Goal: Task Accomplishment & Management: Complete application form

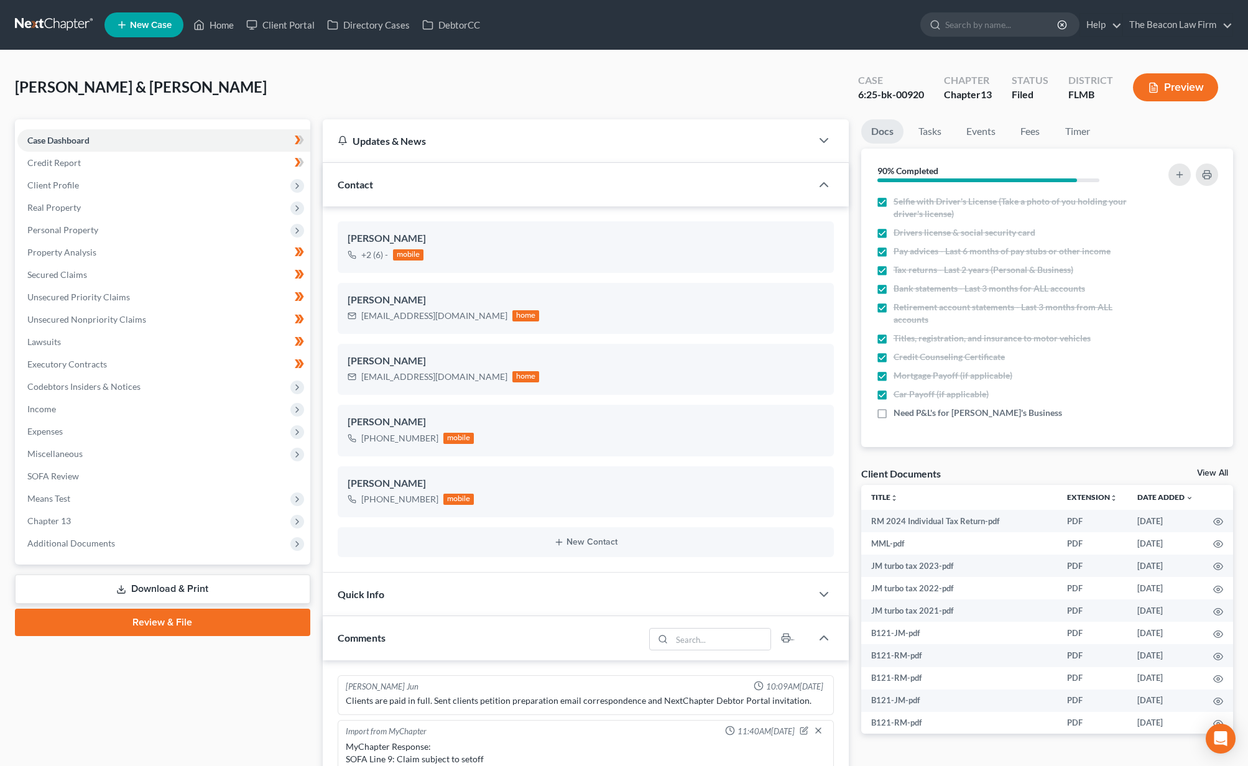
scroll to position [95, 0]
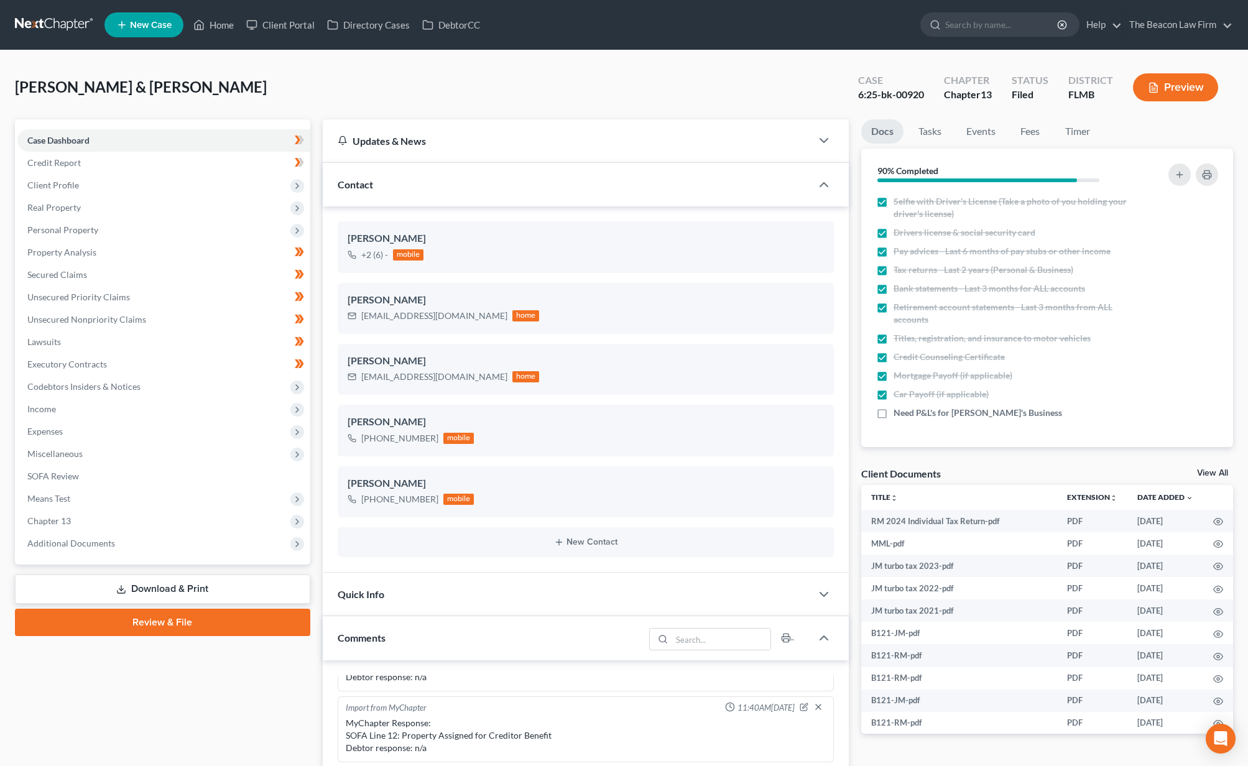
click at [44, 21] on link at bounding box center [55, 25] width 80 height 22
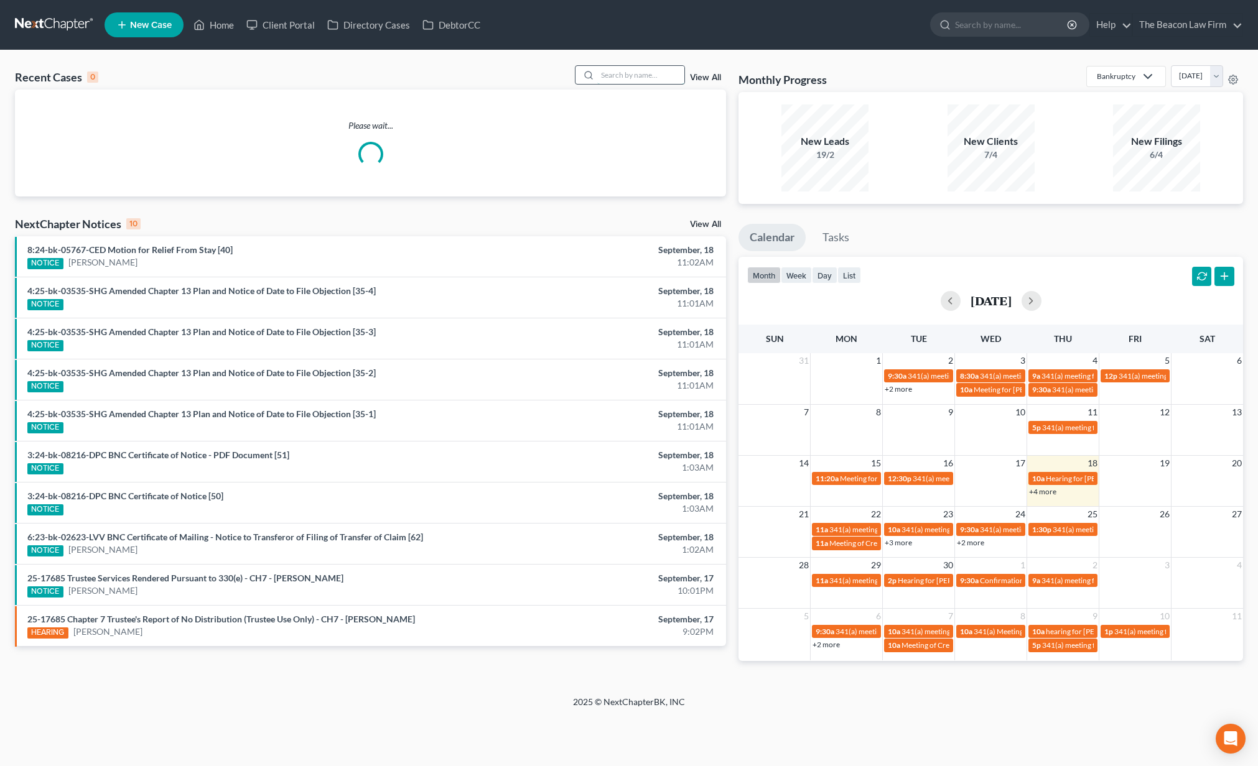
click at [643, 77] on input "search" at bounding box center [640, 75] width 87 height 18
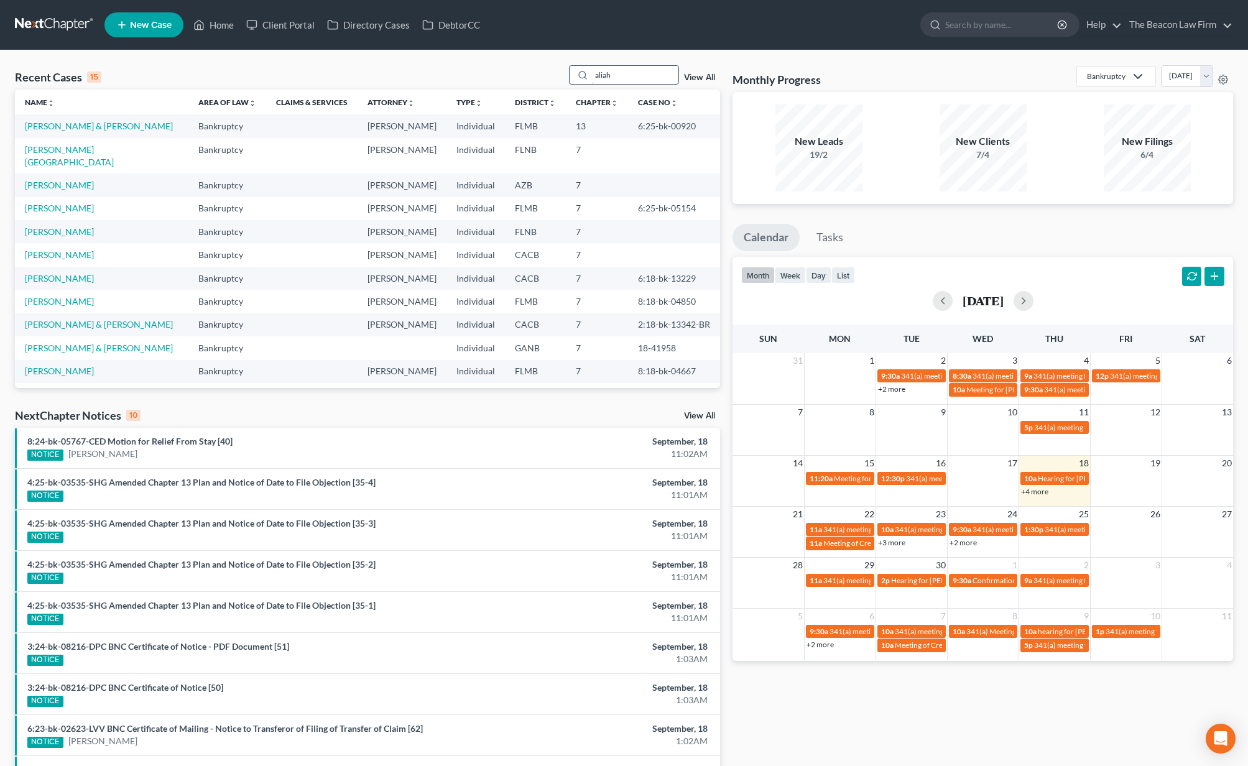
type input "aliah"
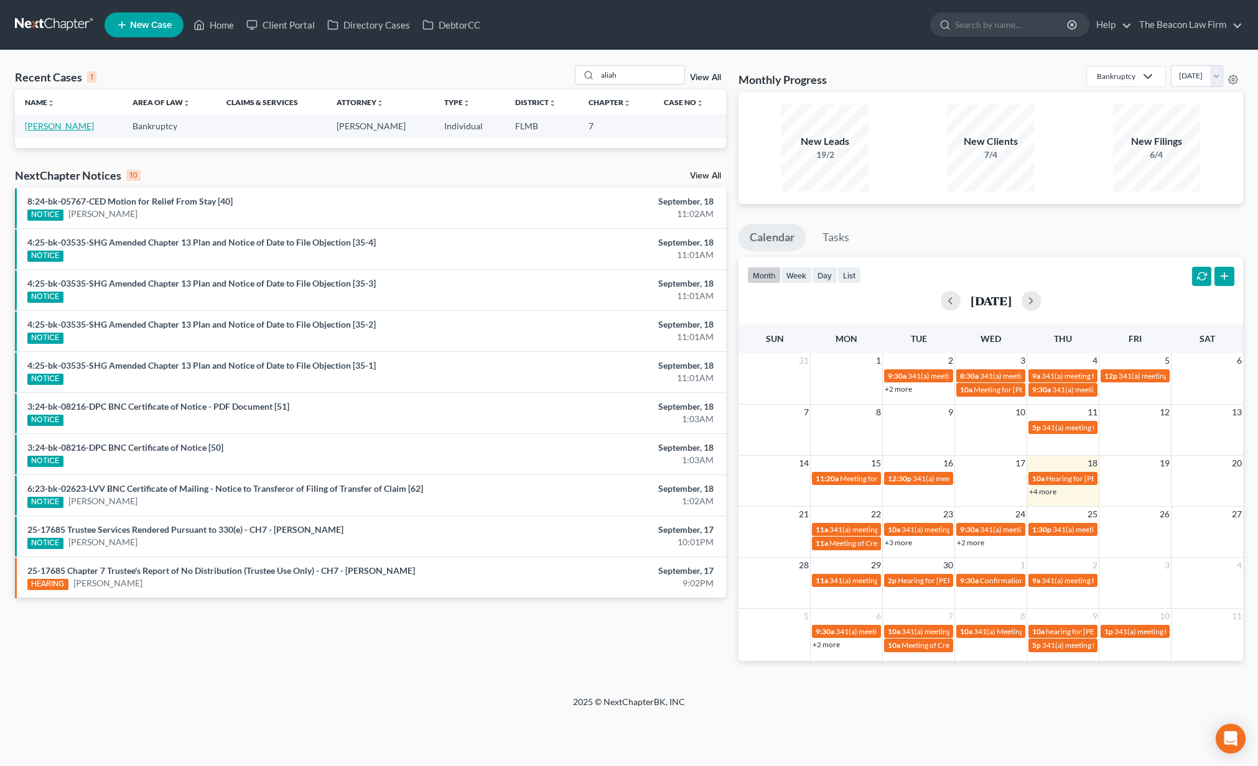
click at [68, 128] on link "[PERSON_NAME]" at bounding box center [59, 126] width 69 height 11
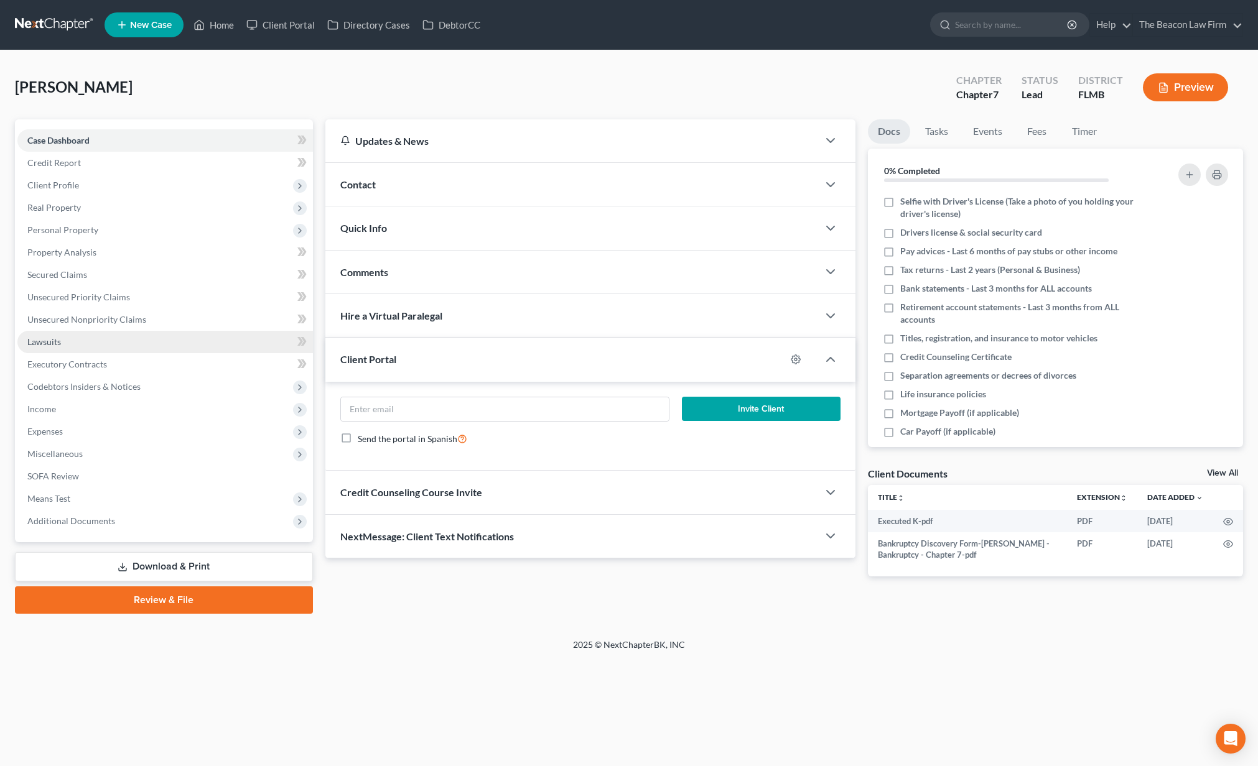
click at [71, 346] on link "Lawsuits" at bounding box center [164, 342] width 295 height 22
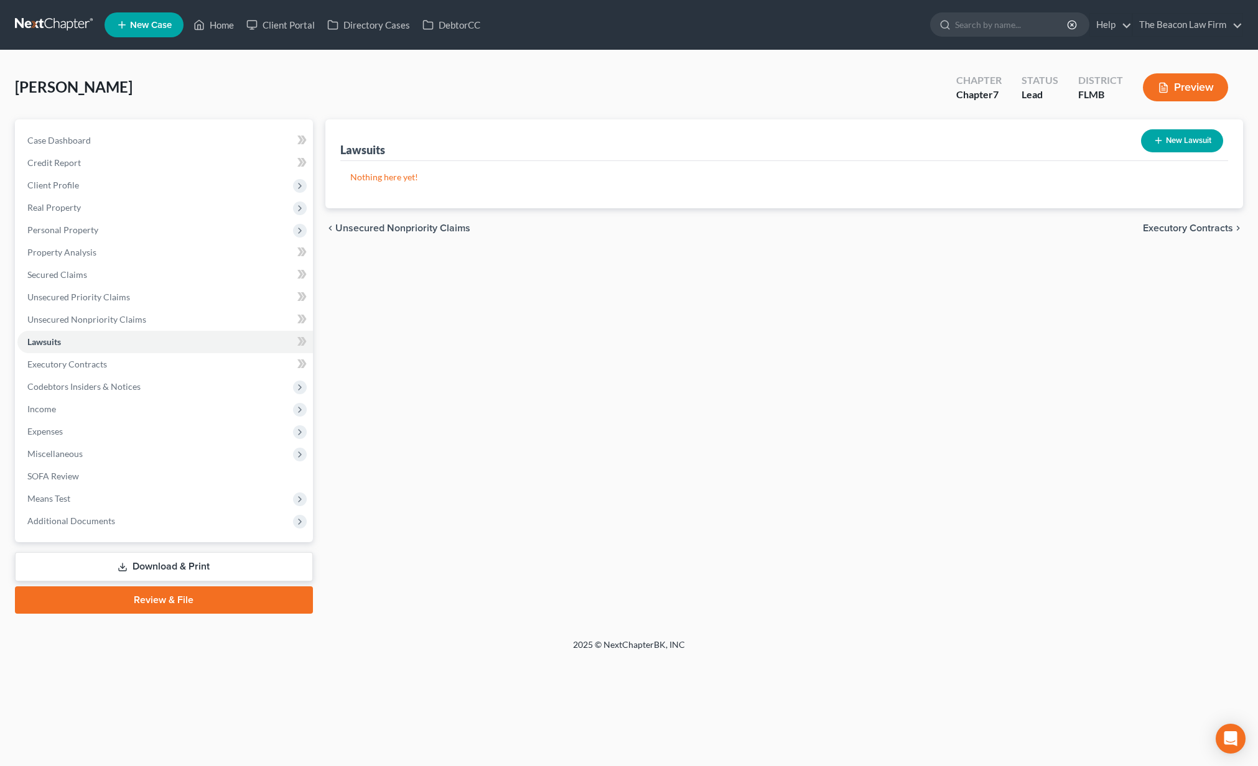
click at [1195, 137] on button "New Lawsuit" at bounding box center [1182, 140] width 82 height 23
select select "0"
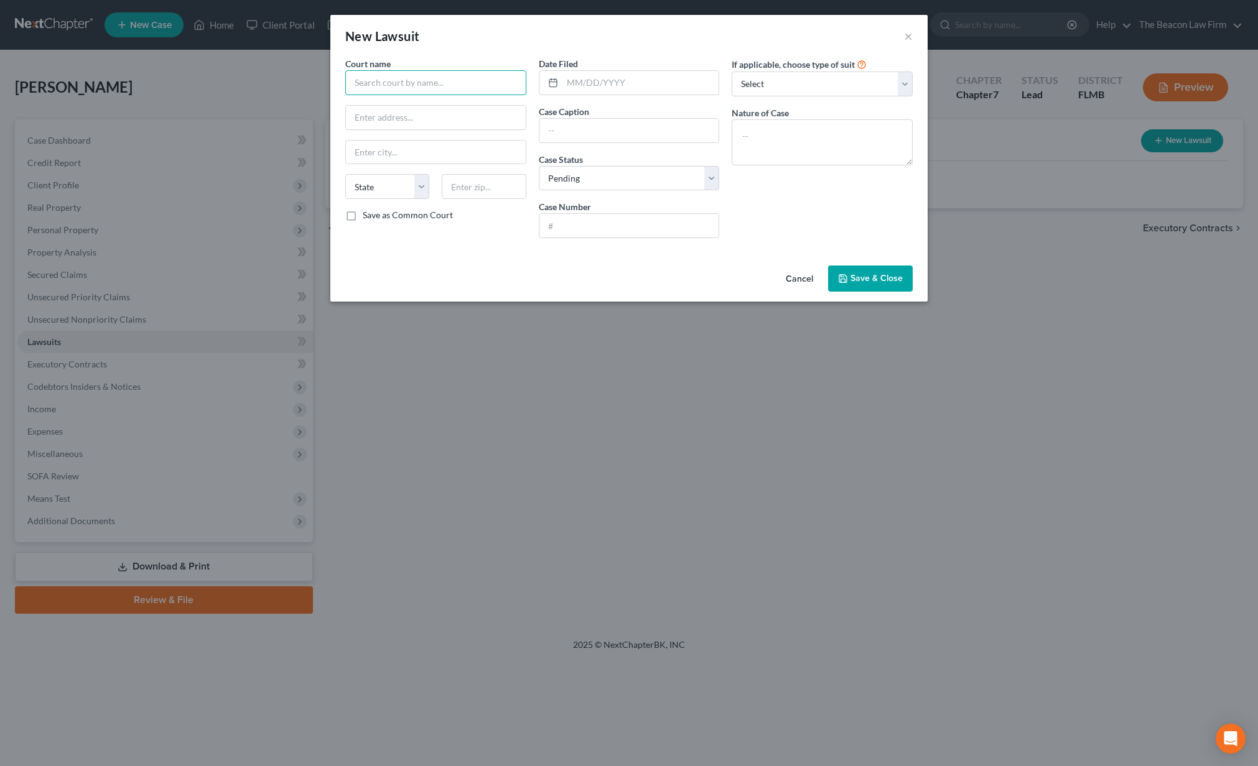
click at [480, 83] on input "text" at bounding box center [435, 82] width 181 height 25
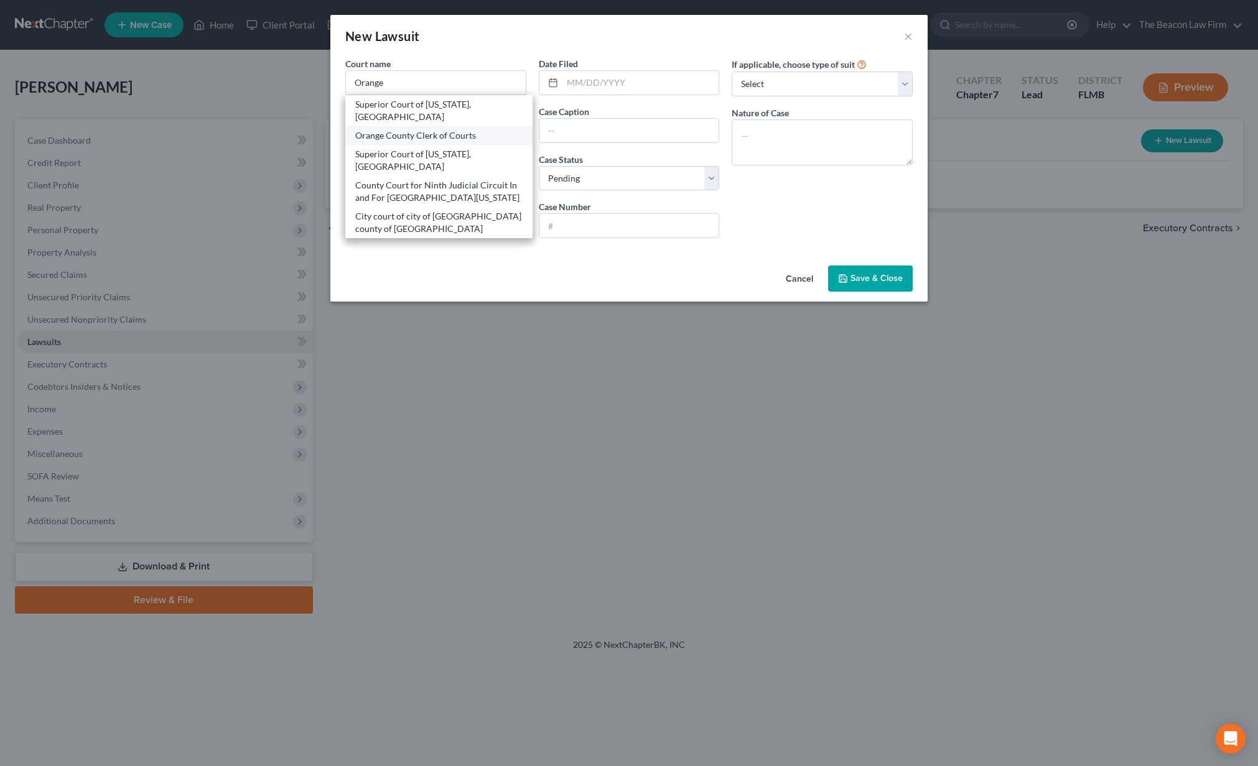
click at [458, 139] on div "Orange County Clerk of Courts" at bounding box center [438, 135] width 167 height 12
type input "Orange County Clerk of Courts"
type input "425 N. Orange Ave."
type input "Orlando"
select select "9"
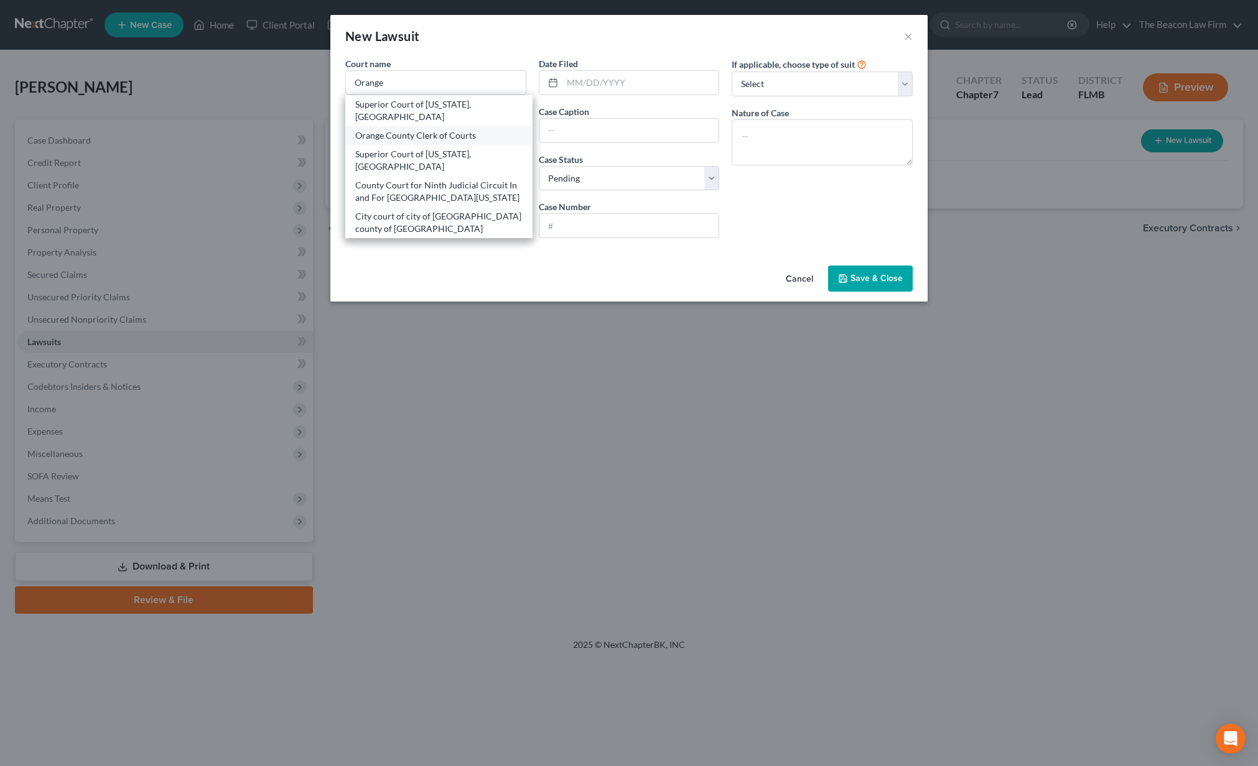
type input "32801"
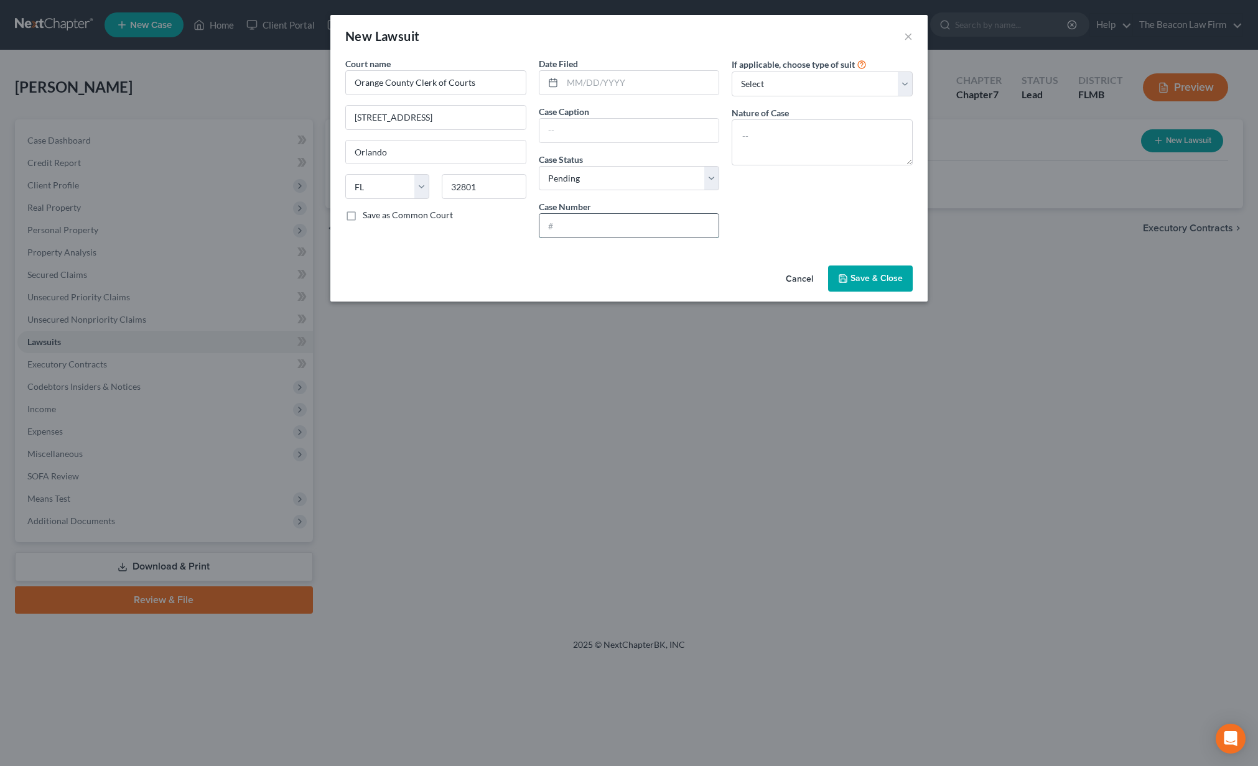
click at [611, 219] on input "text" at bounding box center [629, 226] width 180 height 24
paste input "2025-SC-017818-O"
type input "2025-SC-017818-O"
click at [569, 133] on input "text" at bounding box center [629, 131] width 180 height 24
paste input "CAPITAL ONE, N.A.vs.ALIAH JEROME"
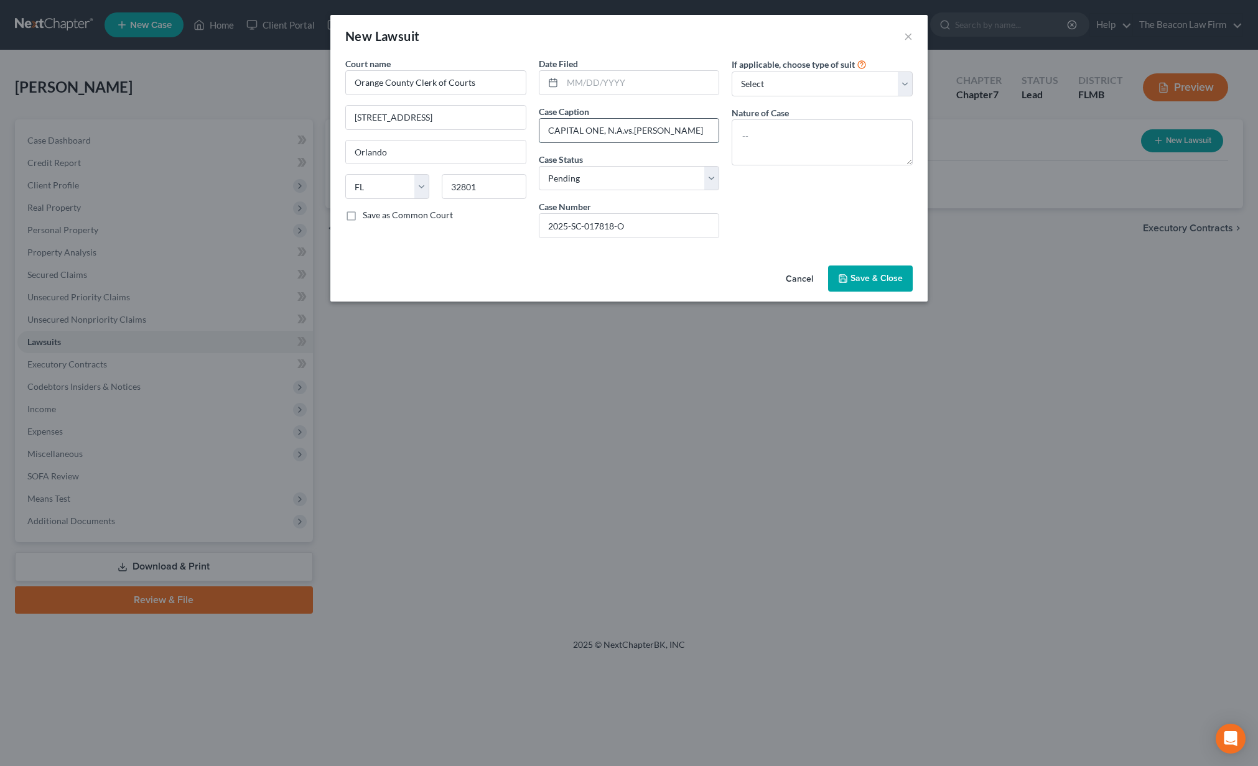
click at [633, 134] on input "CAPITAL ONE, N.A.vs.ALIAH JEROME" at bounding box center [629, 131] width 180 height 24
click at [623, 131] on input "CAPITAL ONE, N.A.vs ALIAH JEROME" at bounding box center [629, 131] width 180 height 24
click at [633, 131] on input "CAPITAL ONE, N.A. vs ALIAH JEROME" at bounding box center [629, 131] width 180 height 24
type input "CAPITAL ONE, N.A. vs. ALIAH JEROME"
click at [652, 83] on input "text" at bounding box center [640, 83] width 157 height 24
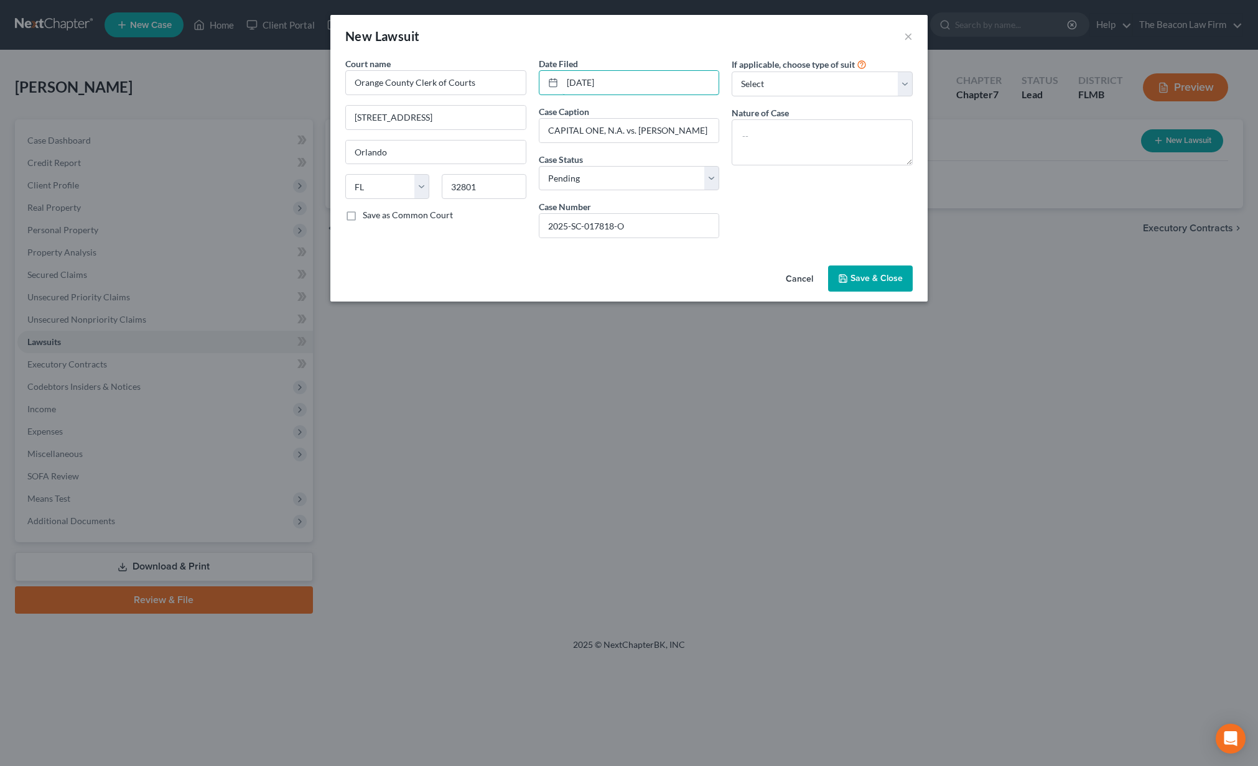
type input "06/12/2025"
click at [880, 285] on button "Save & Close" at bounding box center [870, 279] width 85 height 26
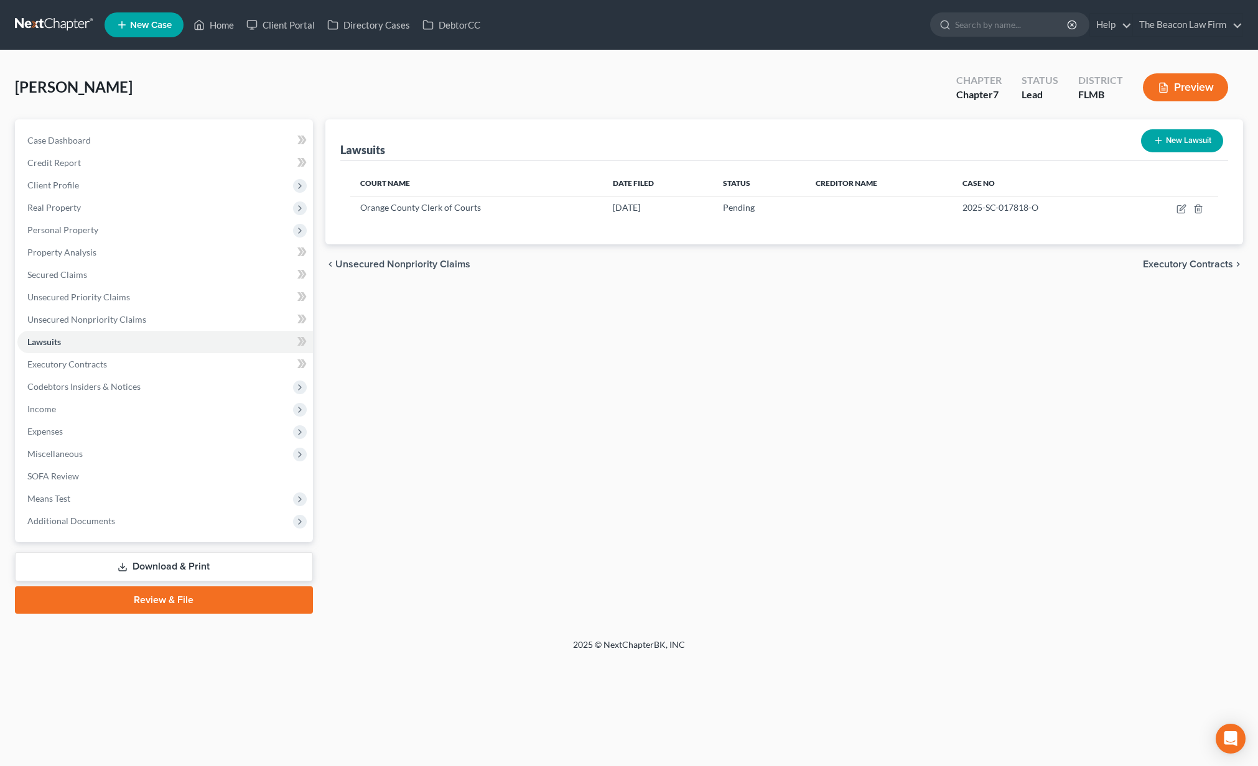
click at [57, 27] on link at bounding box center [55, 25] width 80 height 22
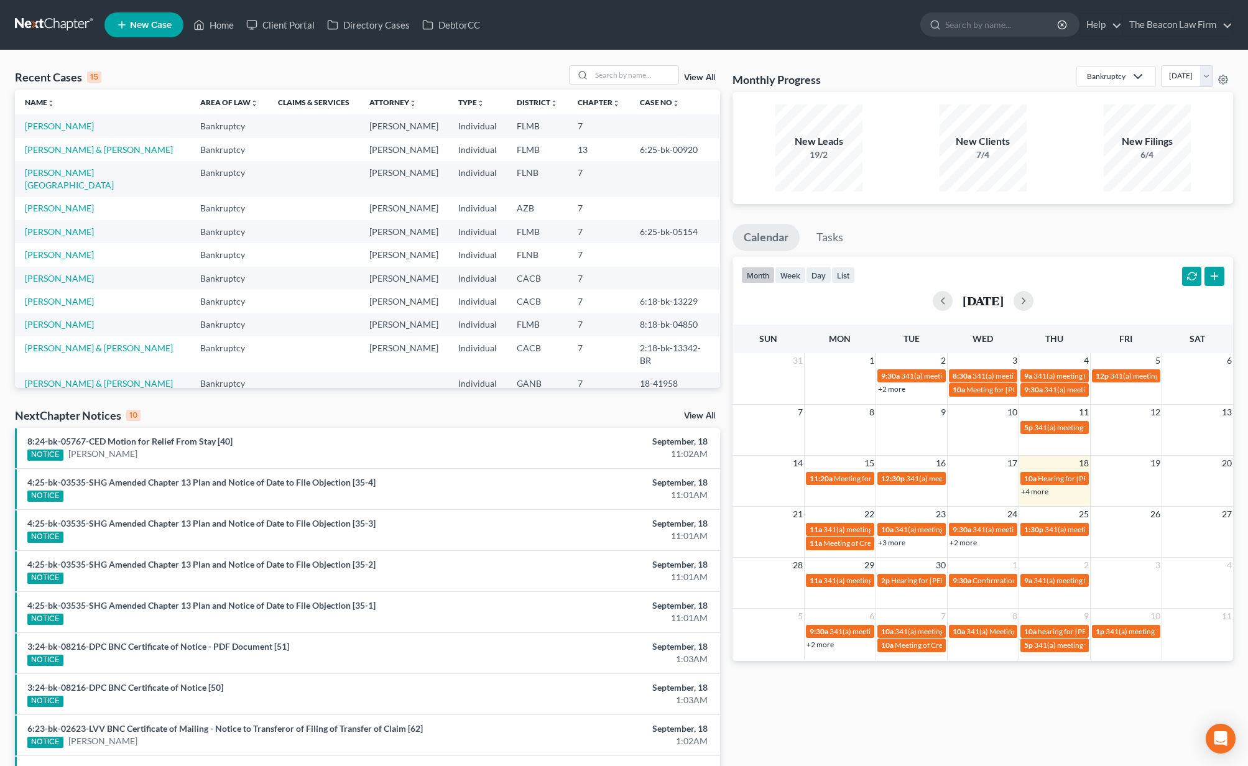
click at [57, 476] on div "4:25-bk-03535-SHG Amended Chapter 13 Plan and Notice of Date to File Objection …" at bounding box center [252, 489] width 462 height 26
click at [76, 480] on link "4:25-bk-03535-SHG Amended Chapter 13 Plan and Notice of Date to File Objection …" at bounding box center [201, 482] width 348 height 11
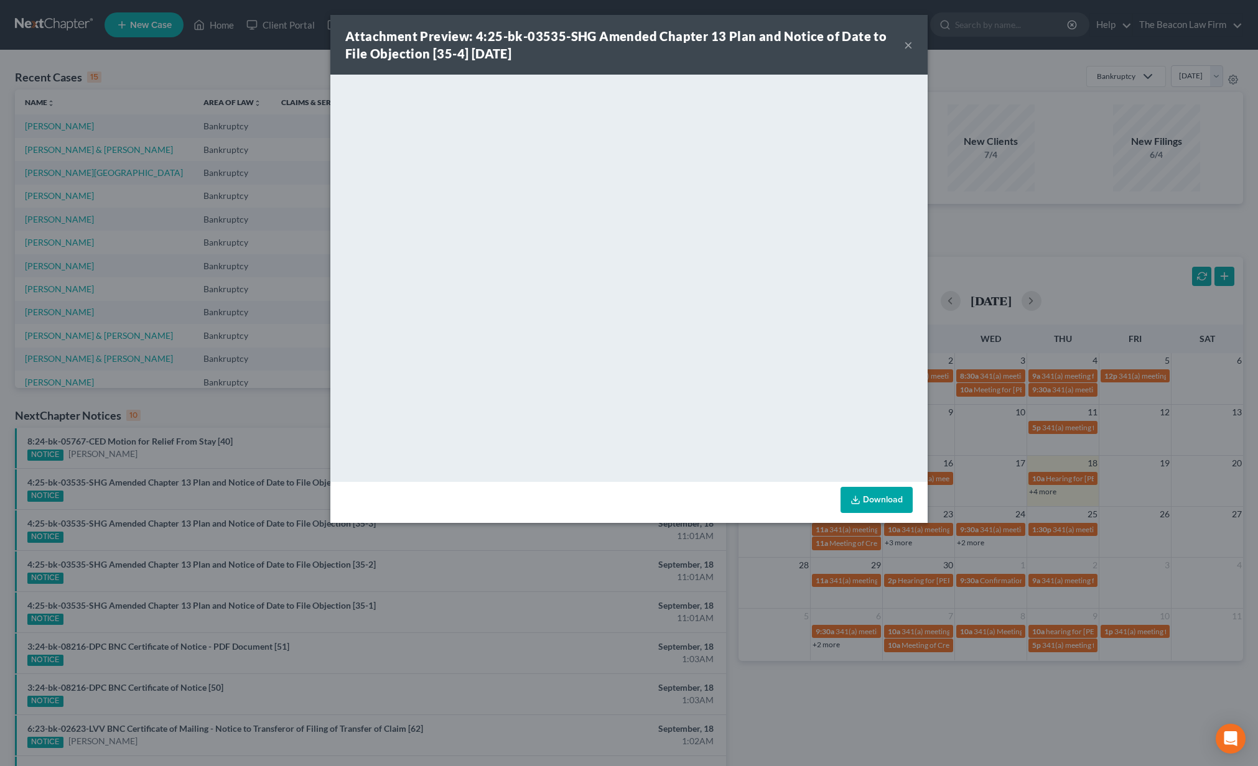
click at [909, 48] on button "×" at bounding box center [908, 44] width 9 height 15
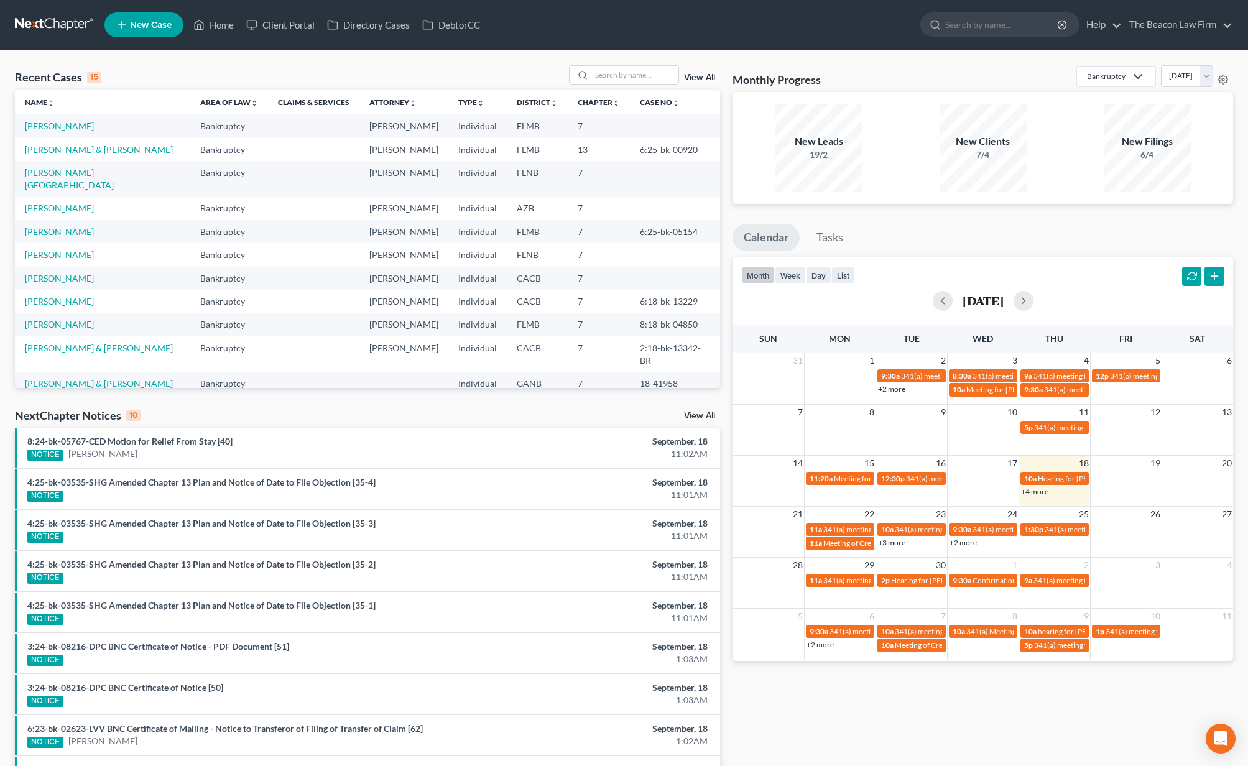
scroll to position [123, 0]
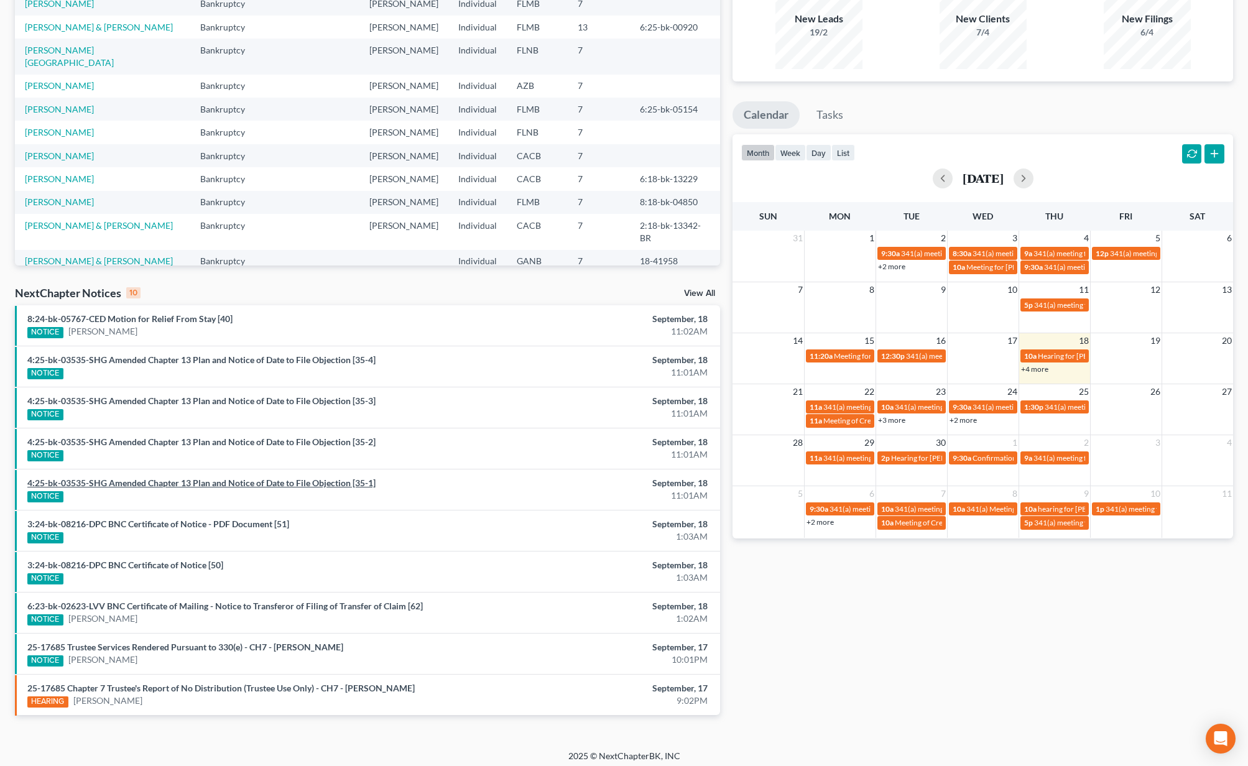
click at [123, 479] on link "4:25-bk-03535-SHG Amended Chapter 13 Plan and Notice of Date to File Objection …" at bounding box center [201, 483] width 348 height 11
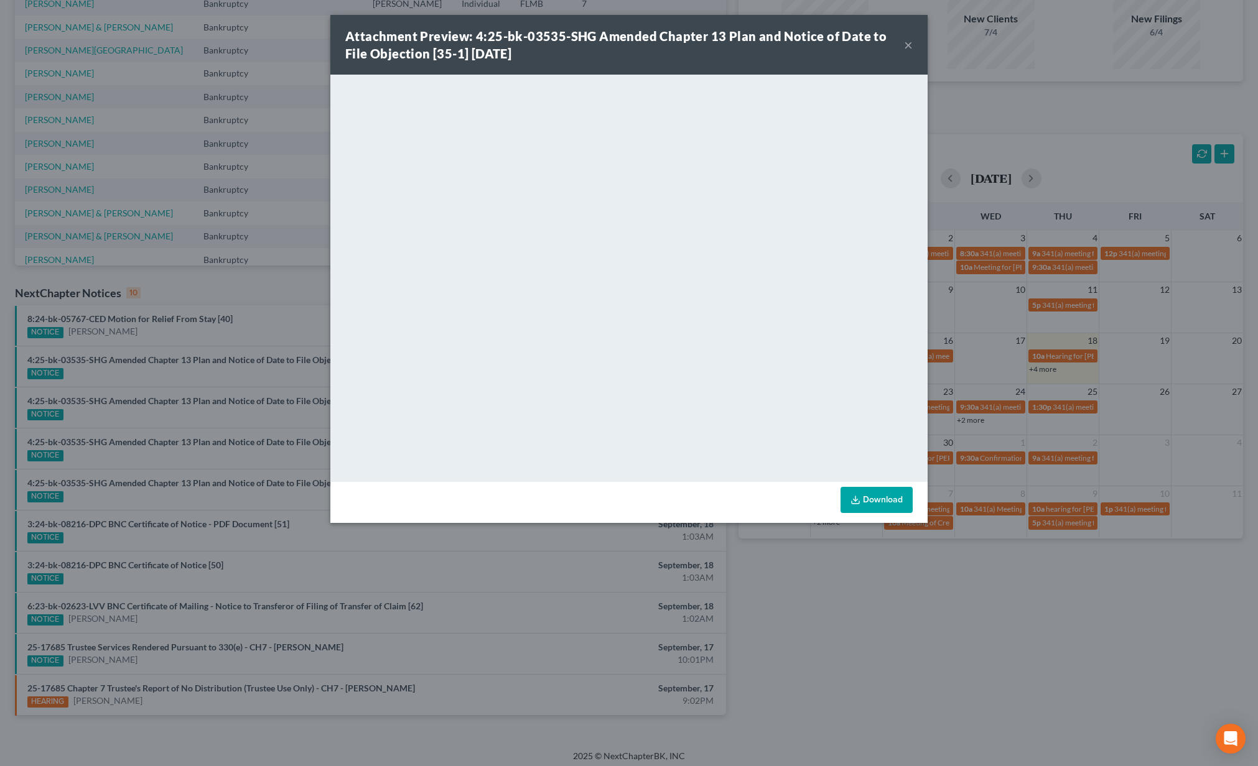
click at [906, 45] on button "×" at bounding box center [908, 44] width 9 height 15
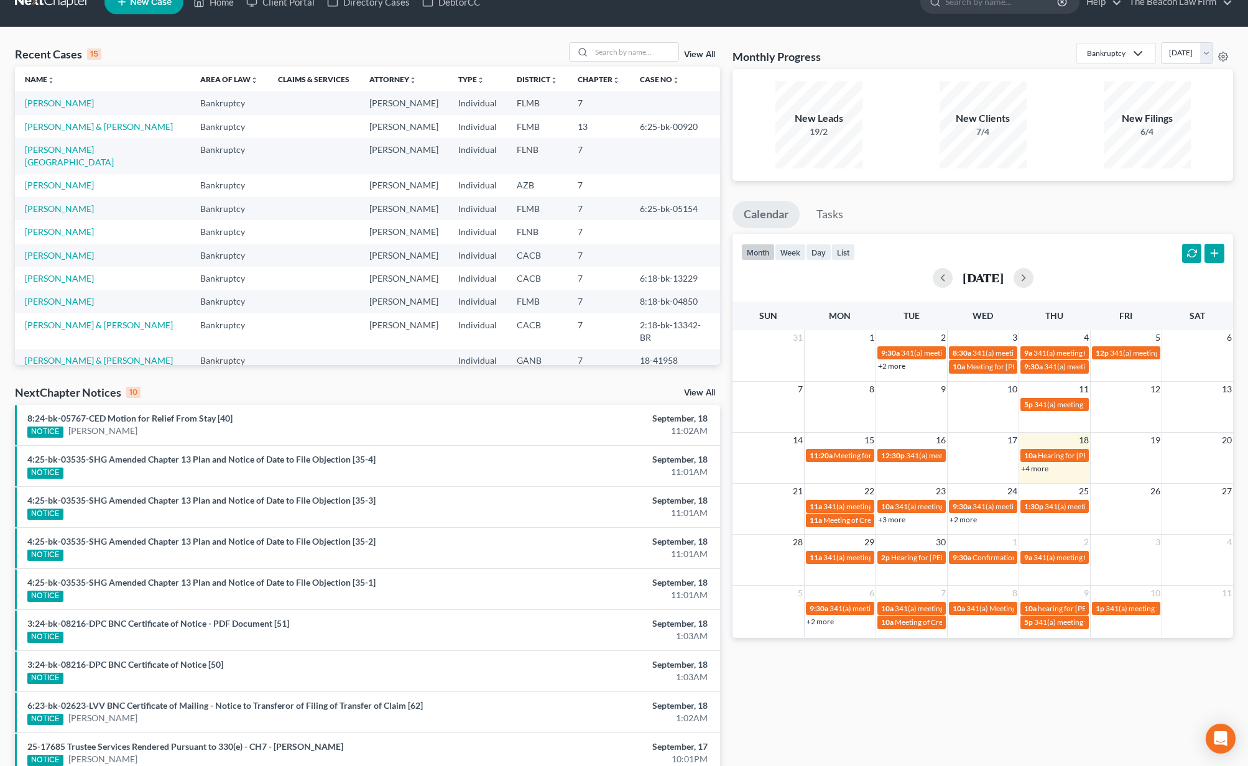
scroll to position [0, 0]
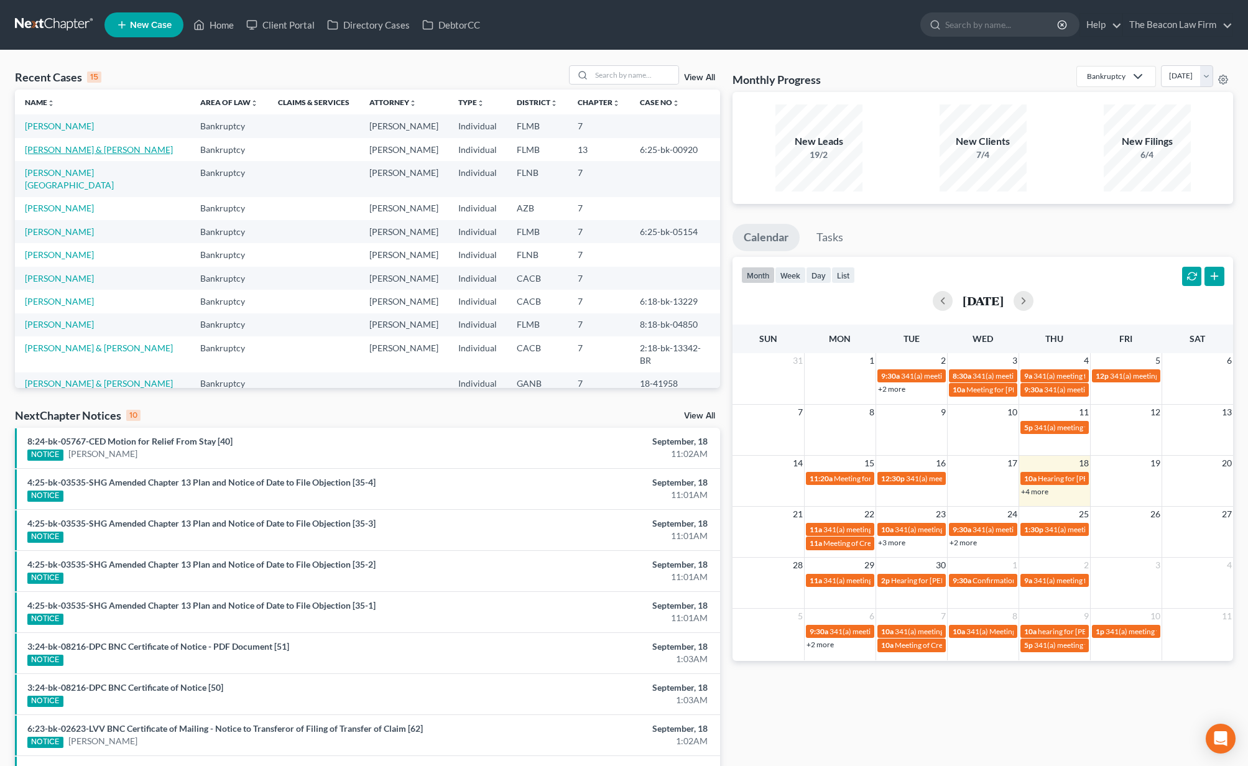
click at [85, 148] on link "[PERSON_NAME] & [PERSON_NAME]" at bounding box center [99, 149] width 148 height 11
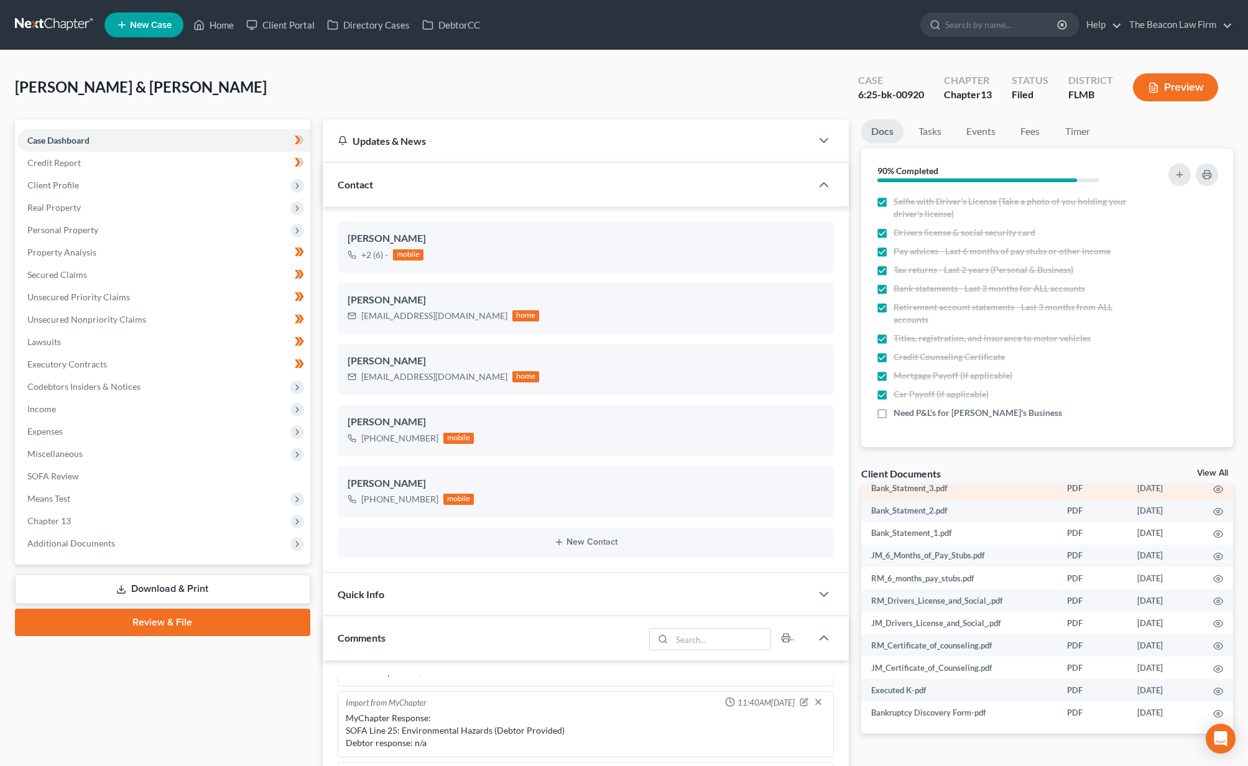
scroll to position [291, 0]
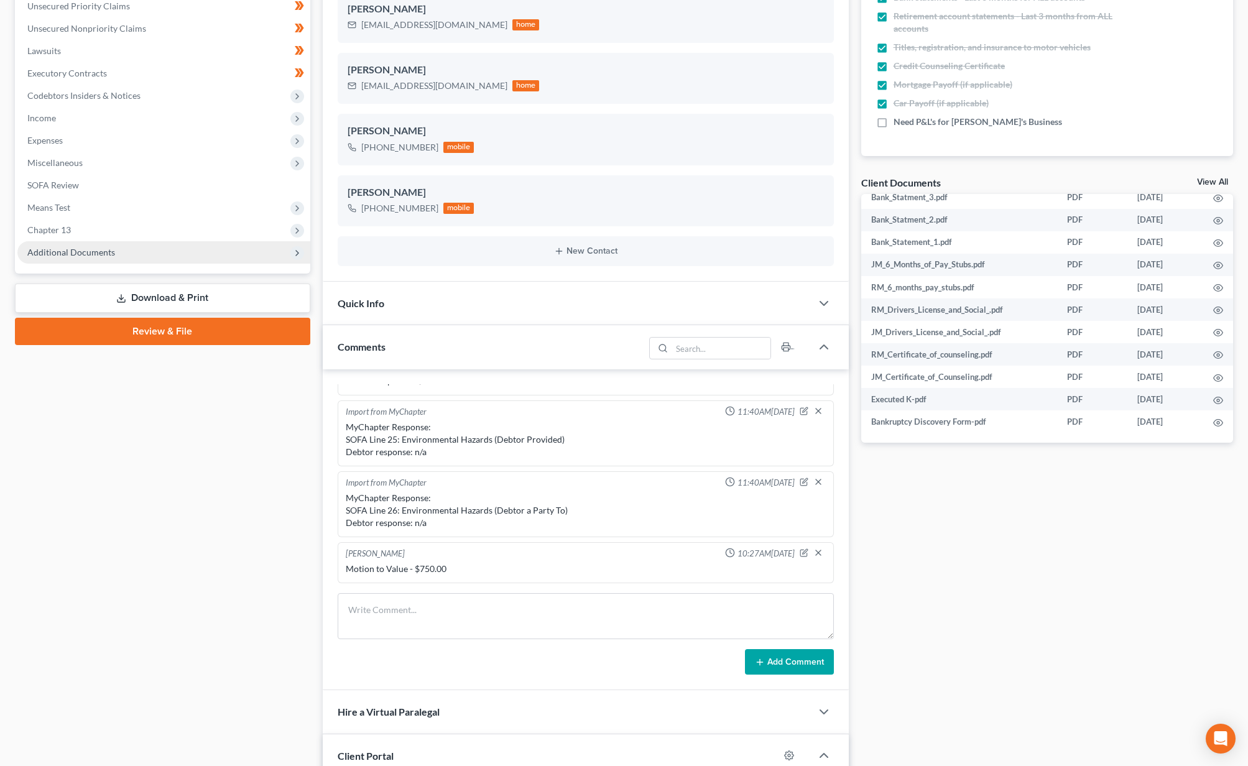
click at [77, 257] on span "Additional Documents" at bounding box center [71, 252] width 88 height 11
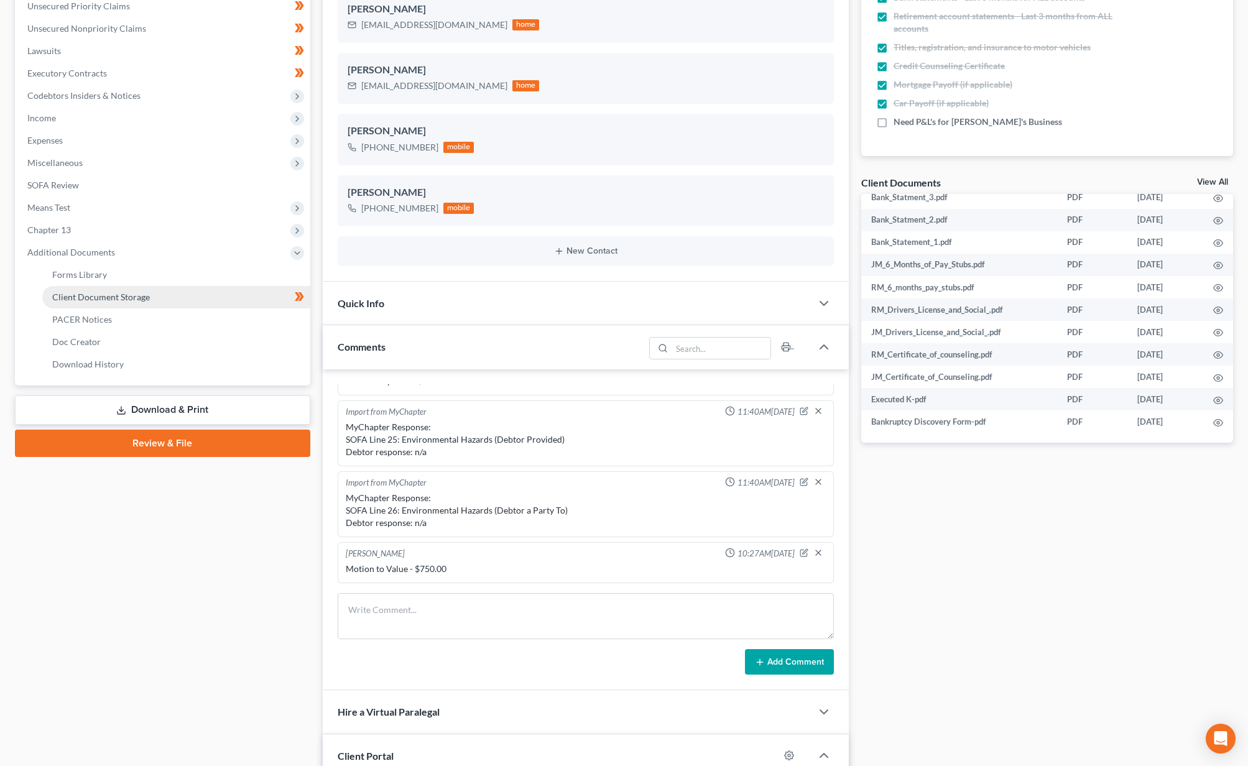
click at [98, 298] on span "Client Document Storage" at bounding box center [101, 297] width 98 height 11
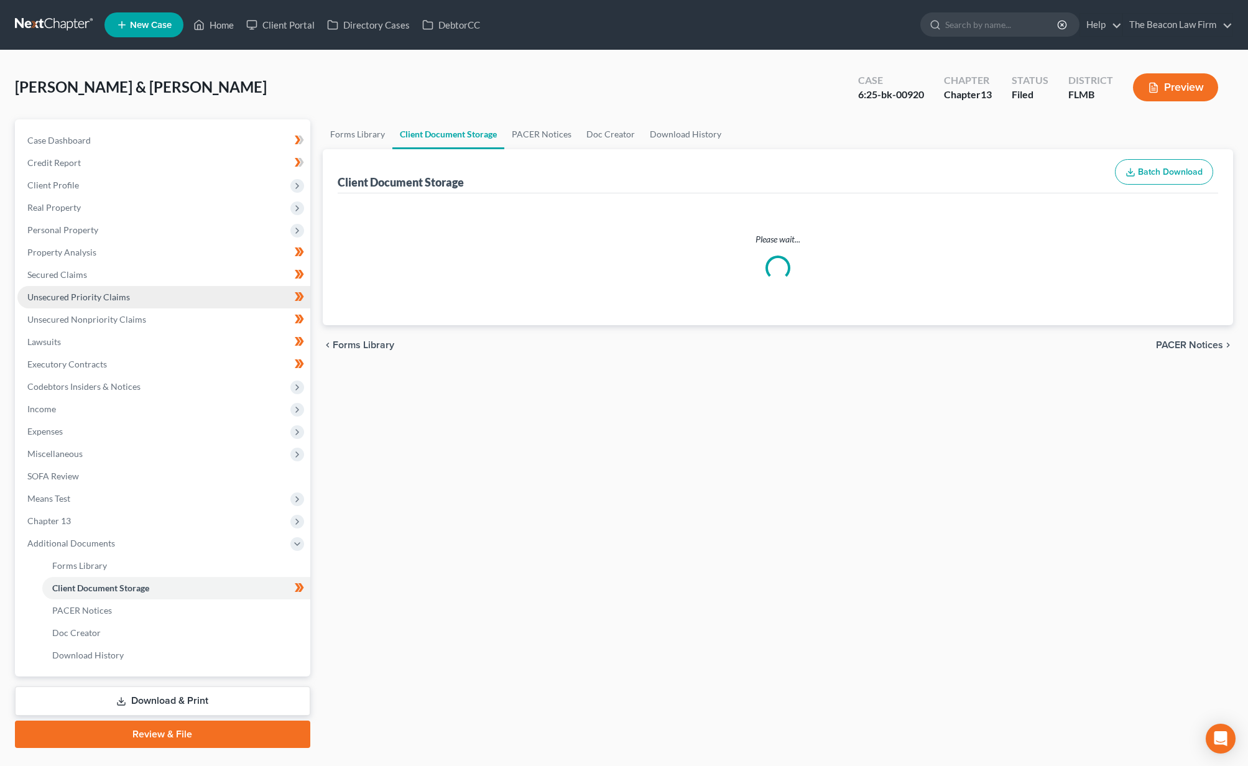
select select "9"
select select "12"
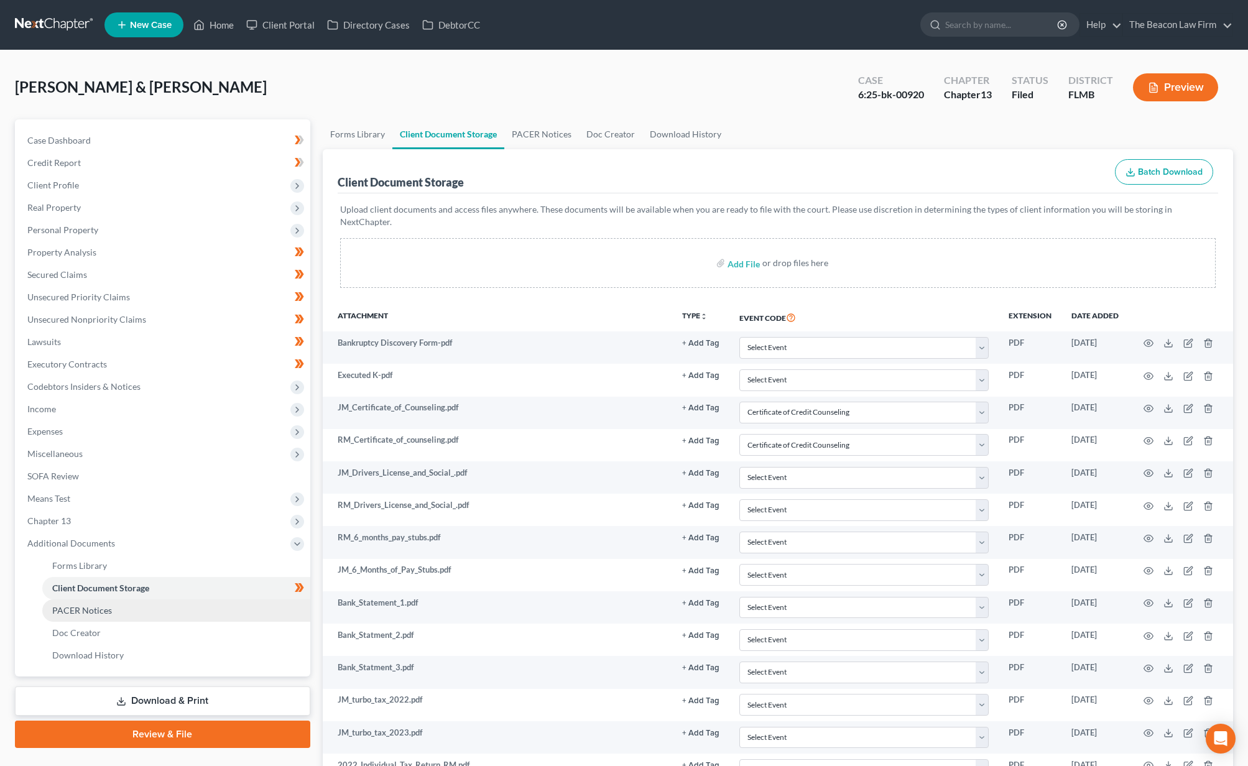
click at [108, 609] on span "PACER Notices" at bounding box center [82, 610] width 60 height 11
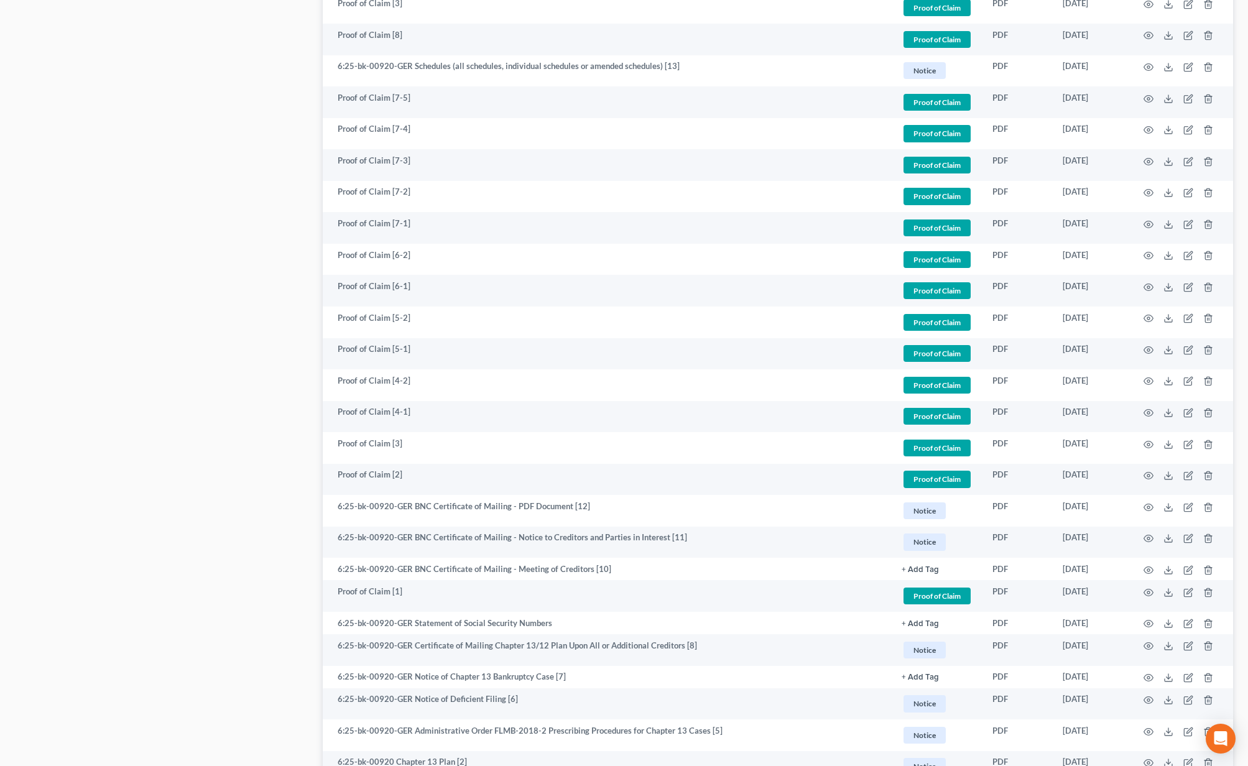
scroll to position [1841, 0]
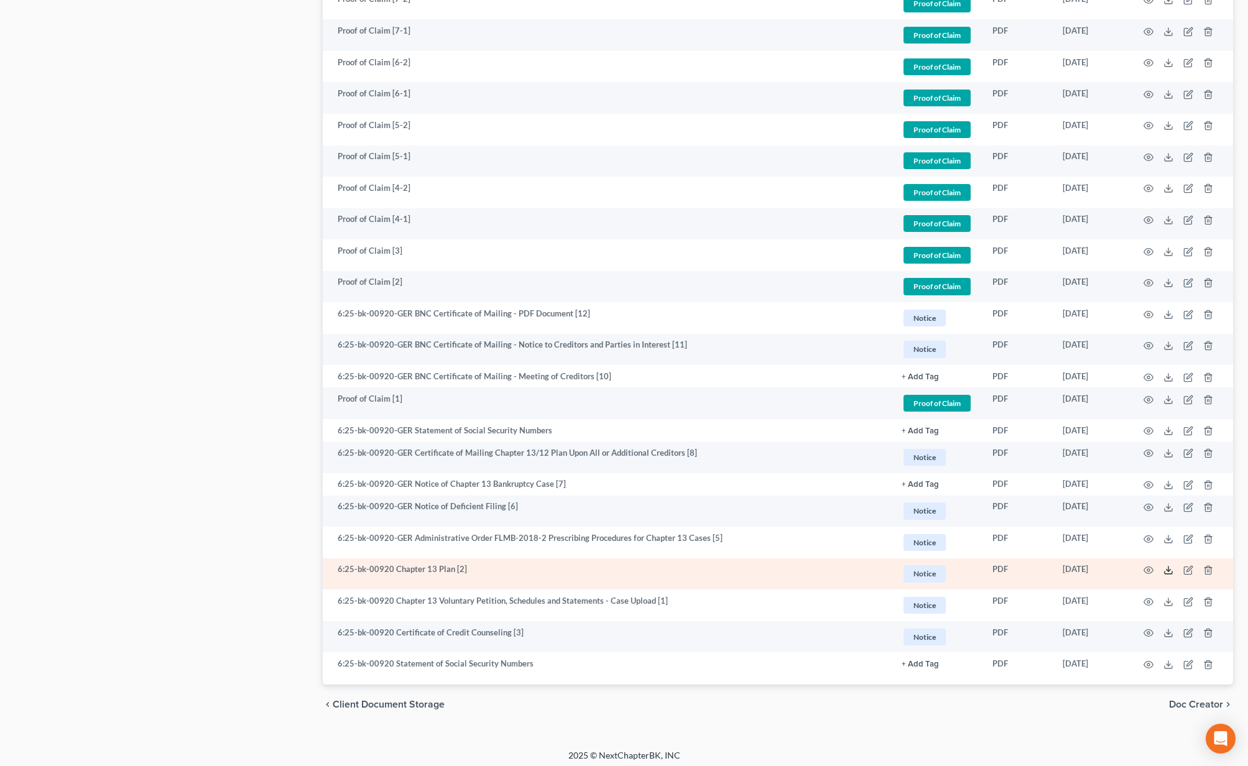
click at [1168, 570] on polyline at bounding box center [1169, 571] width 4 height 2
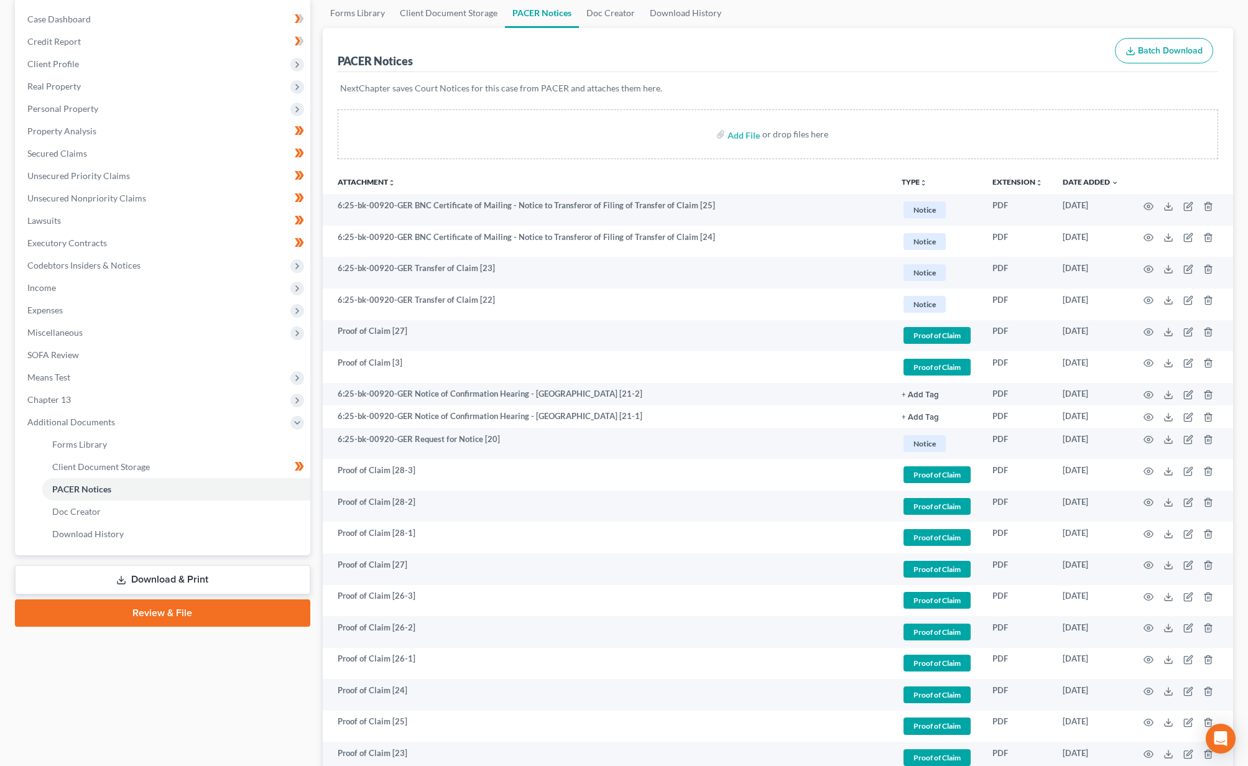
scroll to position [0, 0]
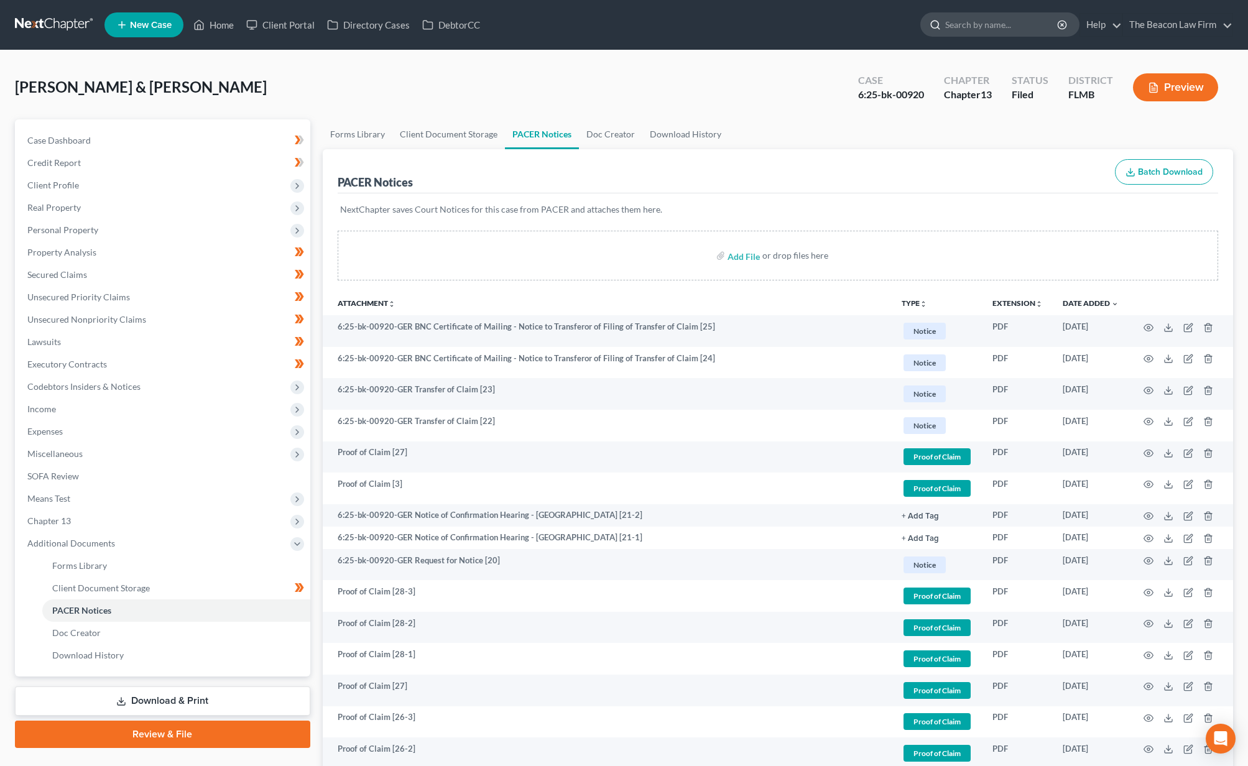
click at [1028, 22] on input "search" at bounding box center [1002, 24] width 114 height 23
type input "stucker"
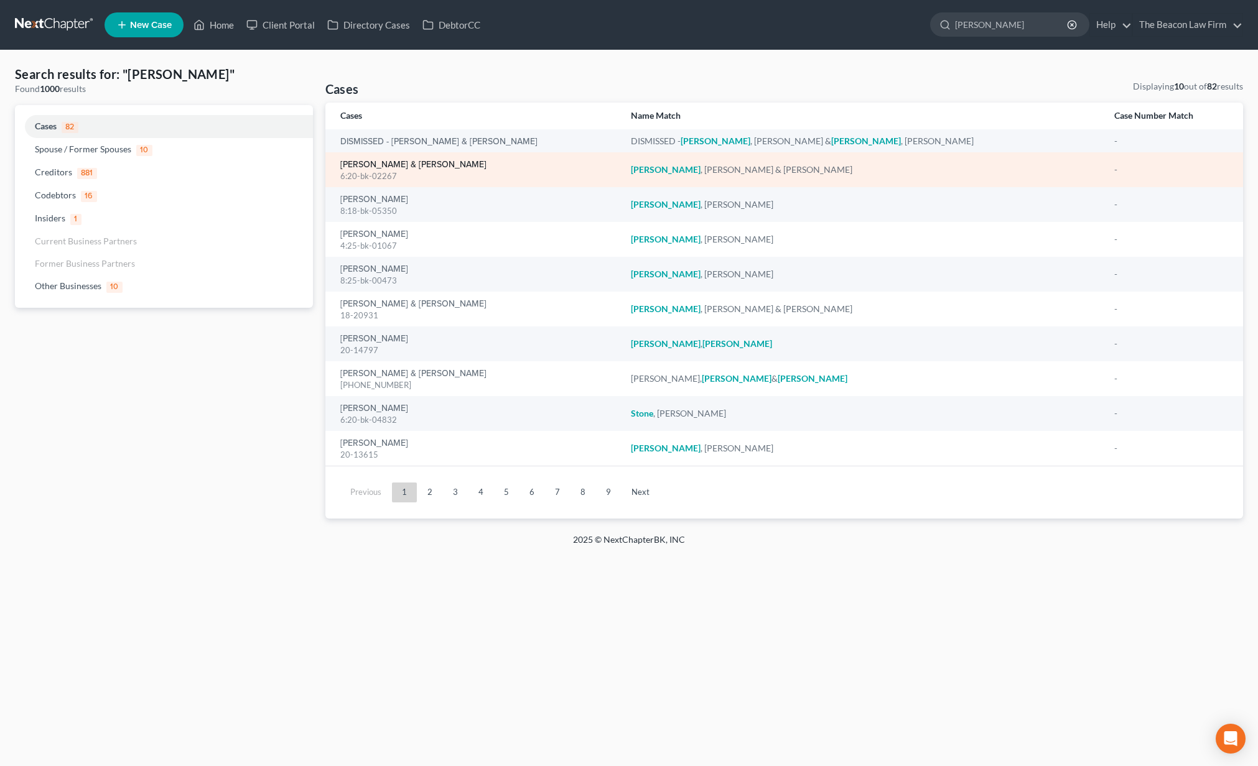
click at [398, 164] on link "[PERSON_NAME] & [PERSON_NAME]" at bounding box center [413, 164] width 146 height 9
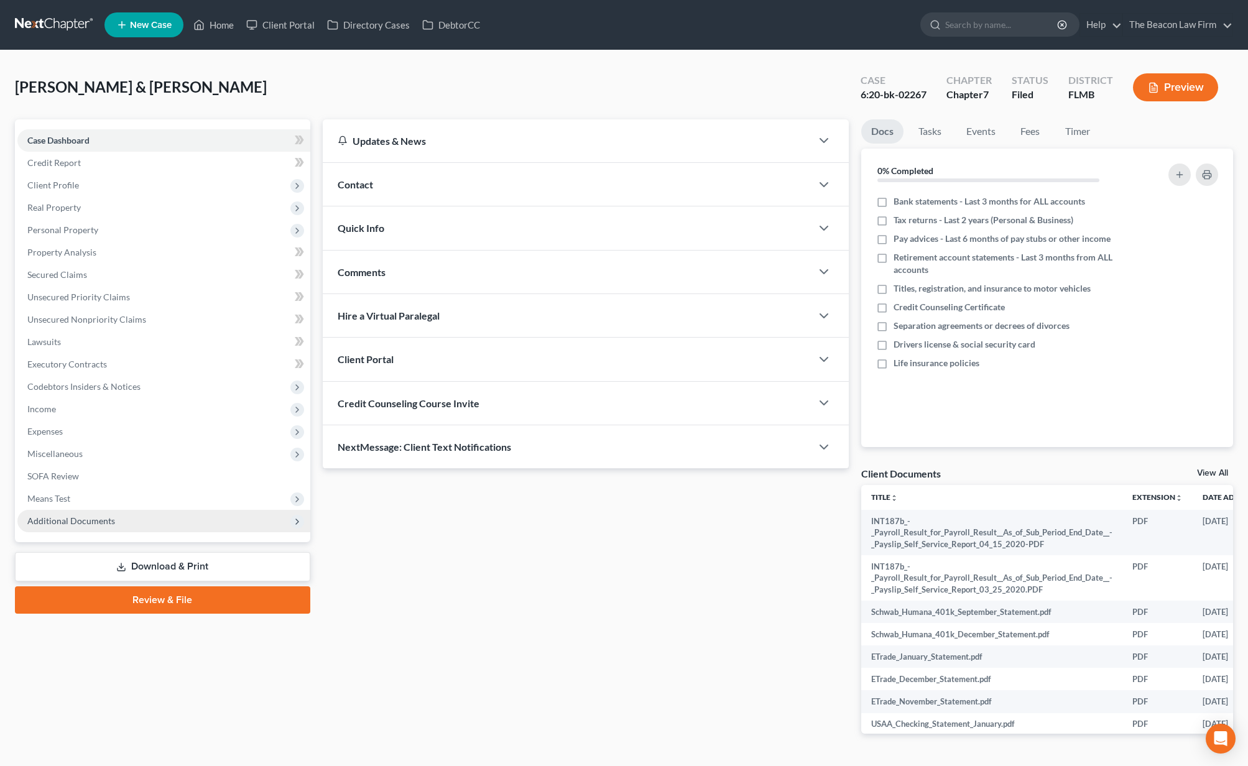
click at [150, 519] on span "Additional Documents" at bounding box center [163, 521] width 293 height 22
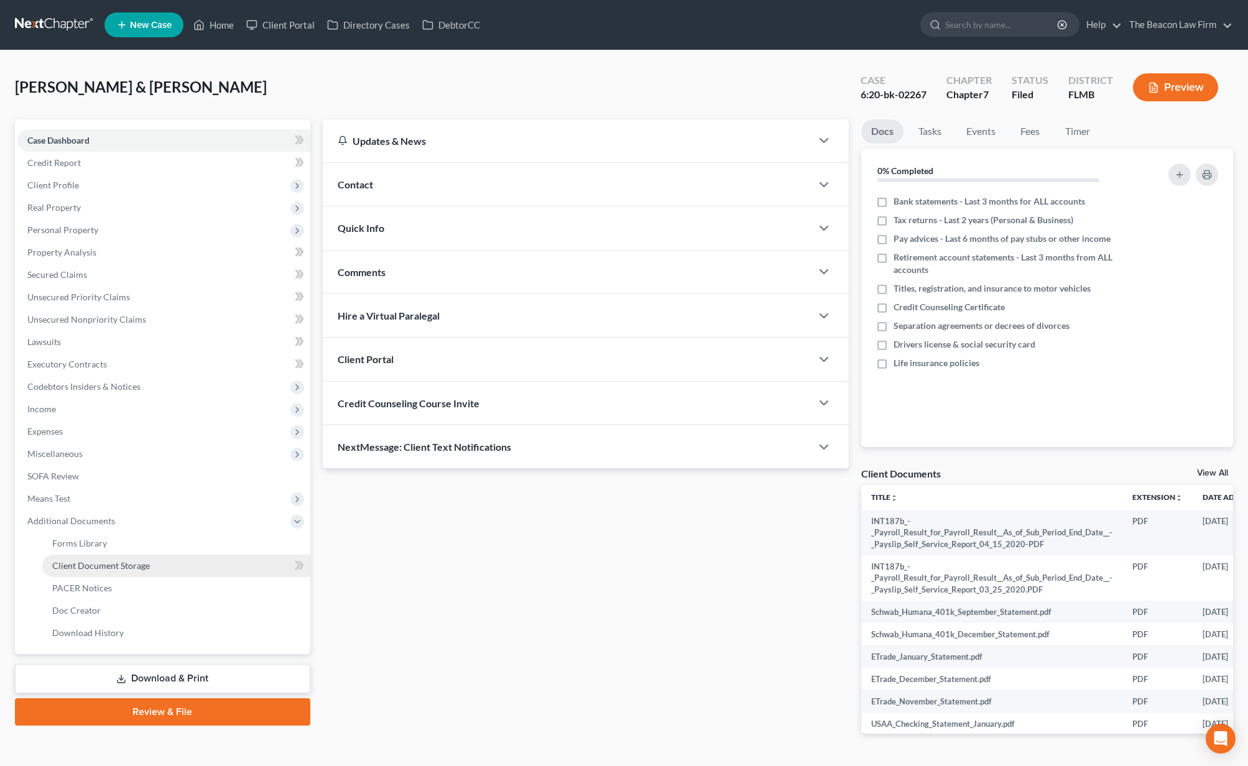
drag, startPoint x: 149, startPoint y: 564, endPoint x: 161, endPoint y: 565, distance: 12.6
click at [149, 564] on link "Client Document Storage" at bounding box center [176, 566] width 268 height 22
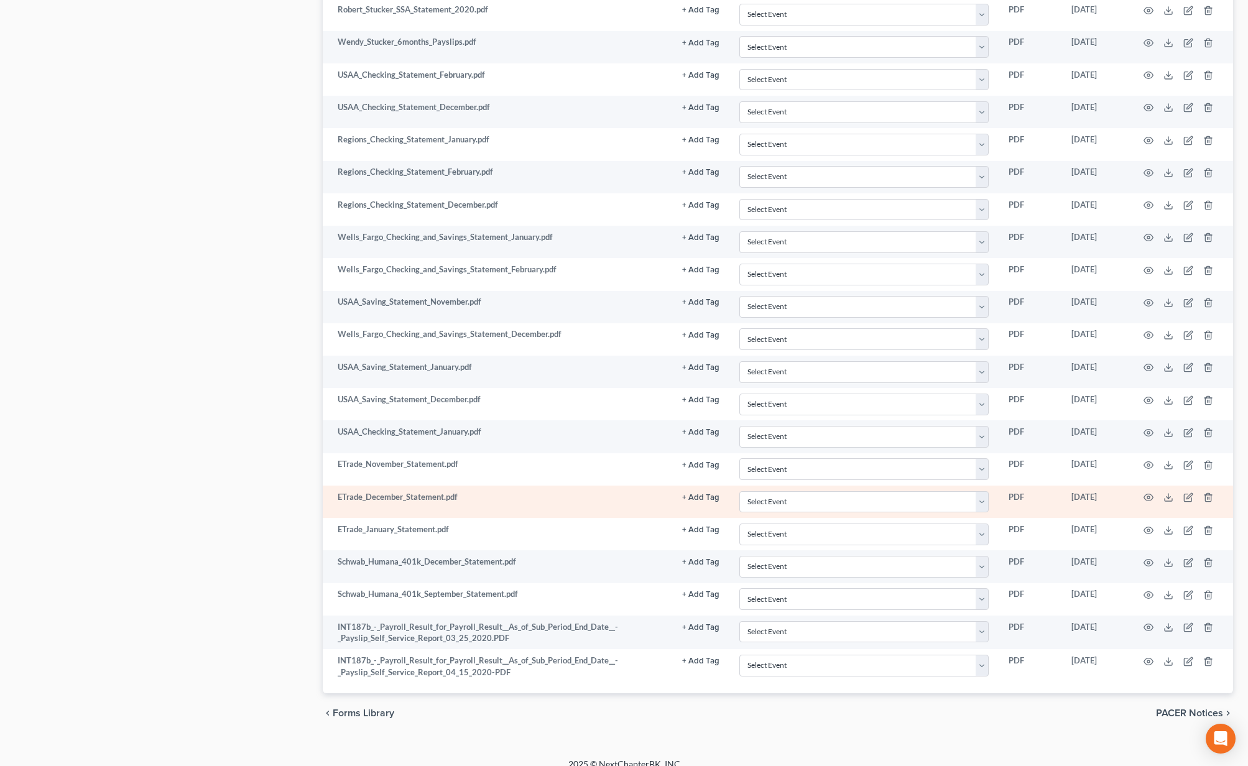
scroll to position [629, 0]
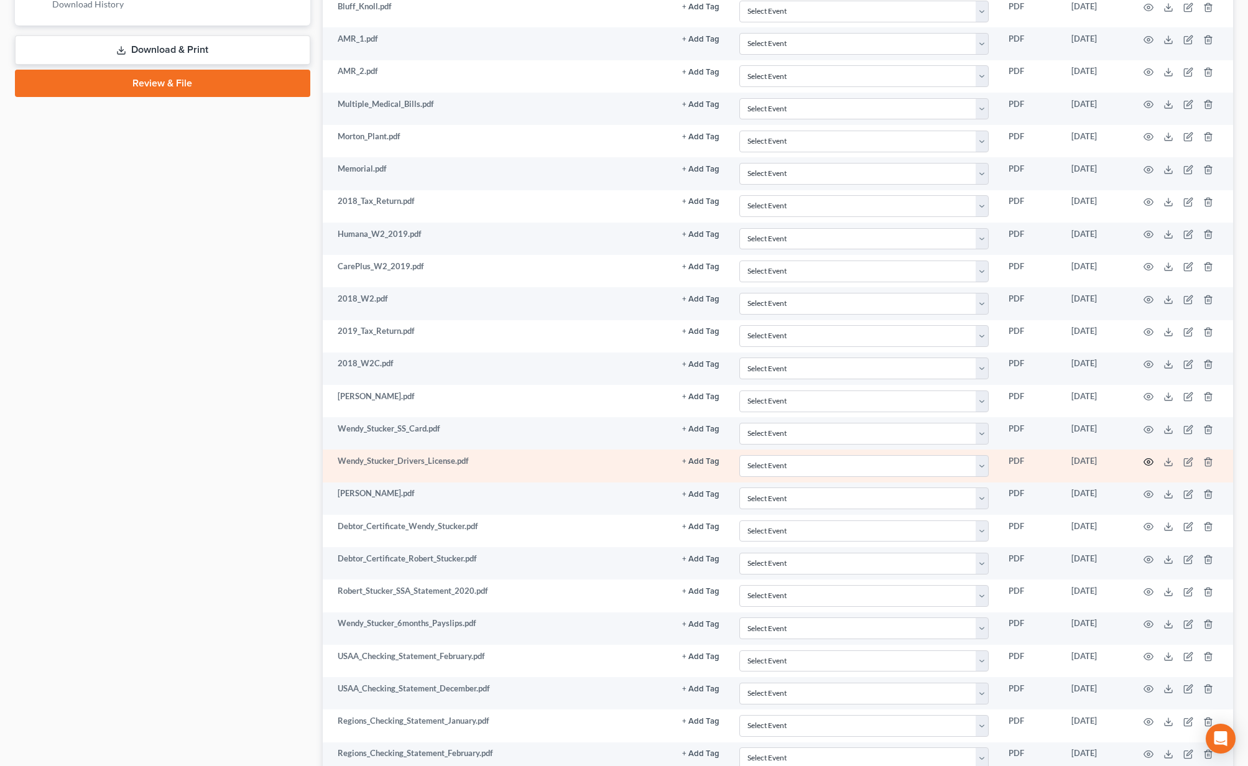
click at [1146, 457] on icon "button" at bounding box center [1149, 462] width 10 height 10
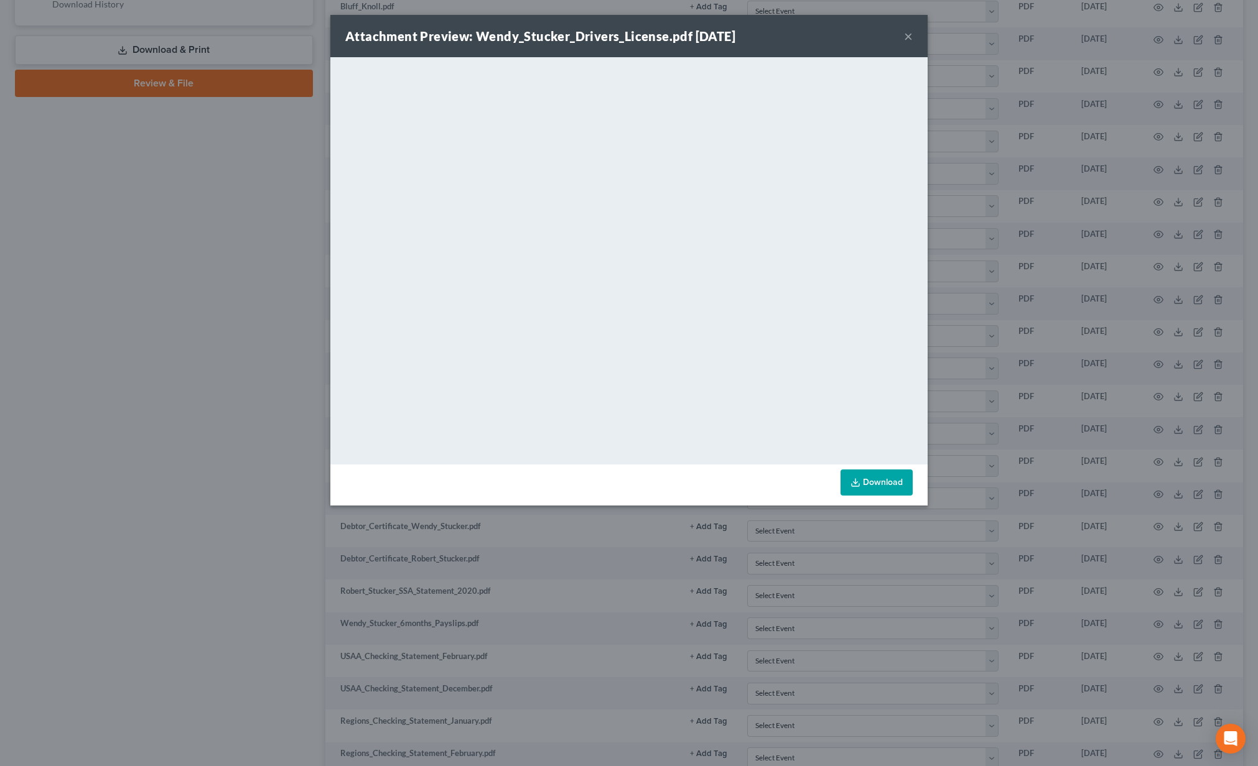
click at [904, 35] on button "×" at bounding box center [908, 36] width 9 height 15
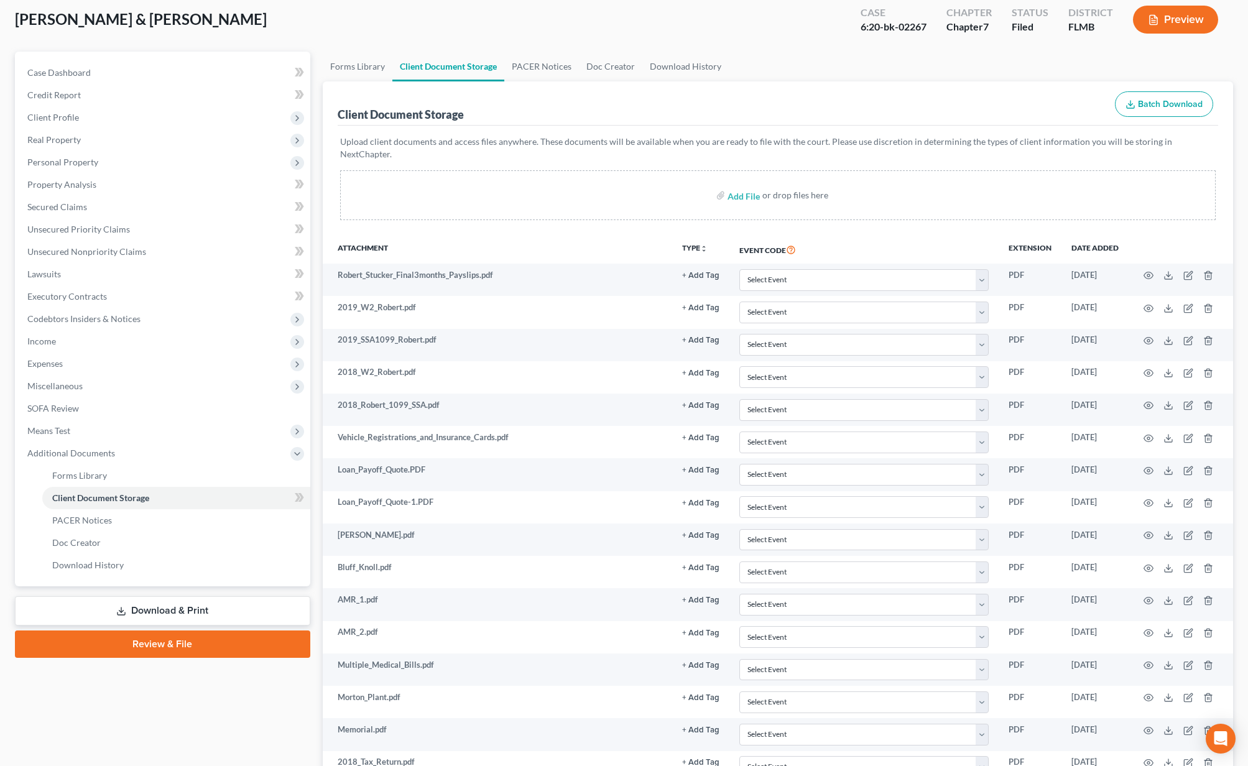
scroll to position [508, 0]
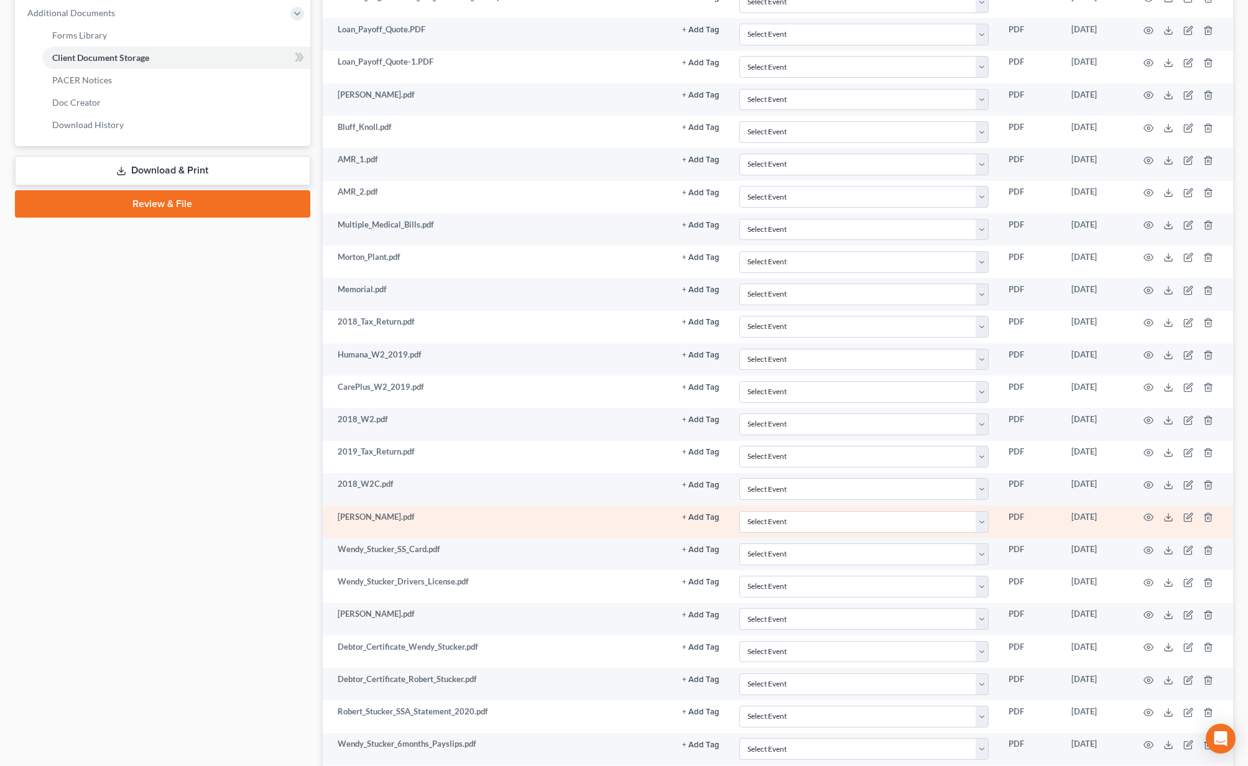
click at [1155, 506] on td at bounding box center [1181, 522] width 104 height 32
click at [1152, 513] on icon "button" at bounding box center [1149, 518] width 10 height 10
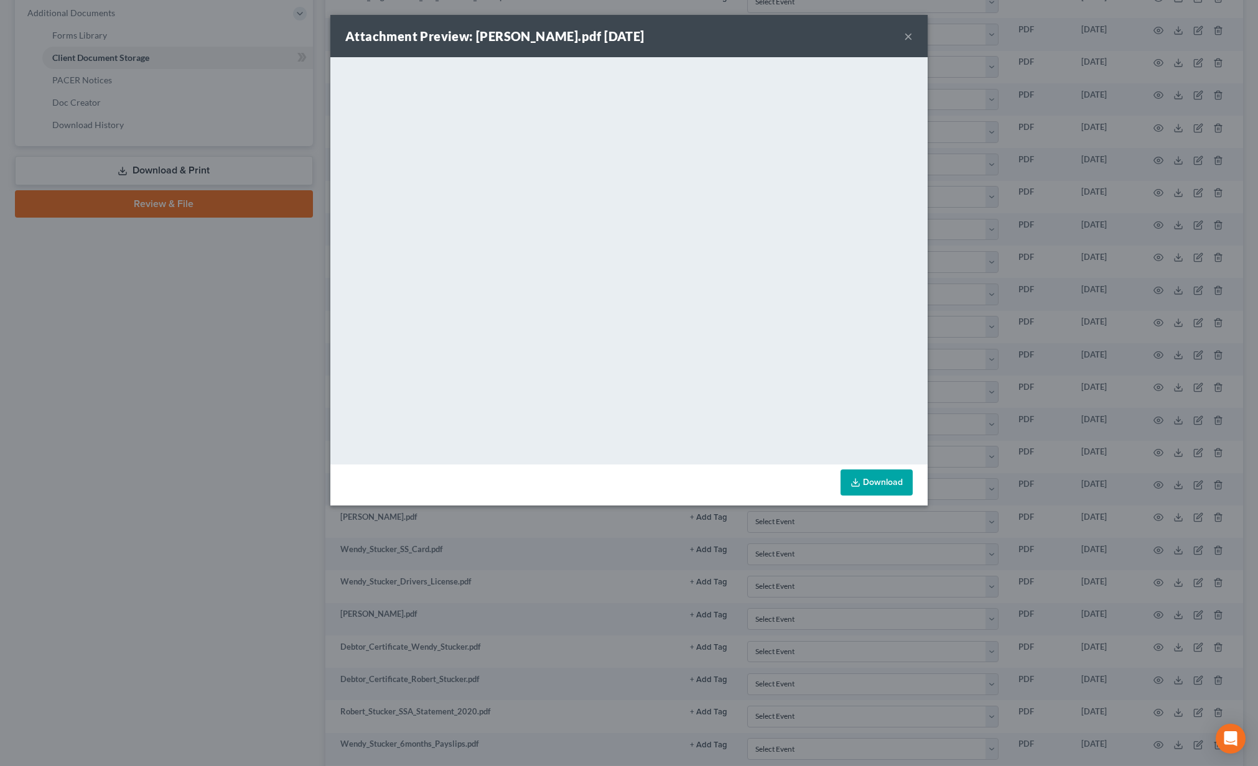
click at [904, 38] on button "×" at bounding box center [908, 36] width 9 height 15
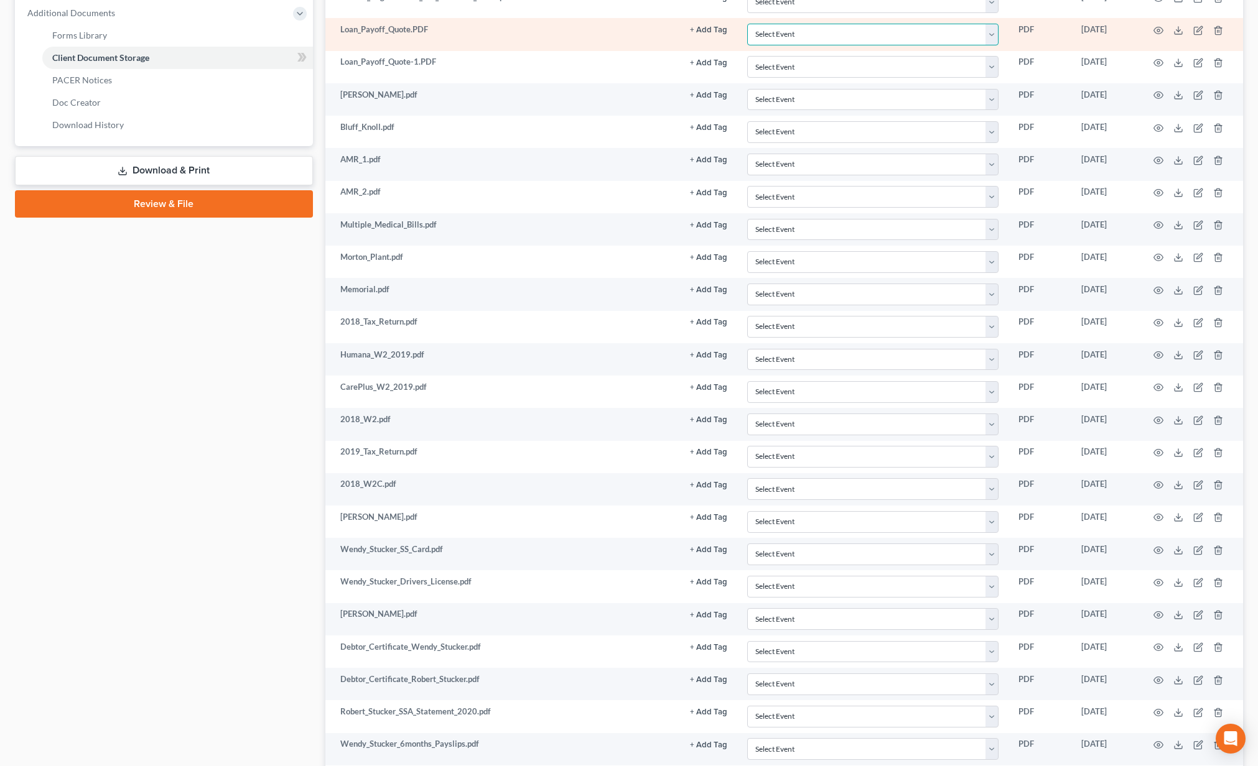
click at [907, 32] on select "Select Event 20 Largest Unsecured Creditors Amended Chapter 13 Plan Amended Cre…" at bounding box center [872, 35] width 251 height 22
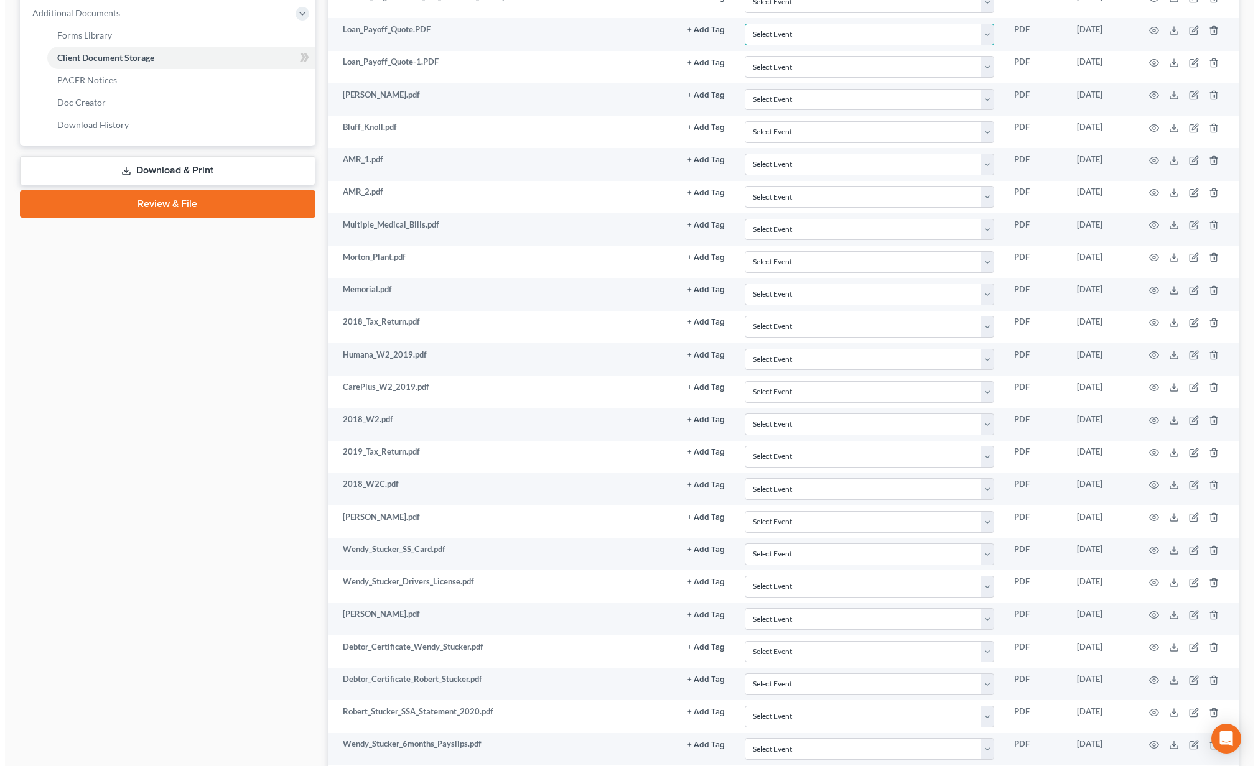
scroll to position [0, 0]
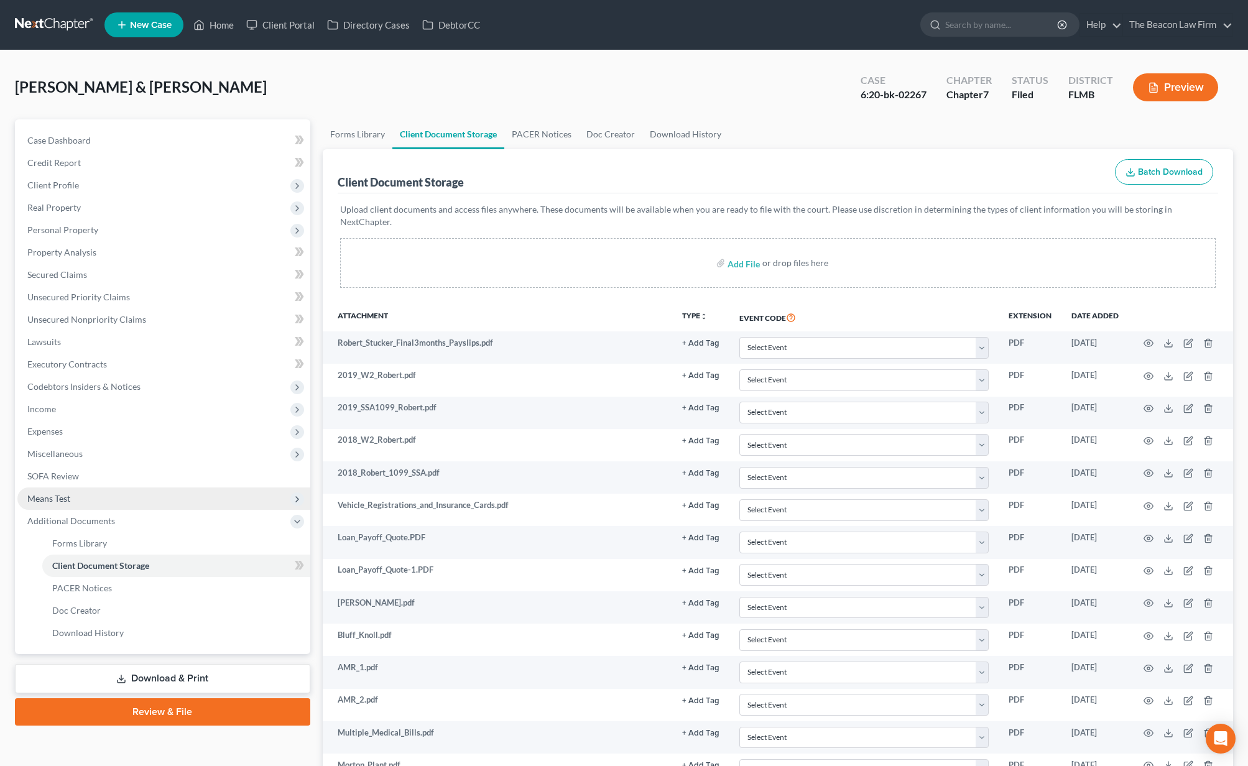
click at [138, 501] on span "Means Test" at bounding box center [163, 499] width 293 height 22
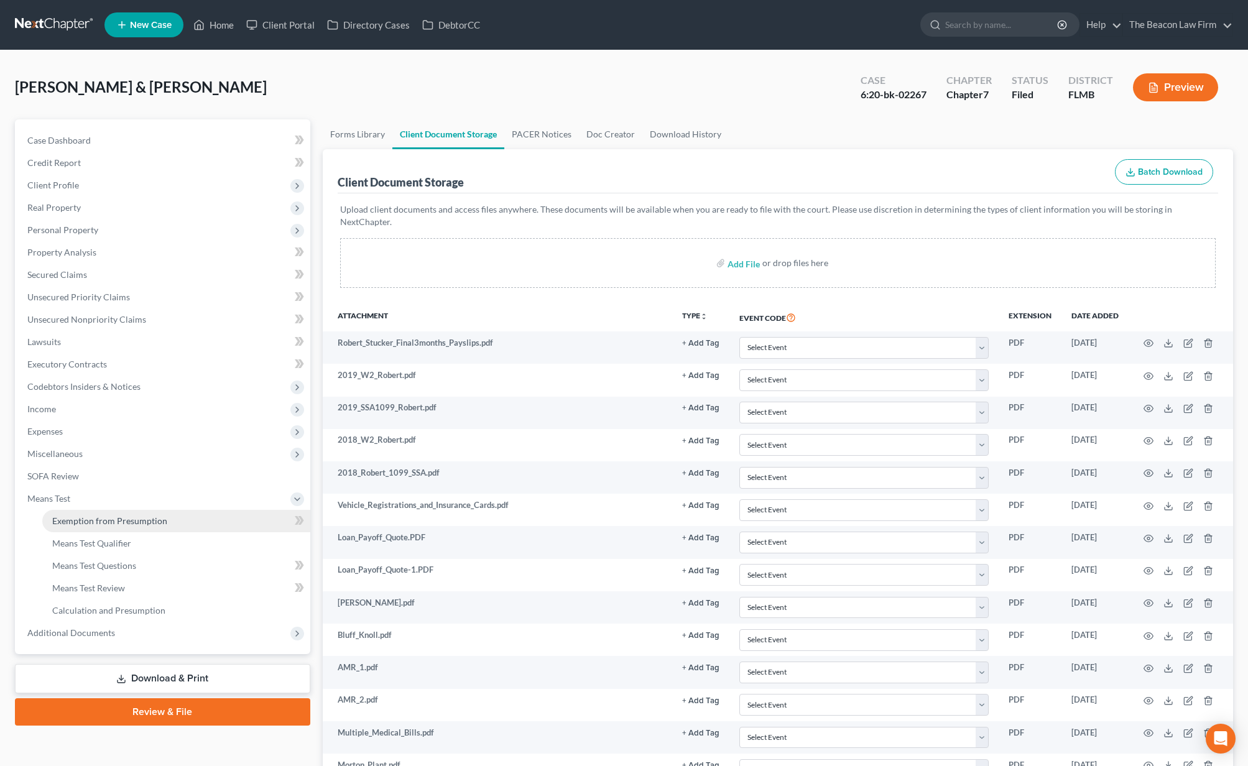
click at [136, 527] on link "Exemption from Presumption" at bounding box center [176, 521] width 268 height 22
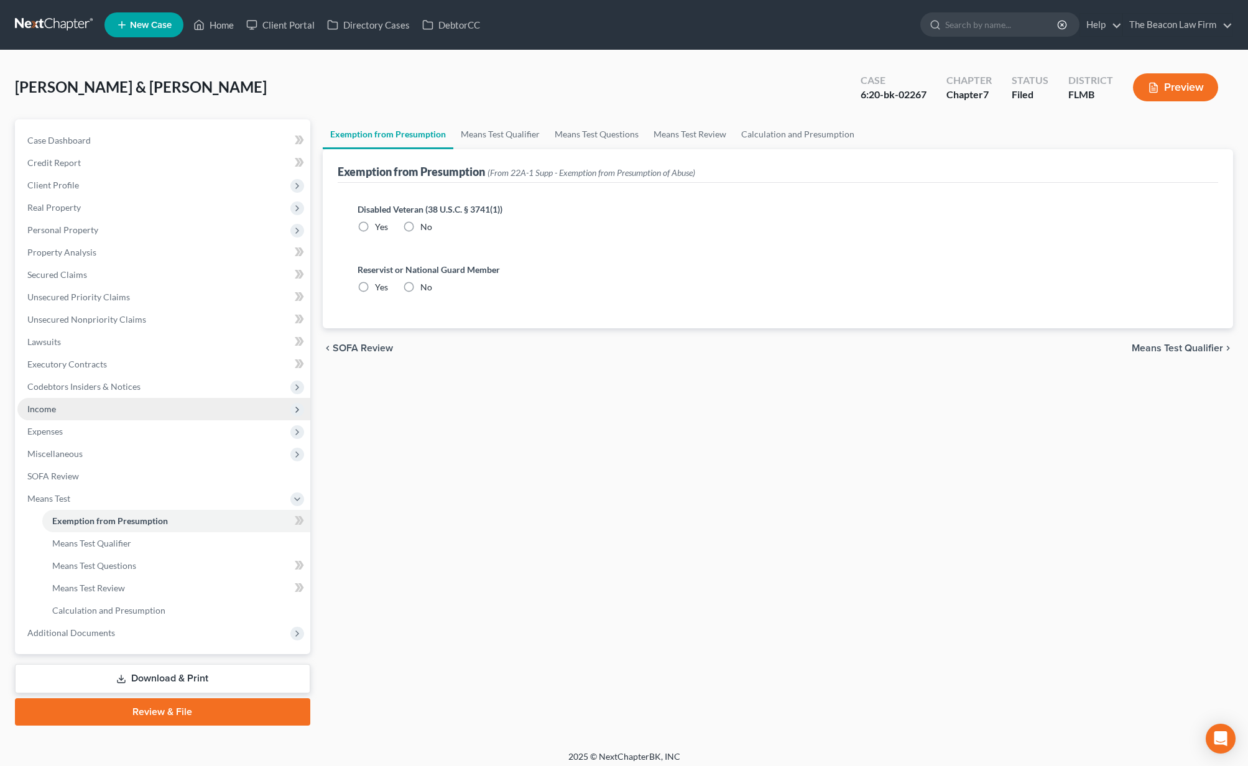
click at [78, 406] on span "Income" at bounding box center [163, 409] width 293 height 22
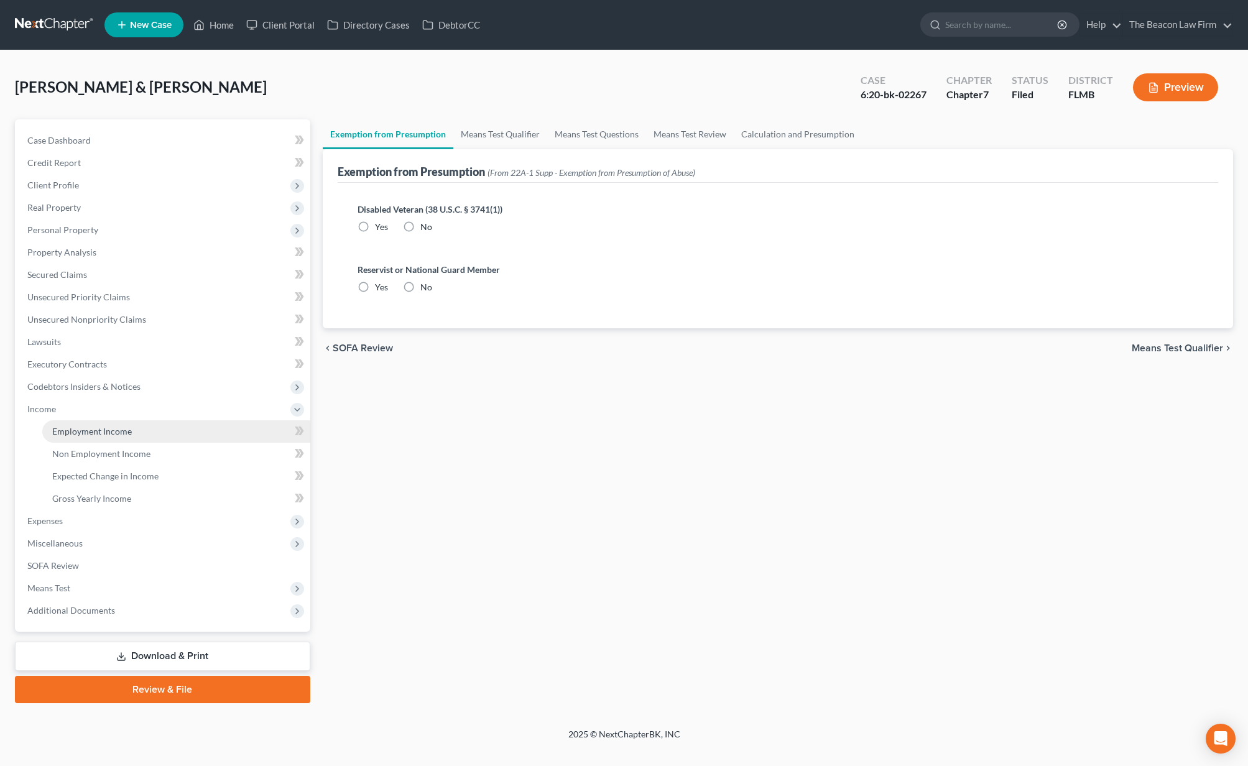
click at [80, 421] on link "Employment Income" at bounding box center [176, 431] width 268 height 22
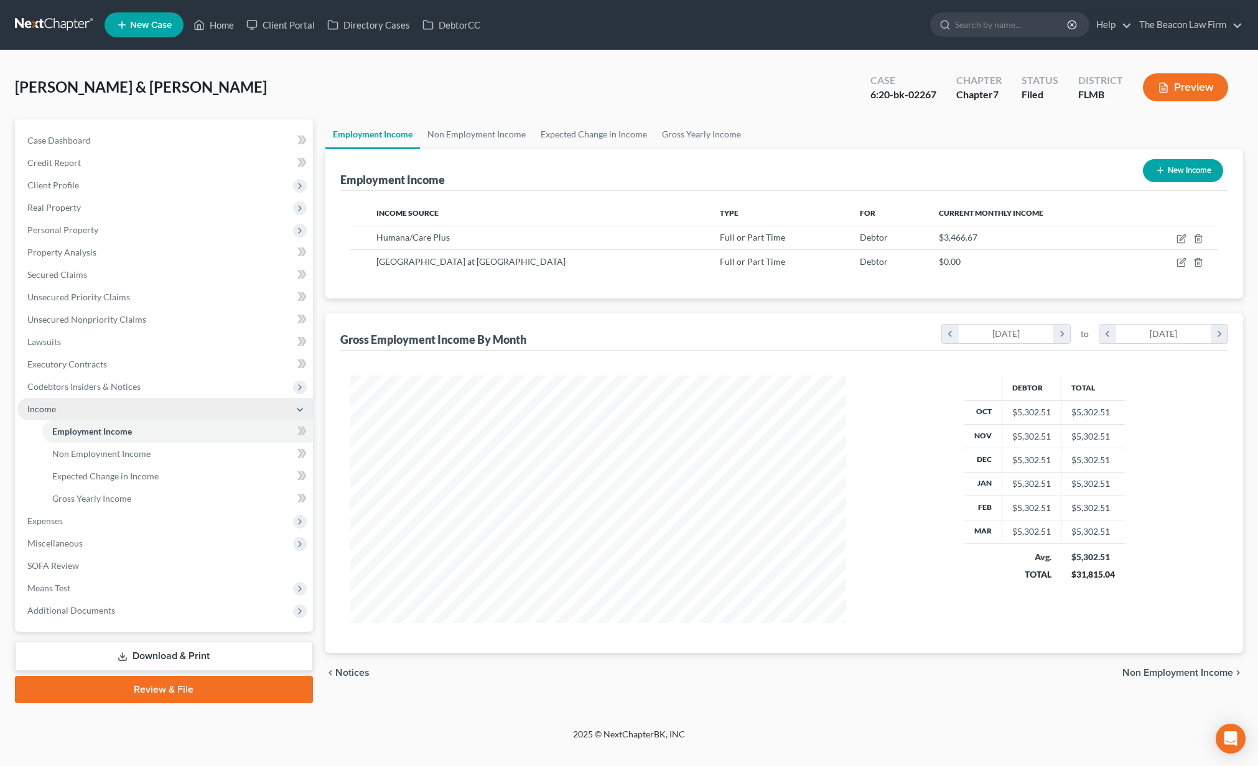
scroll to position [248, 521]
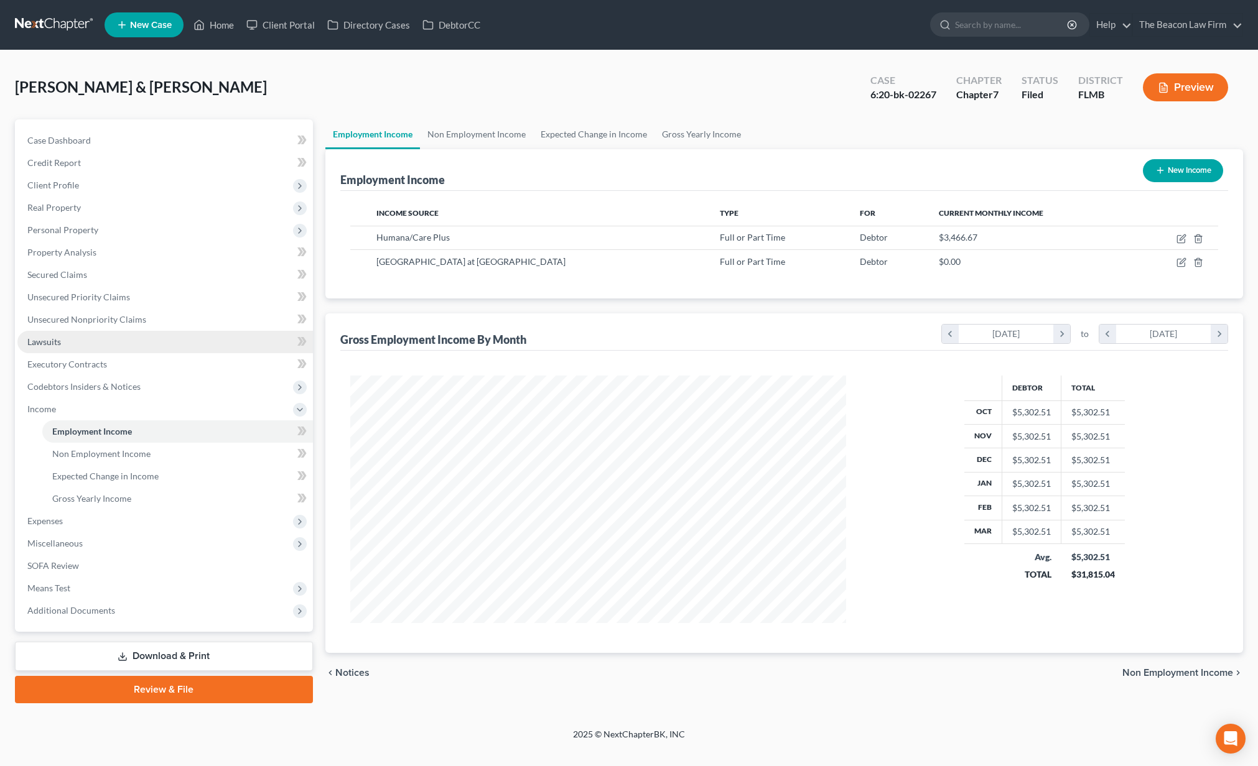
click at [83, 347] on link "Lawsuits" at bounding box center [164, 342] width 295 height 22
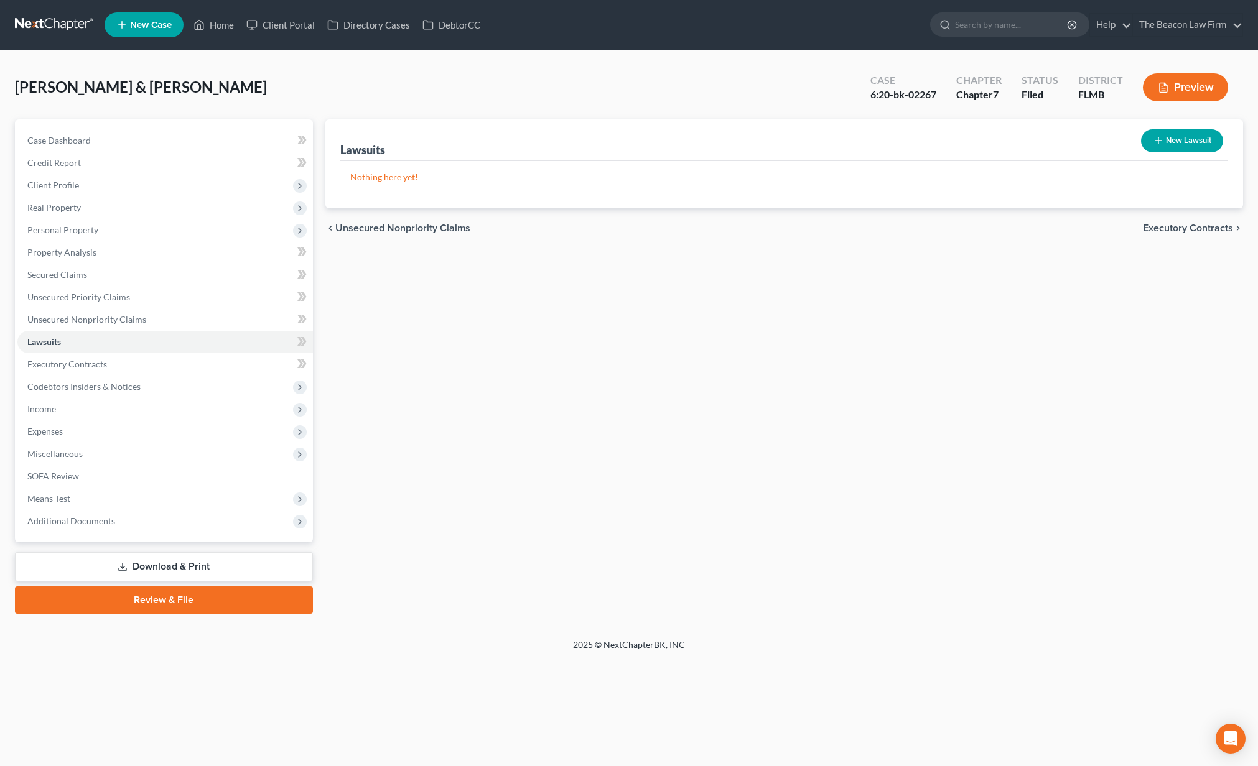
click at [75, 29] on link at bounding box center [55, 25] width 80 height 22
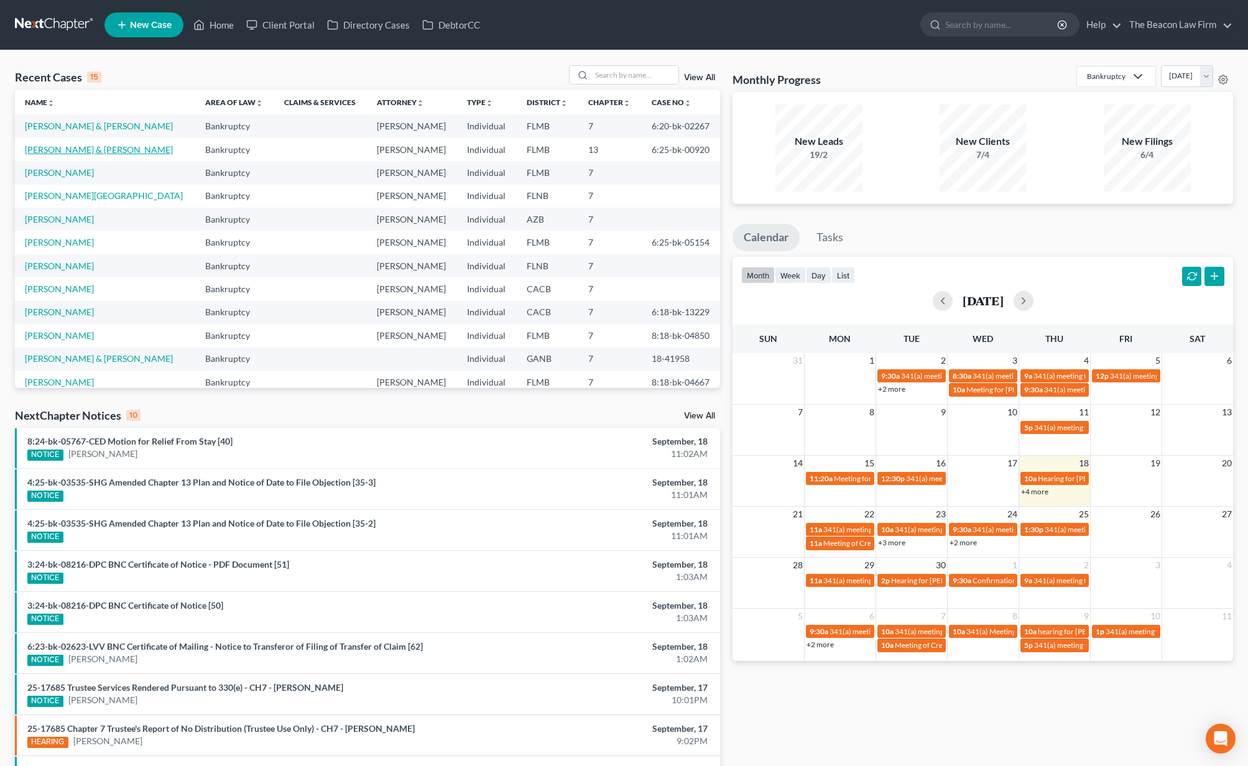
click at [115, 152] on link "[PERSON_NAME] & [PERSON_NAME]" at bounding box center [99, 149] width 148 height 11
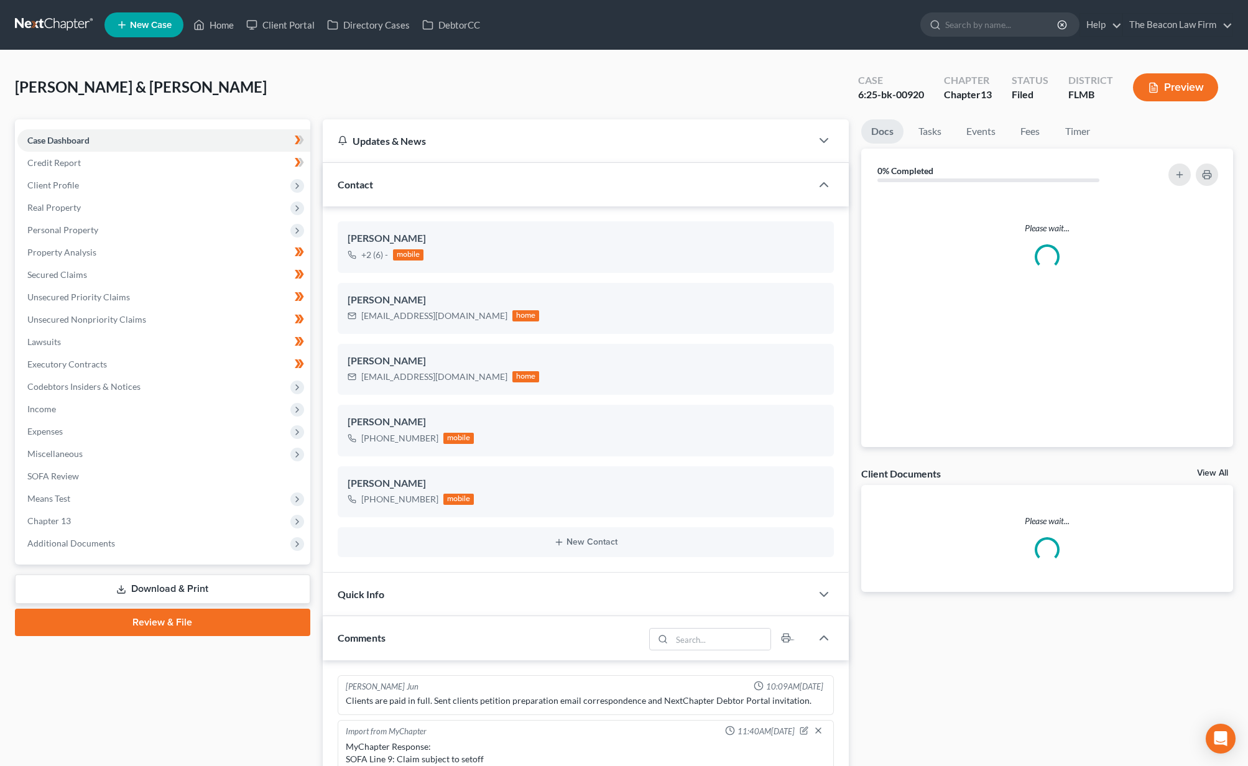
scroll to position [312, 0]
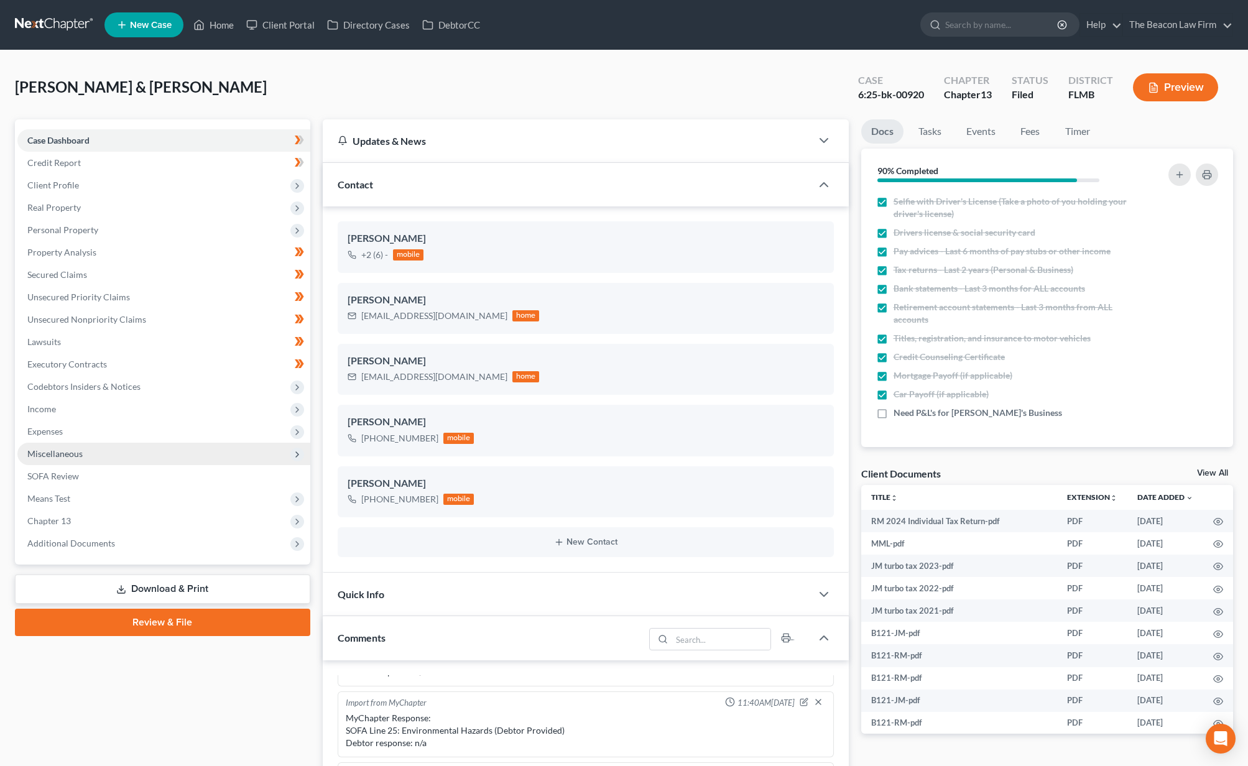
click at [84, 445] on span "Miscellaneous" at bounding box center [163, 454] width 293 height 22
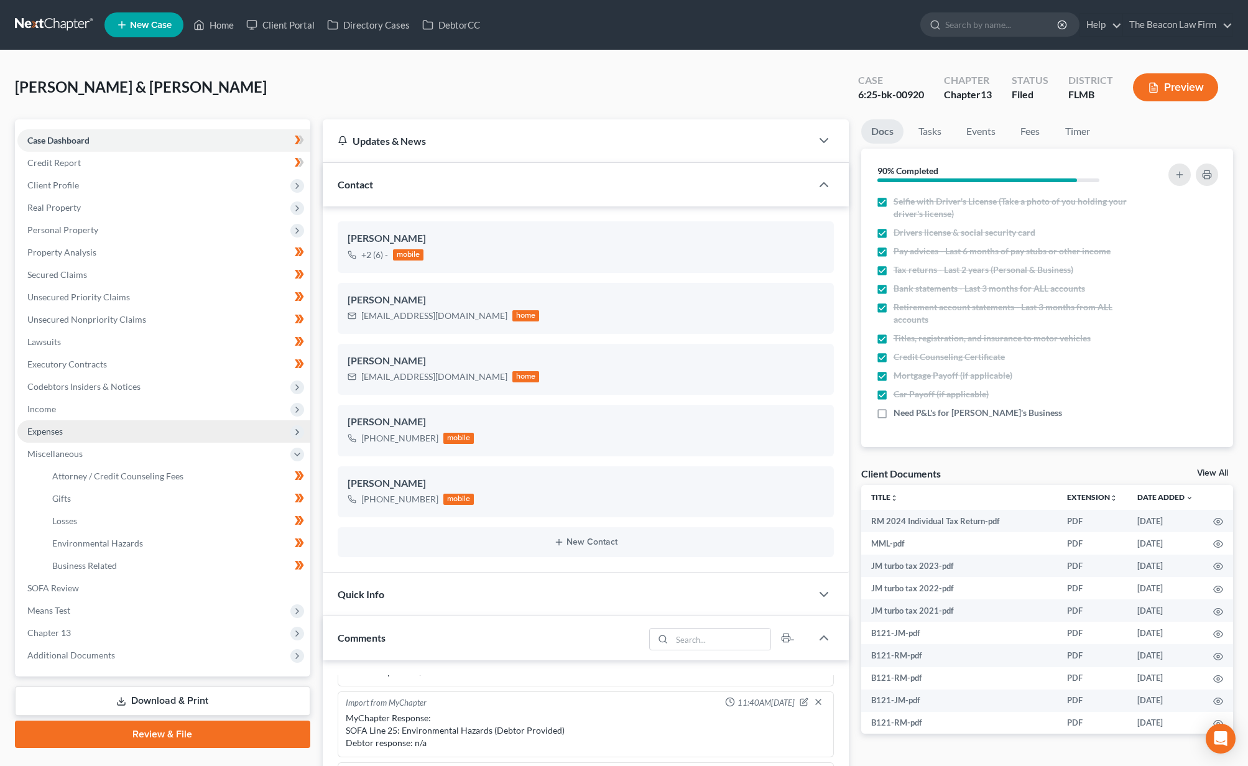
click at [88, 437] on span "Expenses" at bounding box center [163, 431] width 293 height 22
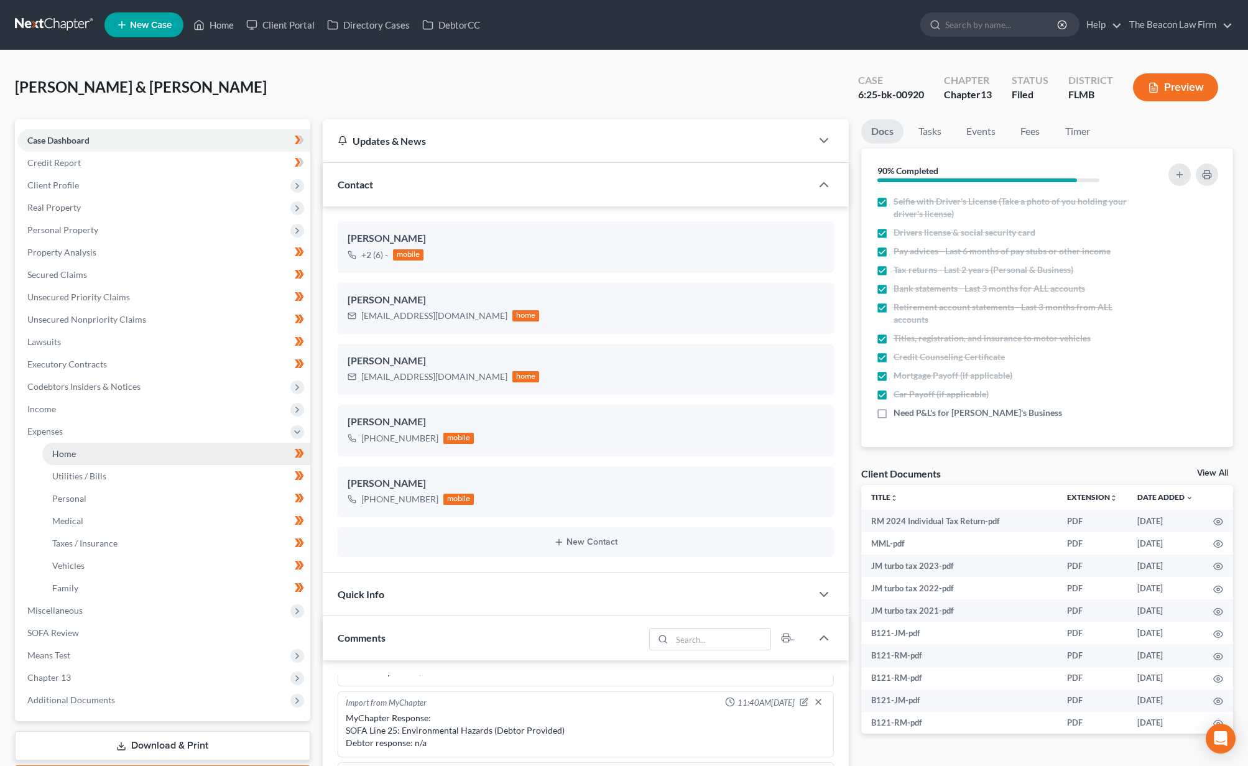
click at [85, 453] on link "Home" at bounding box center [176, 454] width 268 height 22
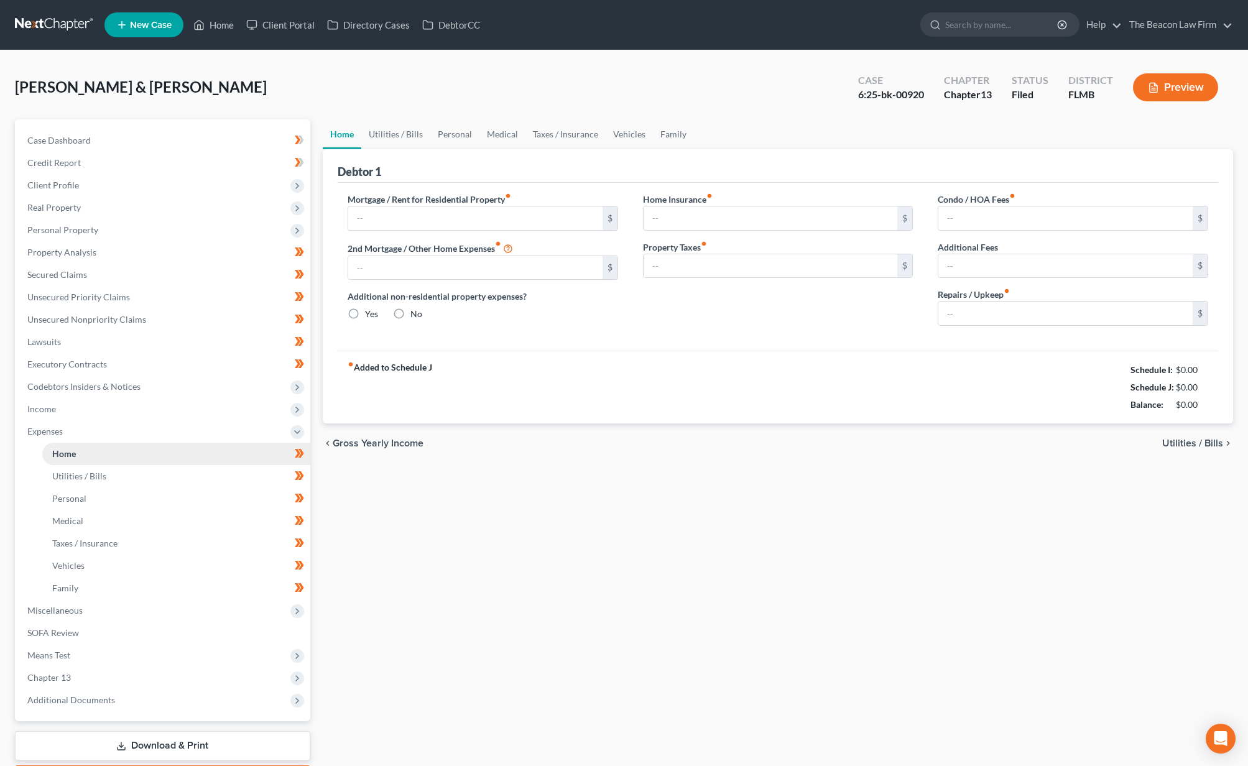
type input "2,125.27"
type input "0.00"
radio input "true"
type input "40.00"
type input "0.00"
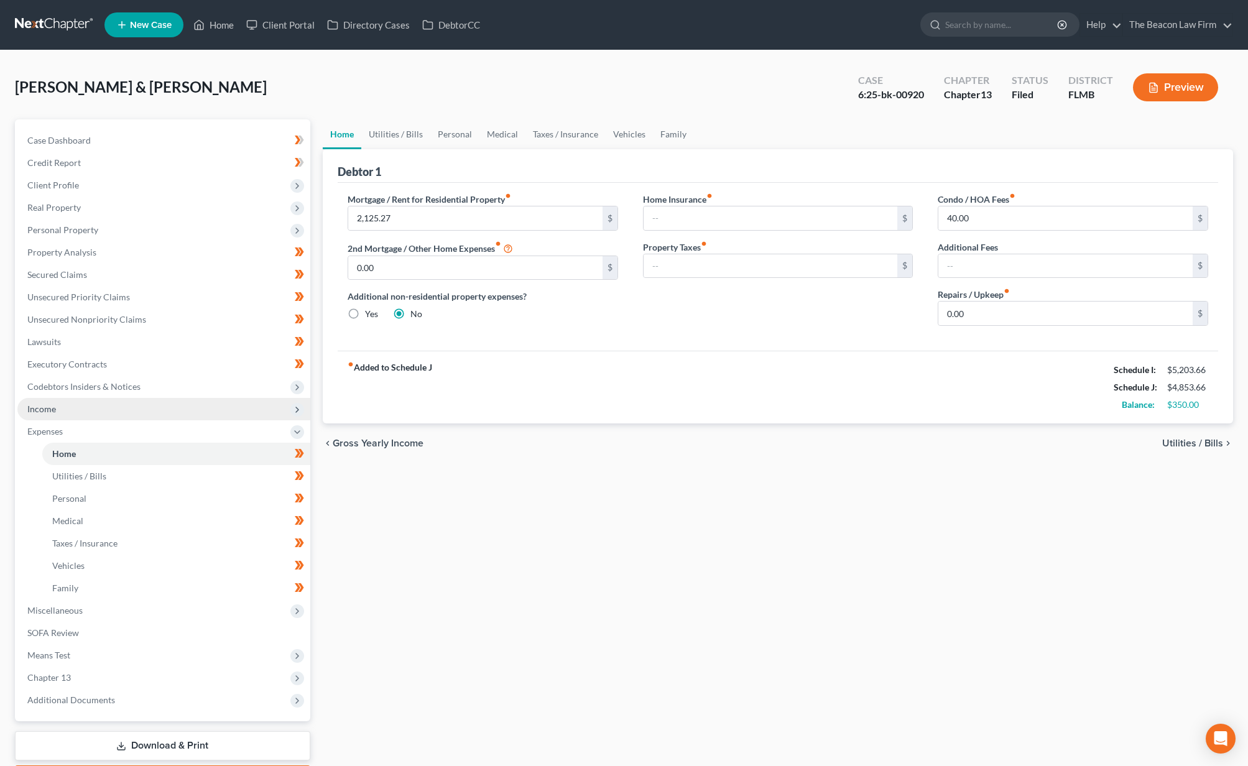
click at [48, 417] on span "Income" at bounding box center [163, 409] width 293 height 22
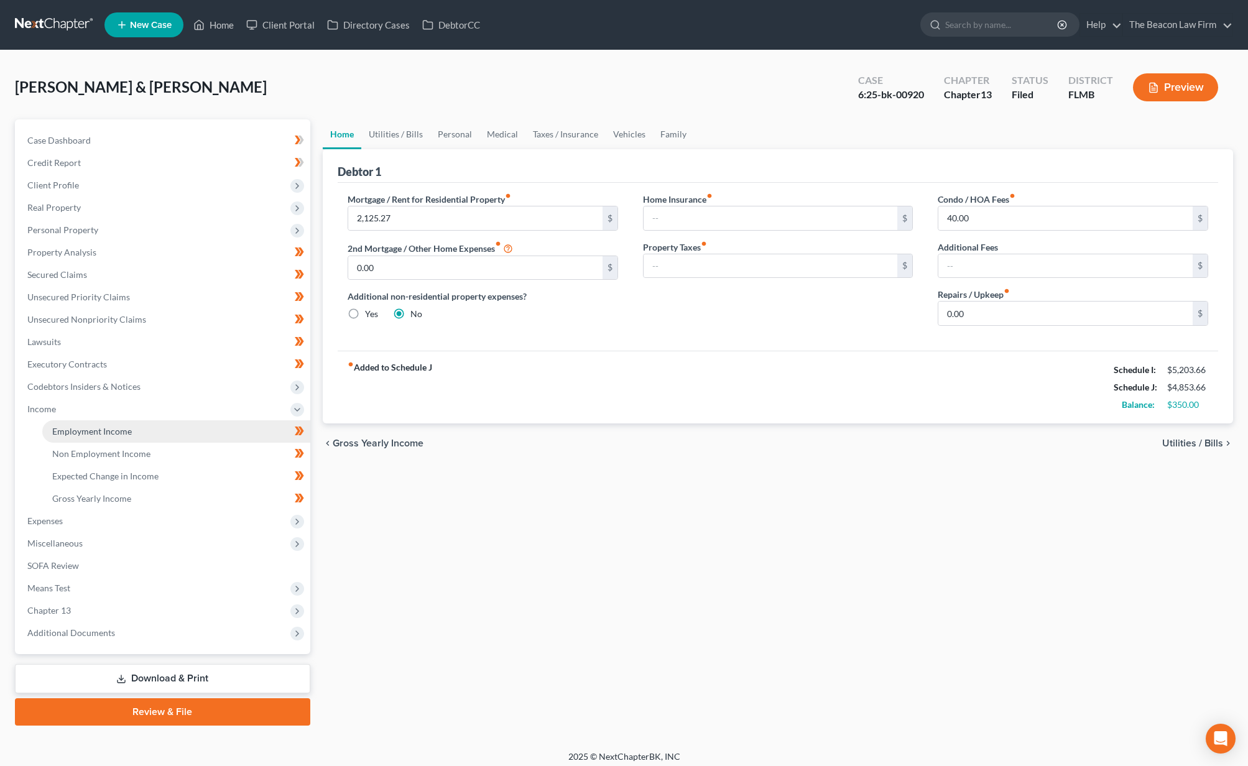
click at [50, 430] on link "Employment Income" at bounding box center [176, 431] width 268 height 22
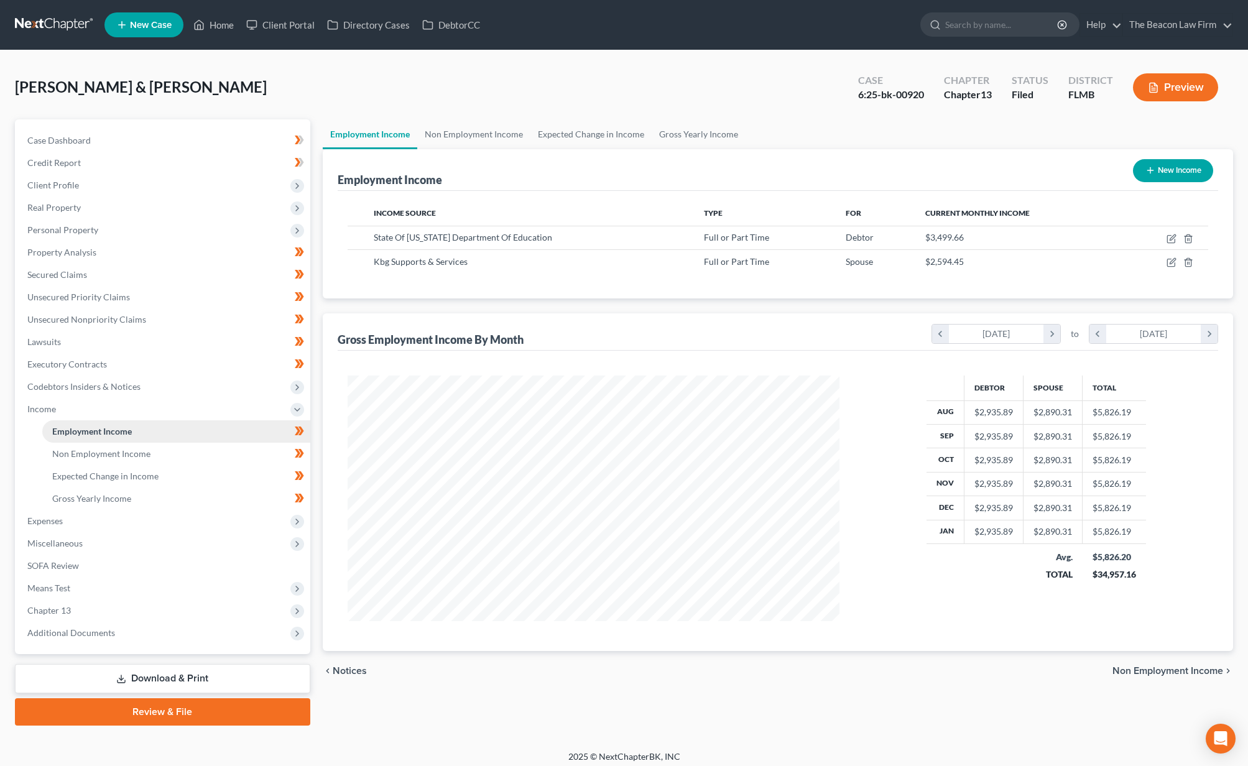
scroll to position [246, 517]
click at [185, 642] on span "Additional Documents" at bounding box center [163, 633] width 293 height 22
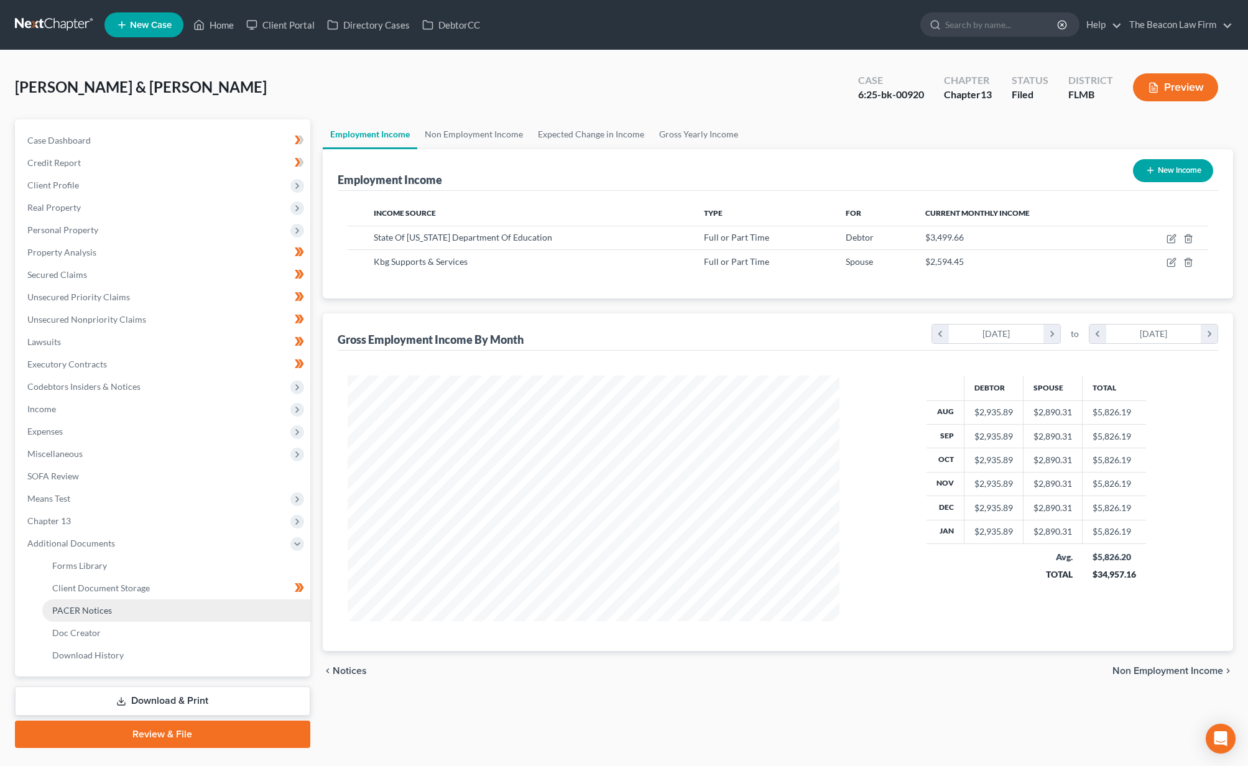
click at [164, 610] on link "PACER Notices" at bounding box center [176, 611] width 268 height 22
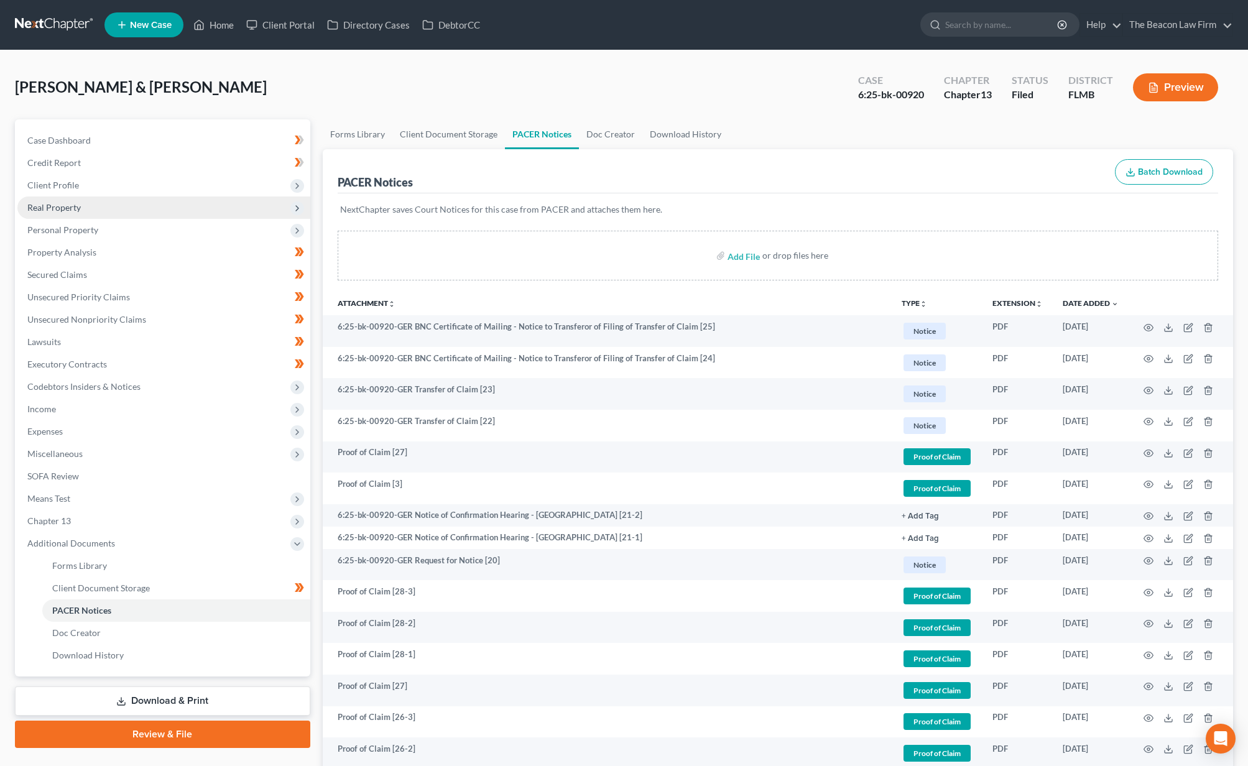
click at [106, 205] on span "Real Property" at bounding box center [163, 208] width 293 height 22
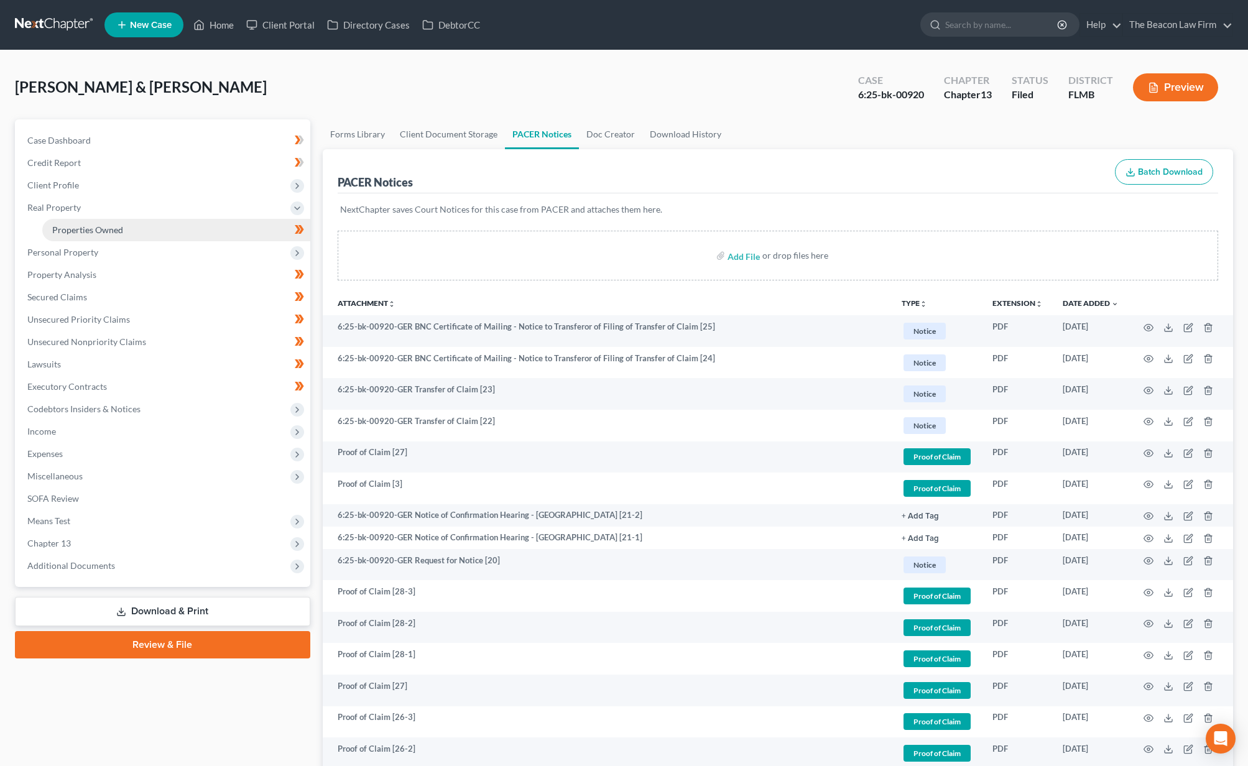
click at [101, 227] on span "Properties Owned" at bounding box center [87, 230] width 71 height 11
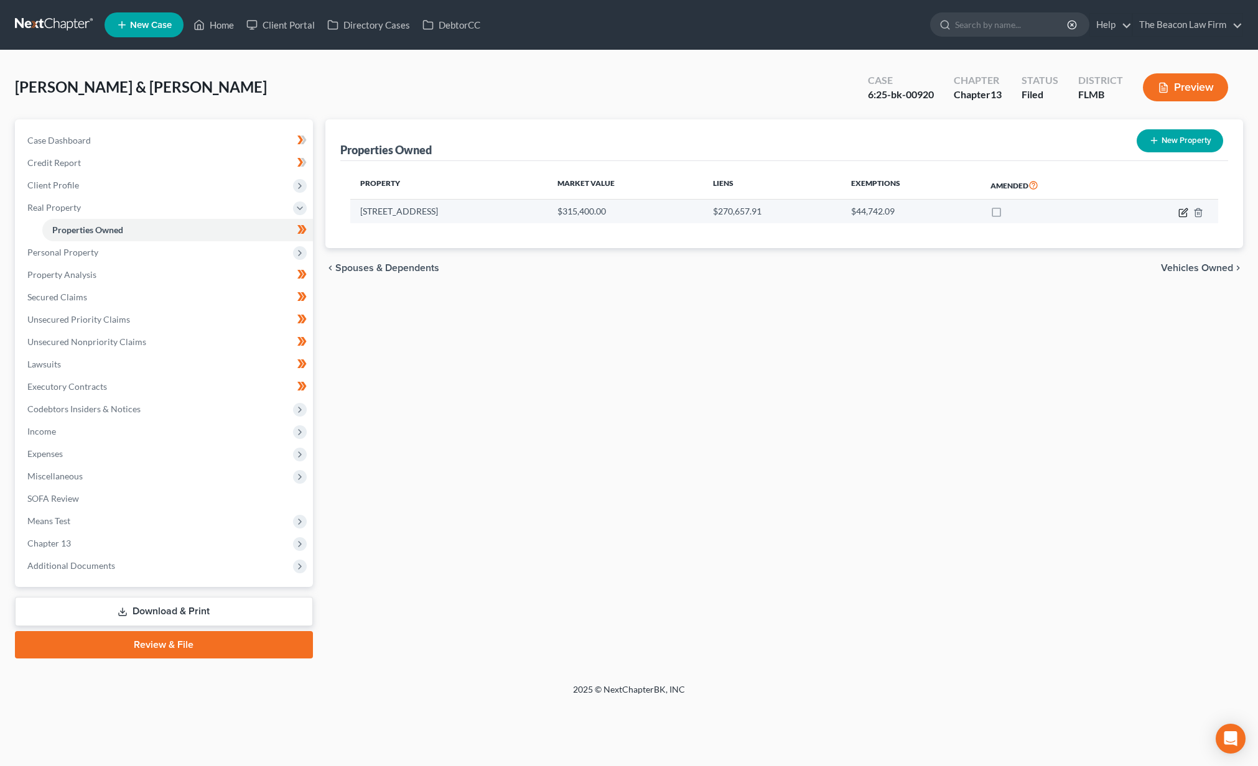
click at [1181, 211] on icon "button" at bounding box center [1183, 213] width 10 height 10
select select "9"
select select "2"
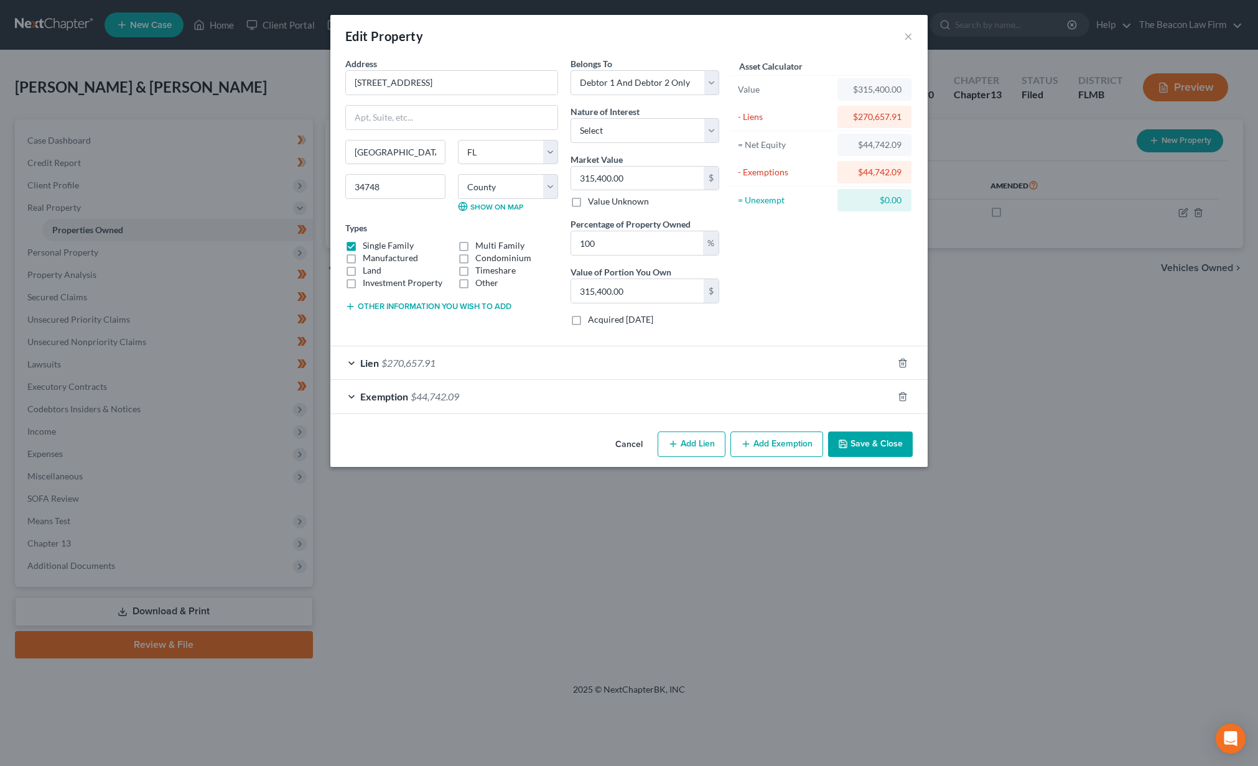
click at [435, 366] on span "$270,657.91" at bounding box center [408, 363] width 54 height 12
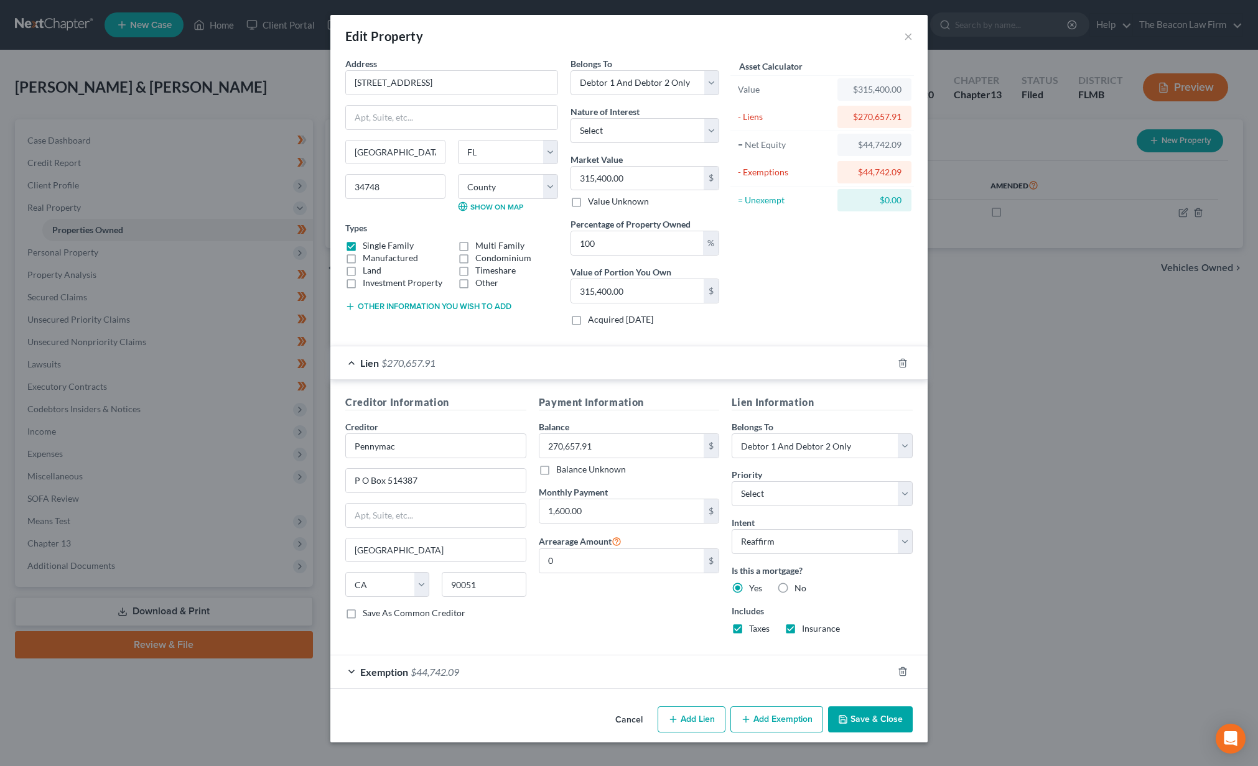
click at [628, 718] on button "Cancel" at bounding box center [628, 720] width 47 height 25
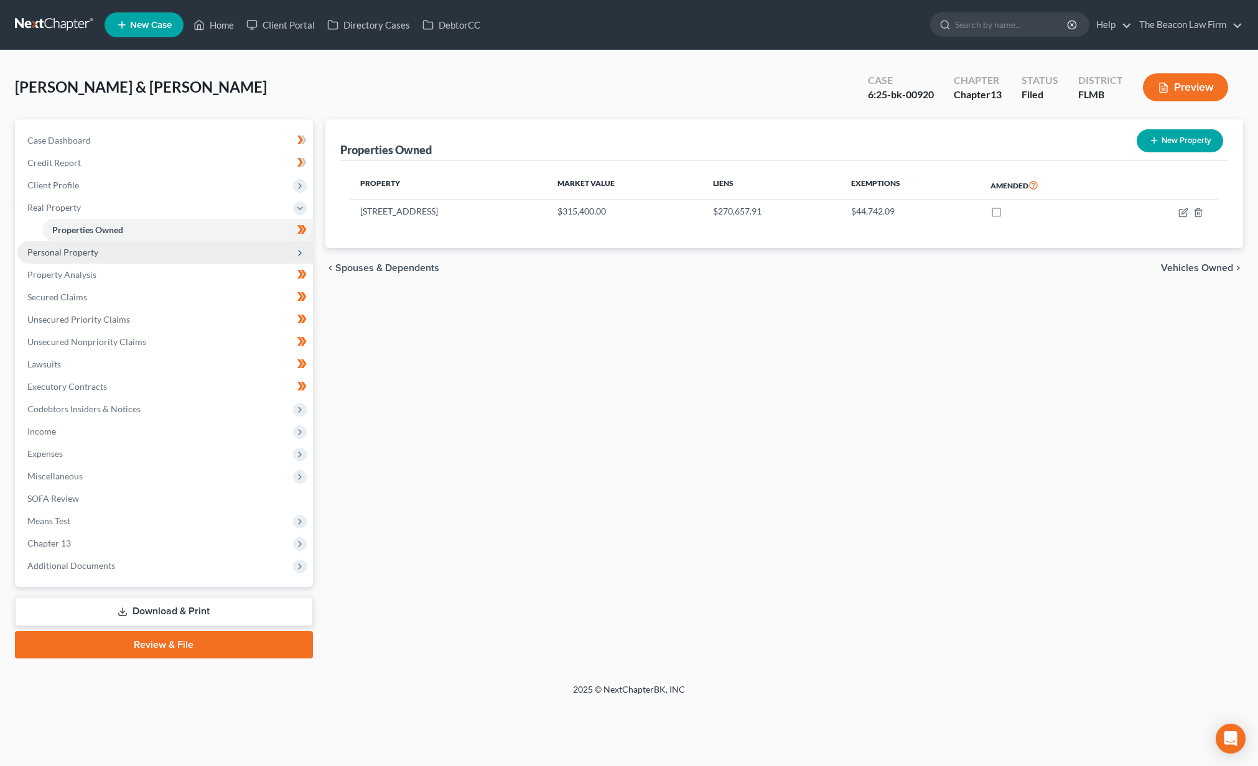
click at [59, 253] on span "Personal Property" at bounding box center [62, 252] width 71 height 11
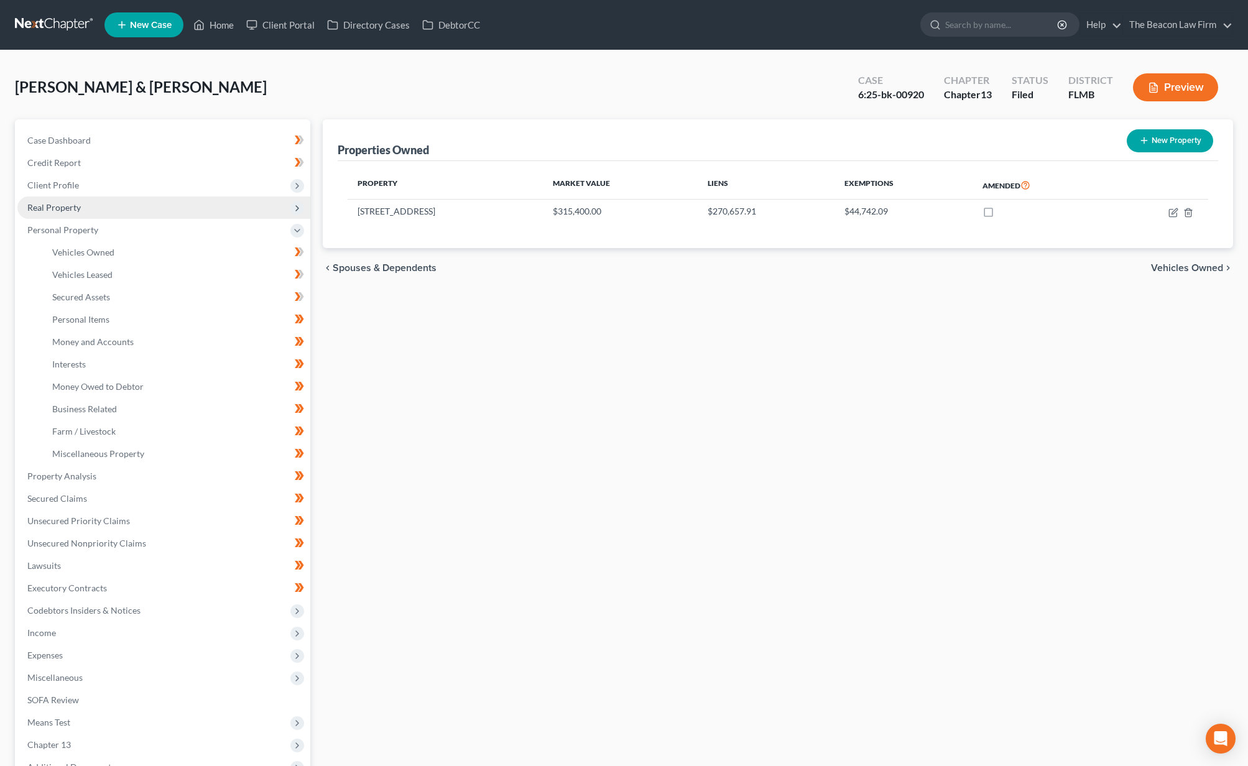
click at [81, 203] on span "Real Property" at bounding box center [163, 208] width 293 height 22
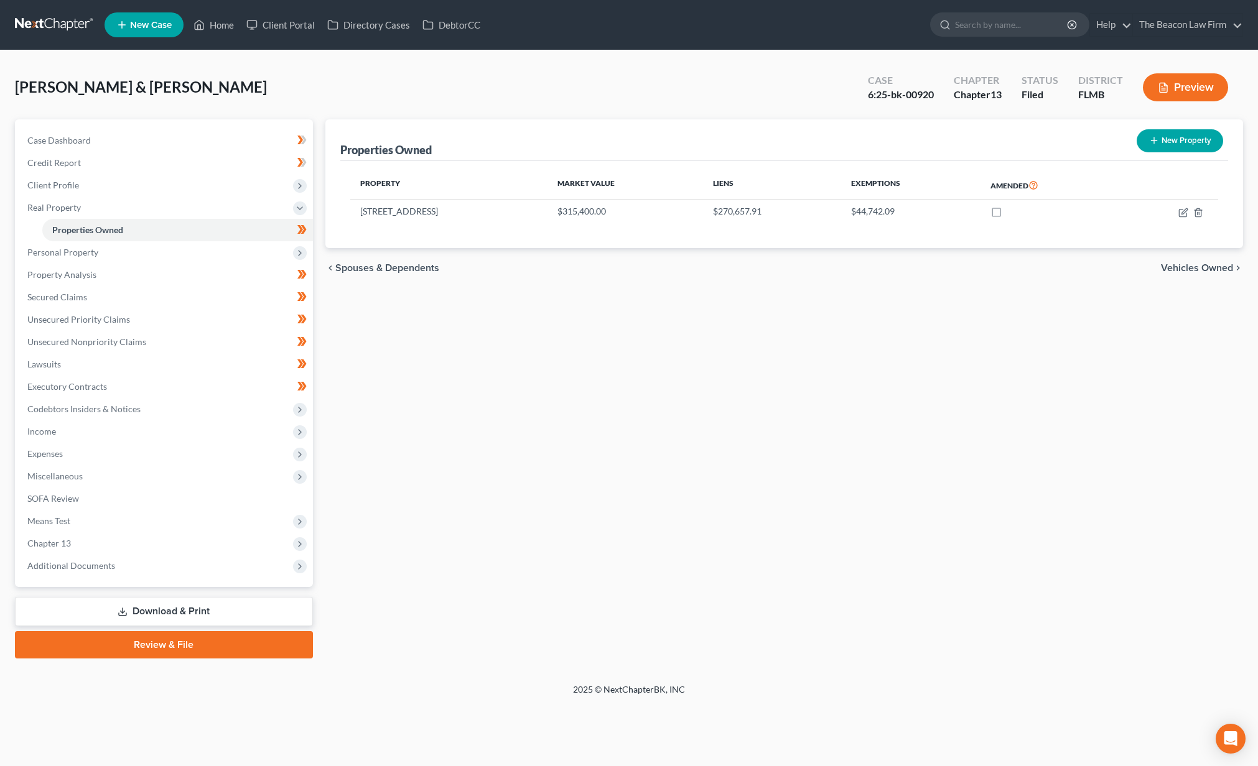
click at [1194, 91] on button "Preview" at bounding box center [1185, 87] width 85 height 28
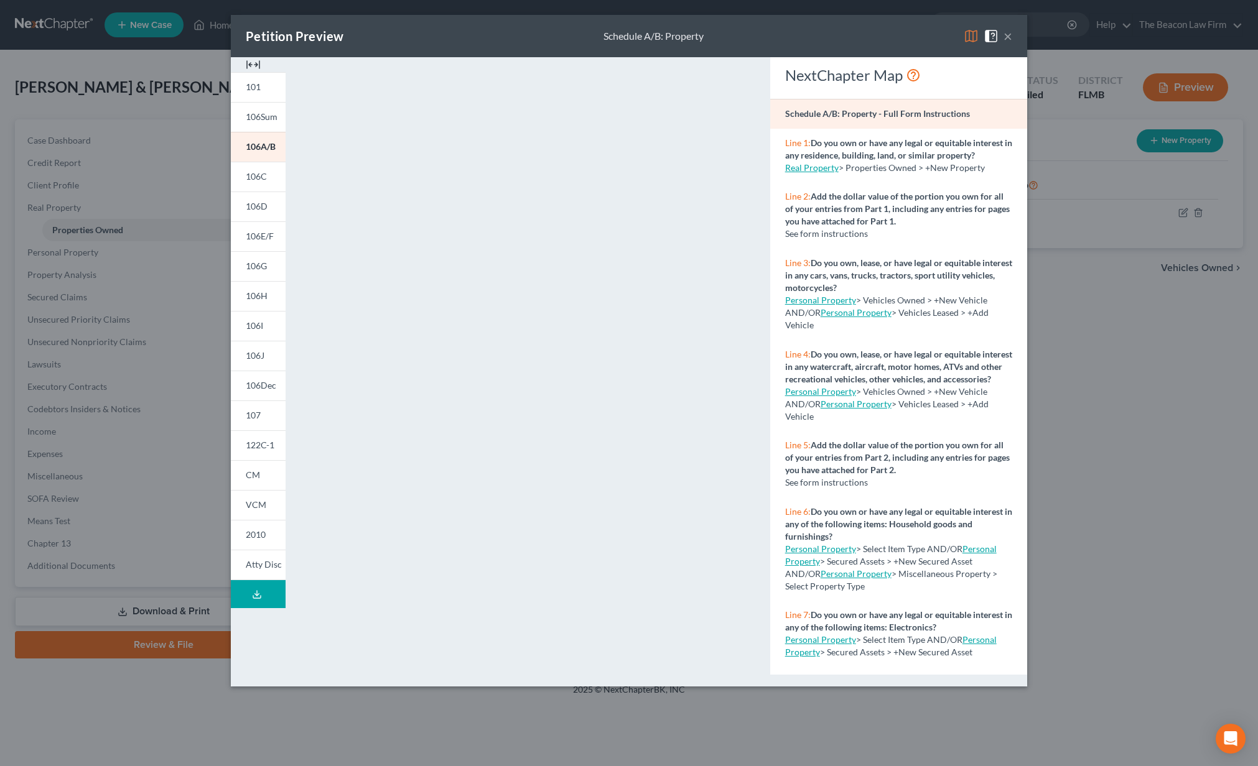
click at [1006, 39] on button "×" at bounding box center [1007, 36] width 9 height 15
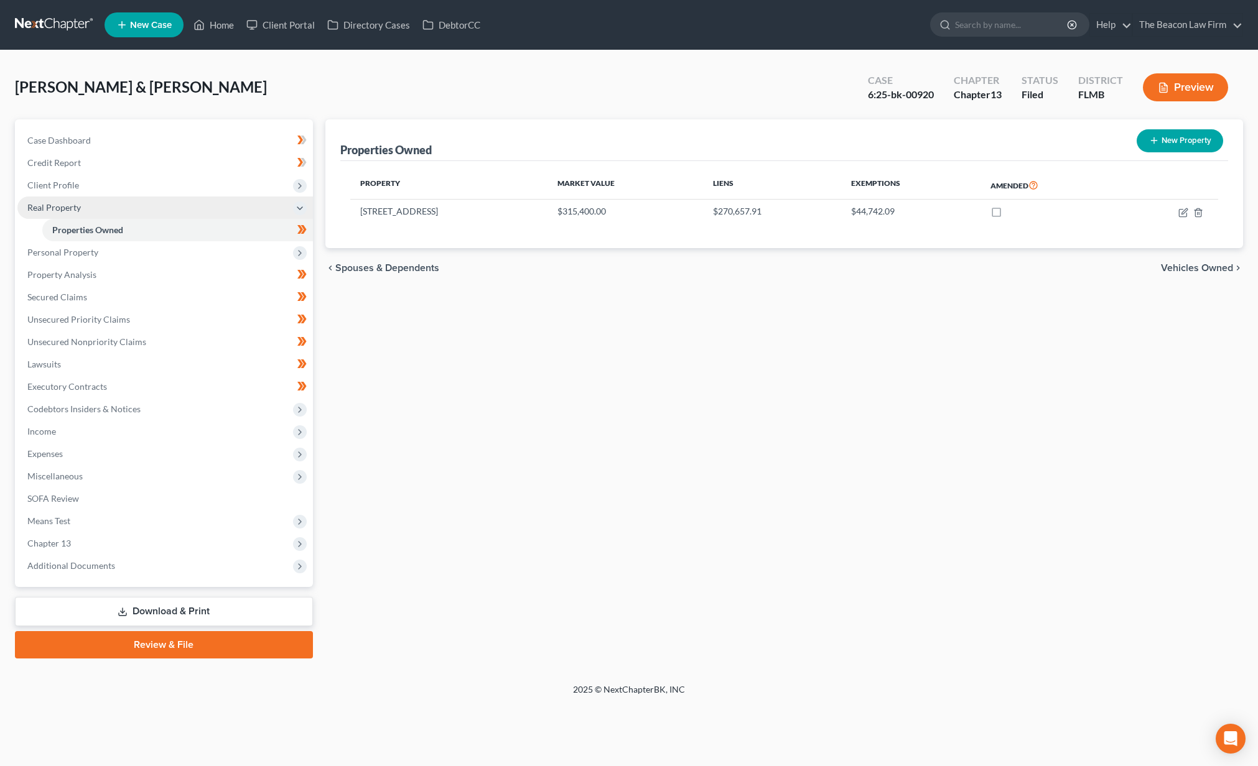
click at [187, 203] on span "Real Property" at bounding box center [164, 208] width 295 height 22
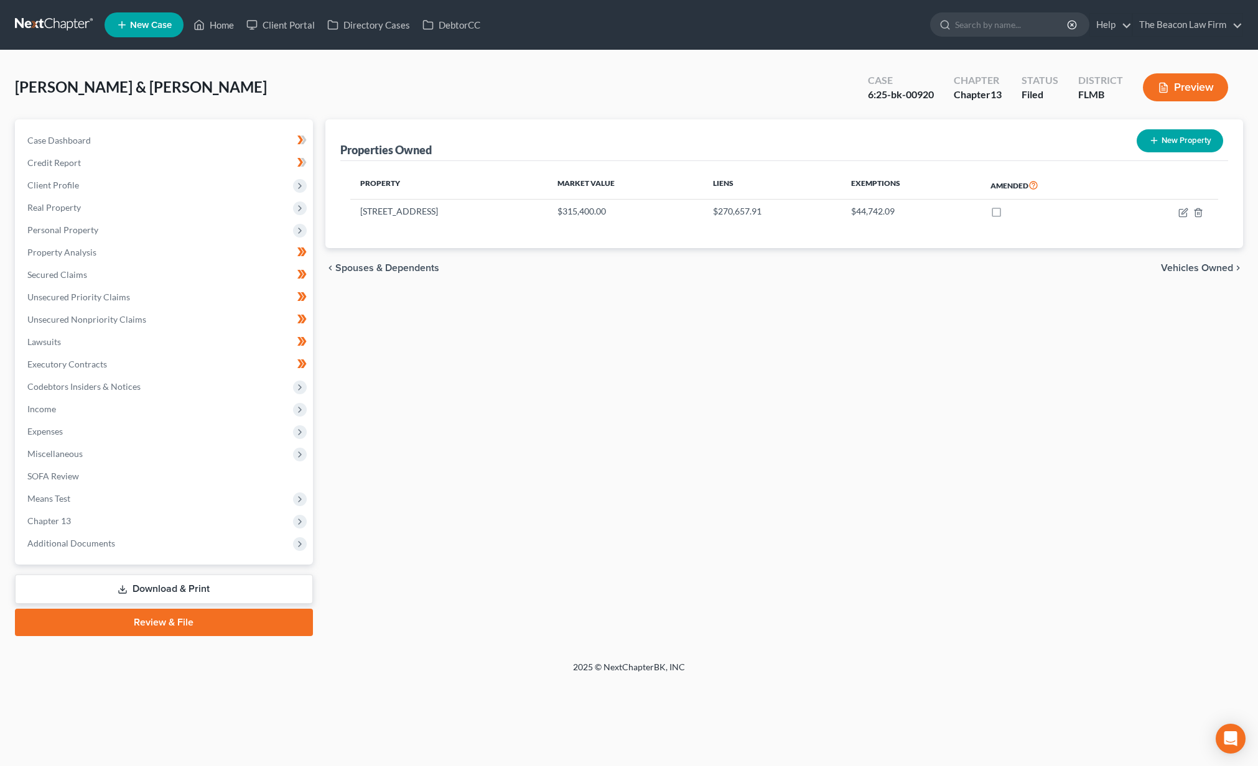
click at [1174, 79] on button "Preview" at bounding box center [1185, 87] width 85 height 28
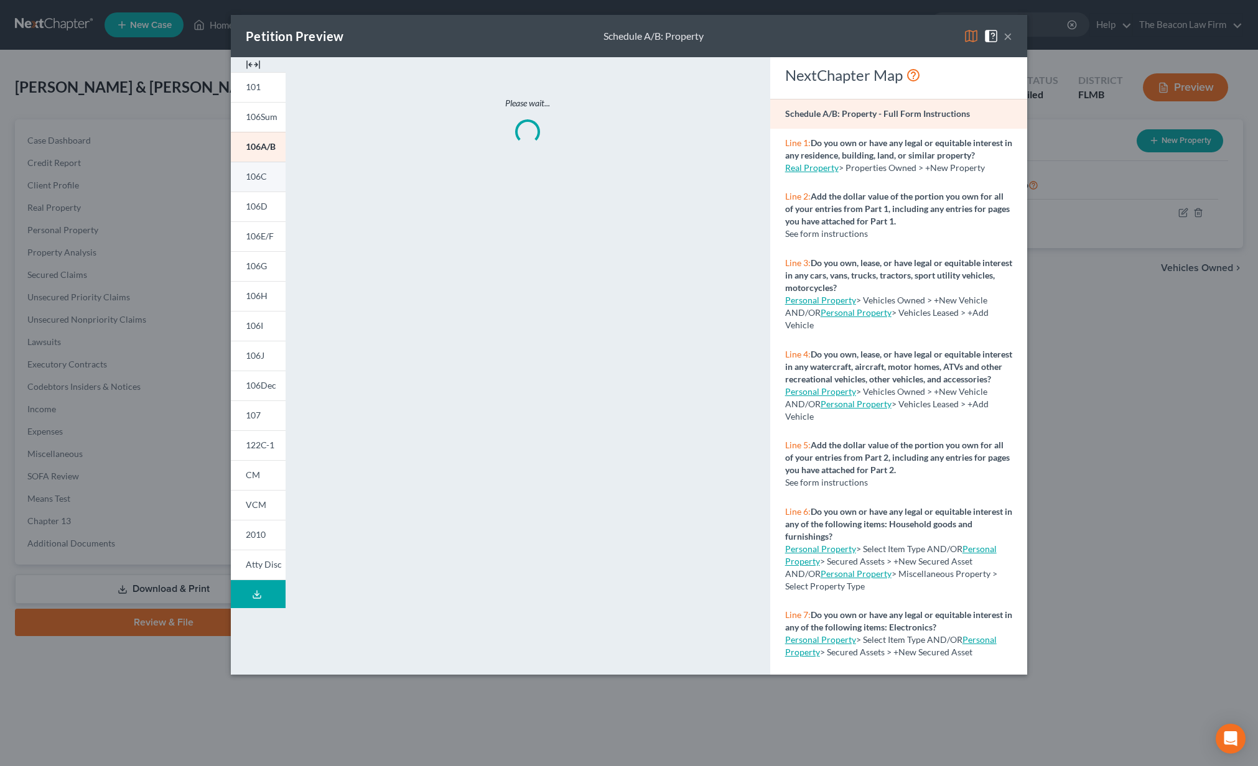
click at [258, 174] on span "106C" at bounding box center [256, 176] width 21 height 11
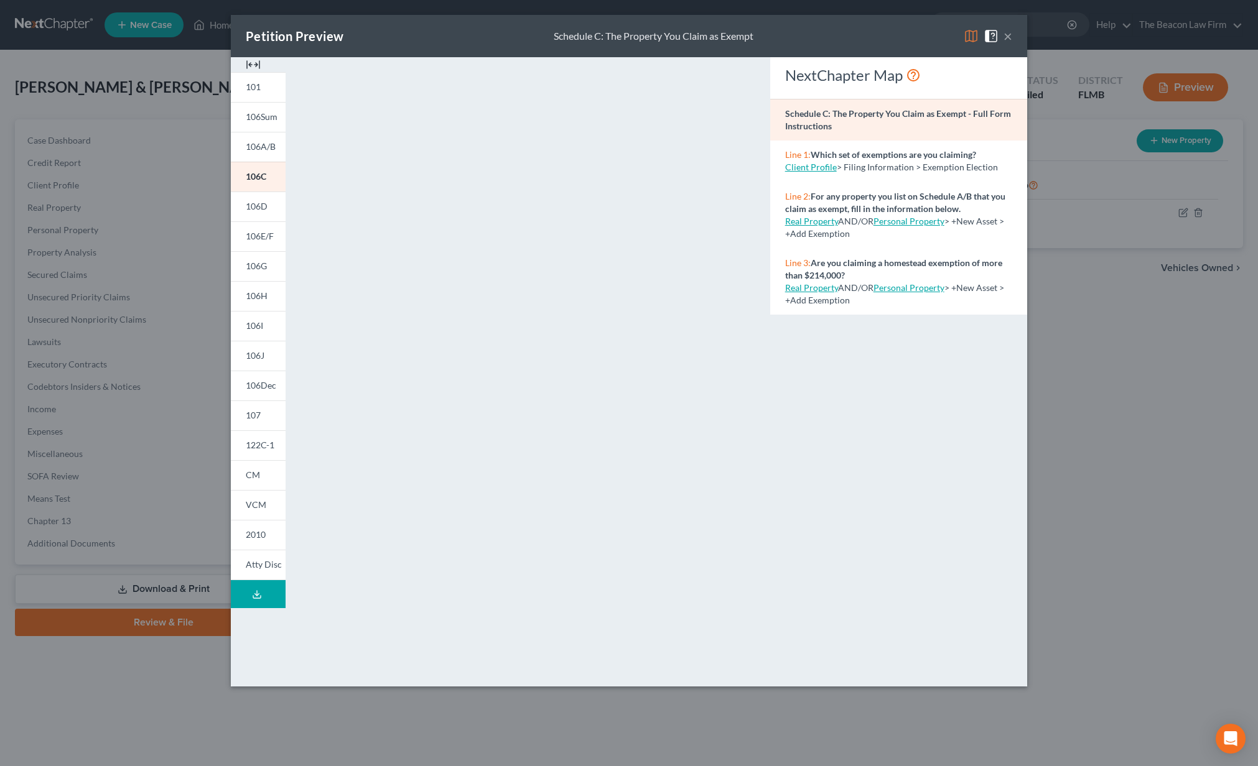
click at [1013, 40] on div "Petition Preview Schedule C: The Property You Claim as Exempt ×" at bounding box center [629, 36] width 796 height 42
drag, startPoint x: 1008, startPoint y: 38, endPoint x: 909, endPoint y: 94, distance: 114.2
click at [1008, 38] on button "×" at bounding box center [1007, 36] width 9 height 15
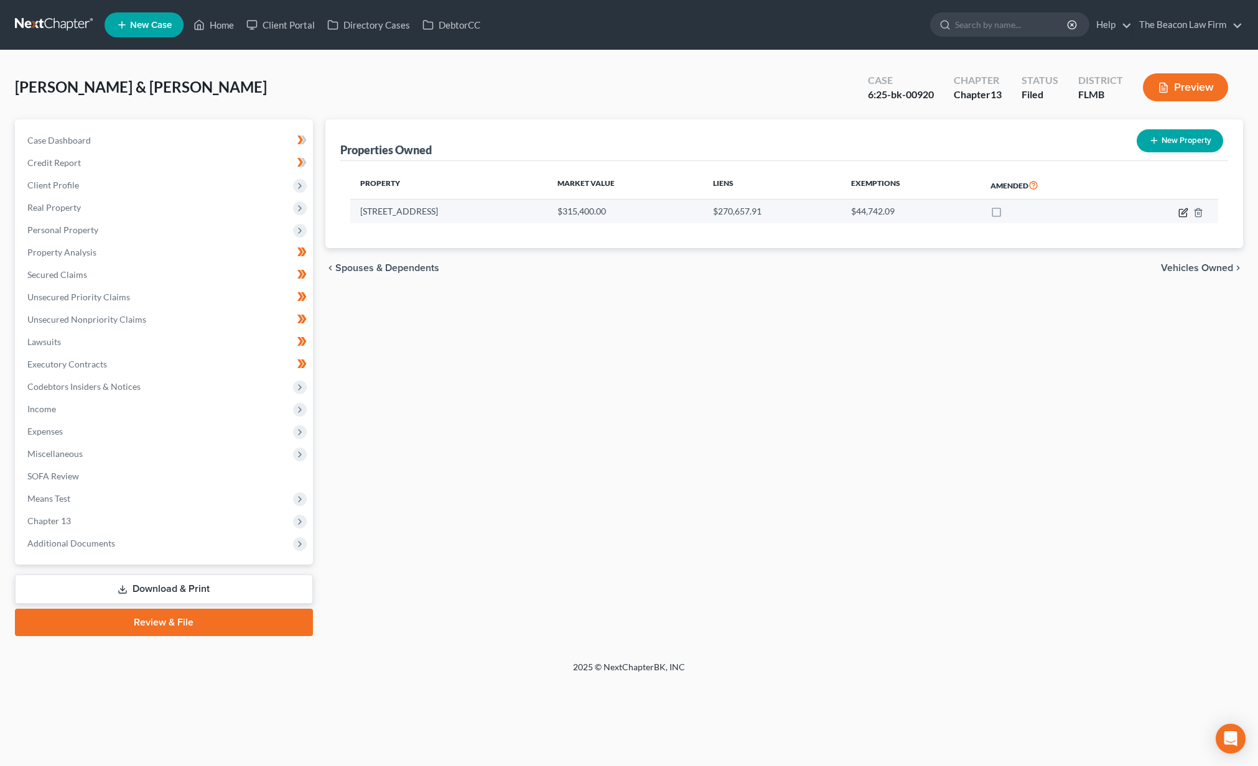
click at [1183, 210] on icon "button" at bounding box center [1184, 211] width 6 height 6
select select "9"
select select "33"
select select "2"
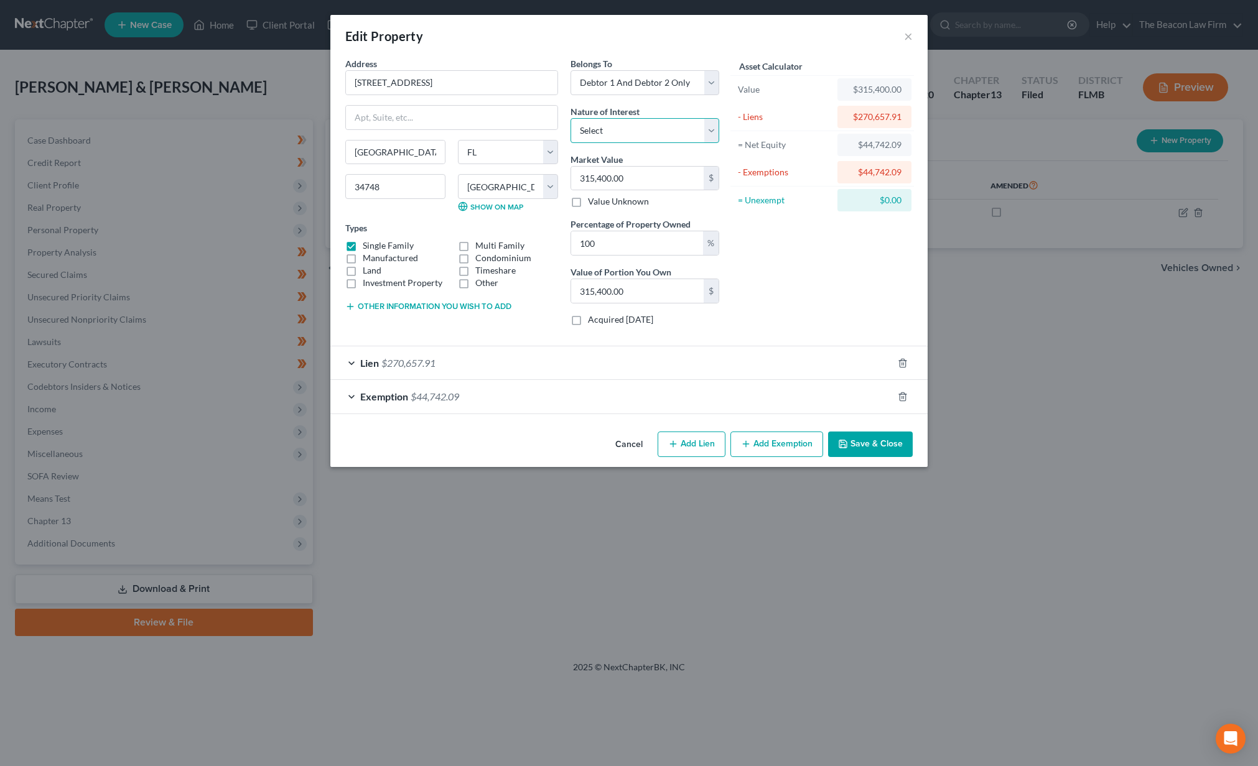
select select "0"
click at [507, 368] on div "Lien $270,657.91" at bounding box center [611, 362] width 562 height 33
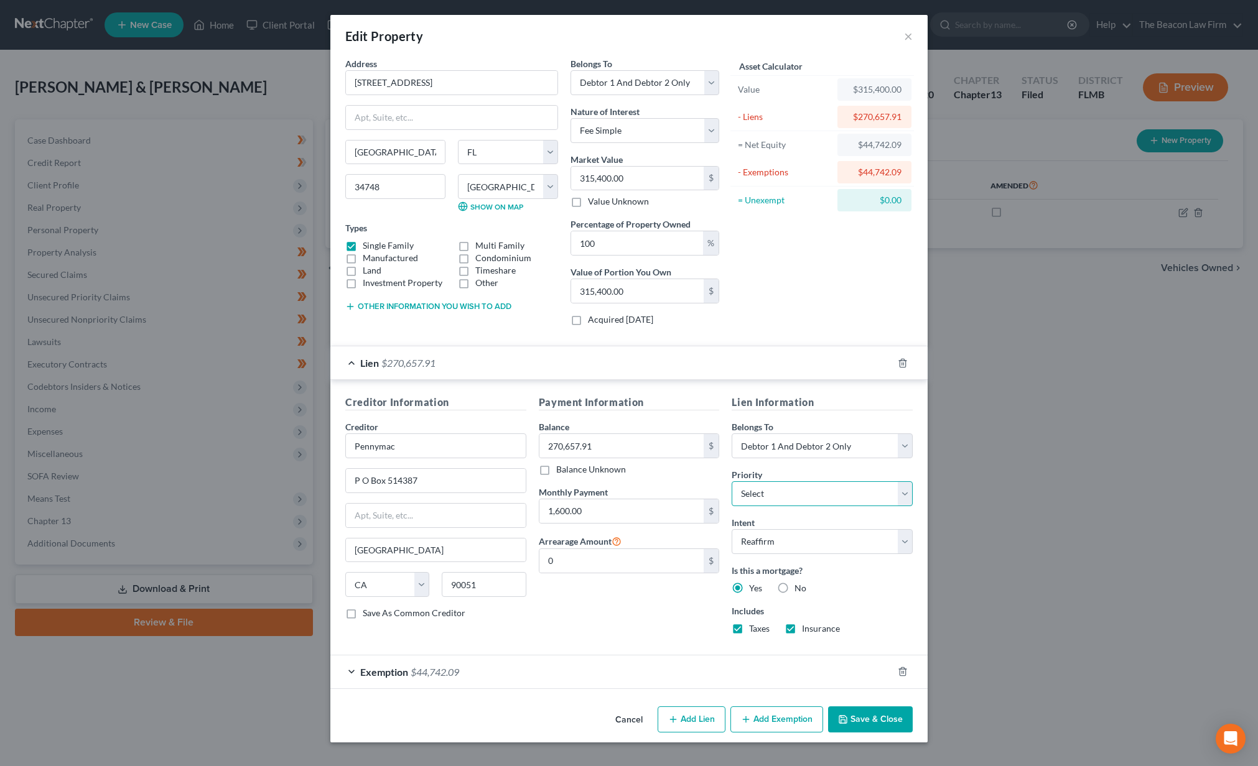
select select "0"
click at [866, 721] on button "Save & Close" at bounding box center [870, 720] width 85 height 26
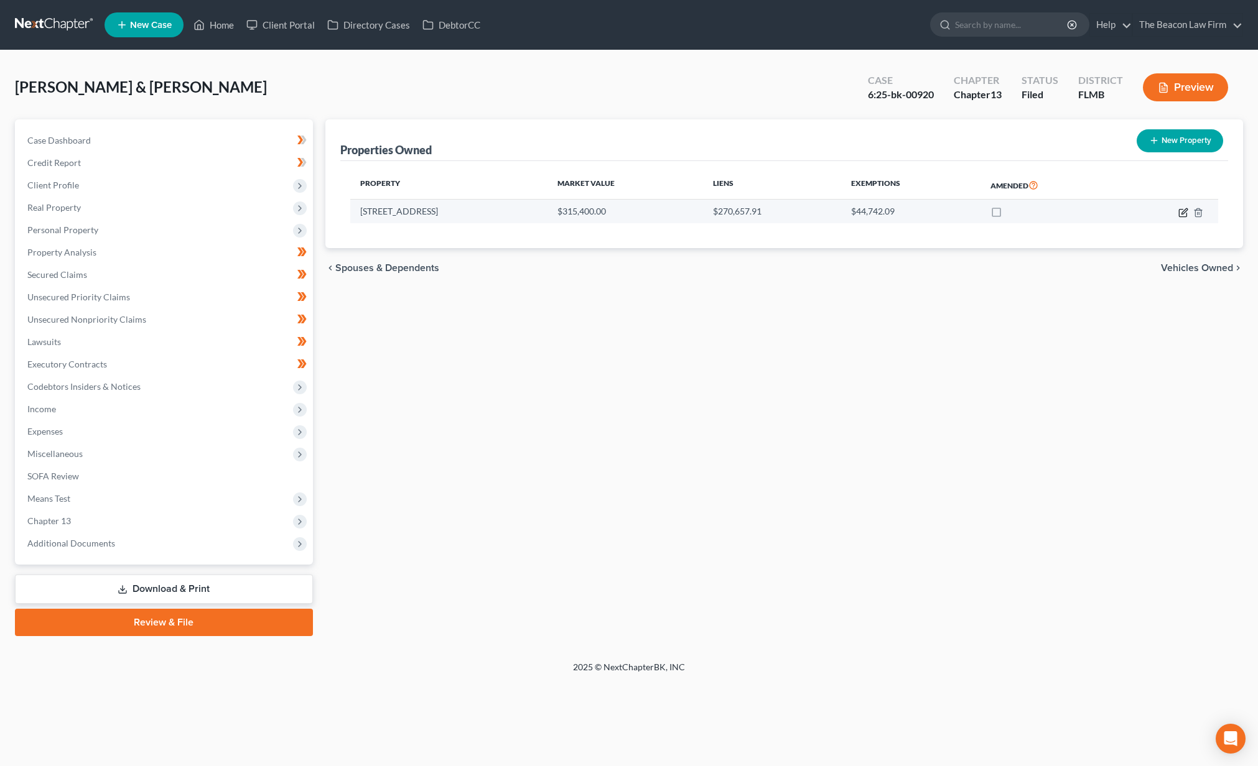
click at [1185, 212] on icon "button" at bounding box center [1183, 213] width 10 height 10
select select "9"
select select "33"
select select "2"
select select "0"
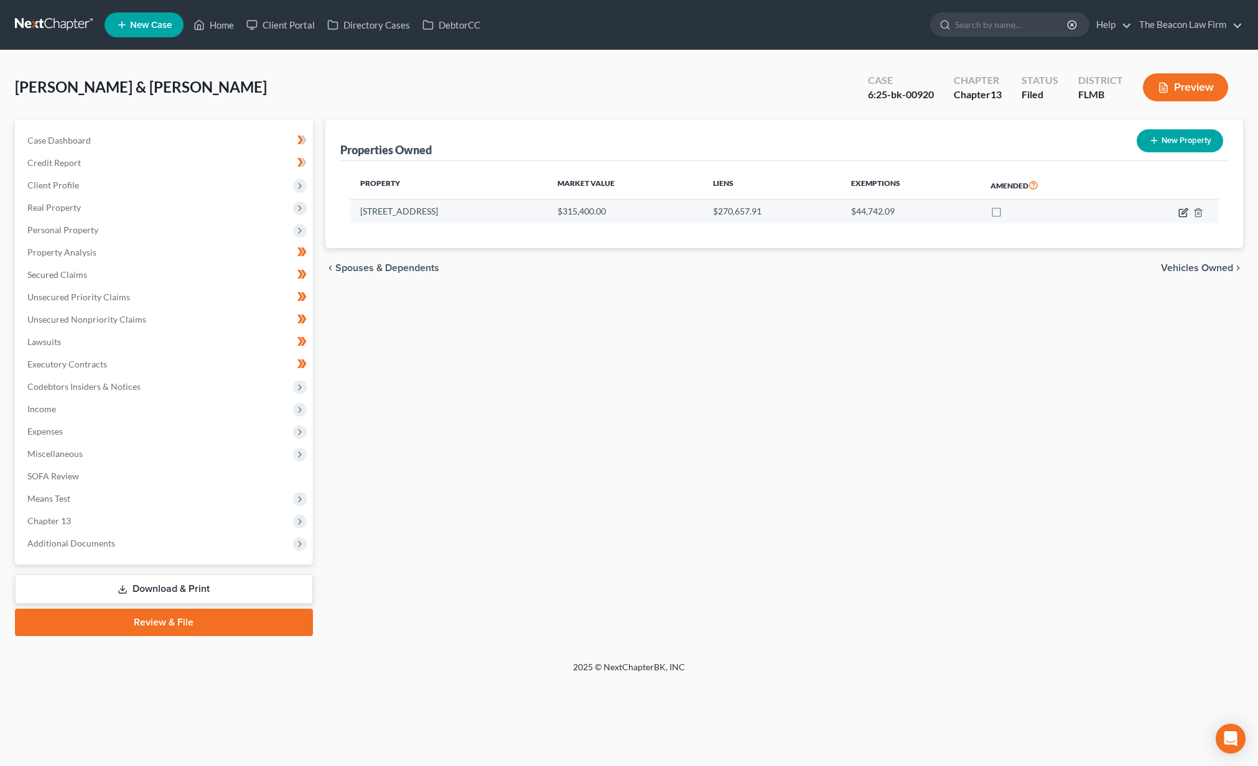
select select "4"
select select "2"
select select "0"
select select "2"
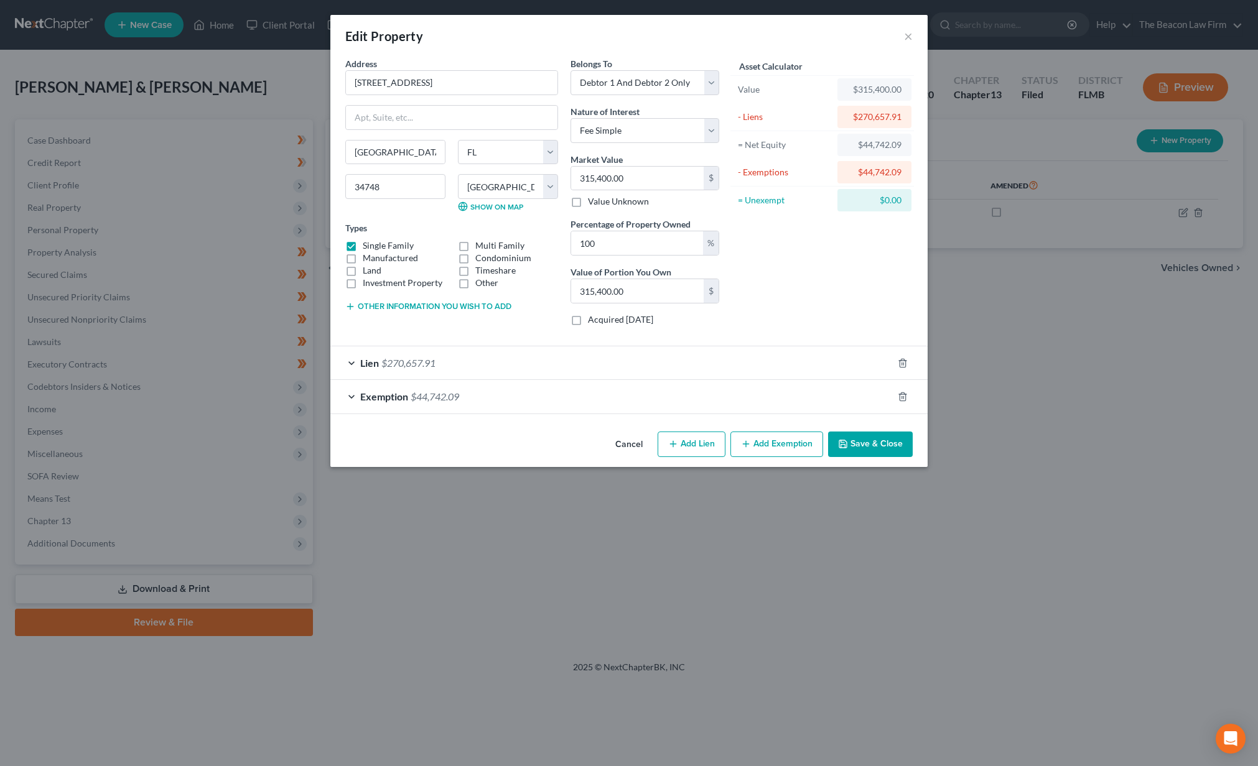
click at [466, 371] on div "Lien $270,657.91" at bounding box center [611, 362] width 562 height 33
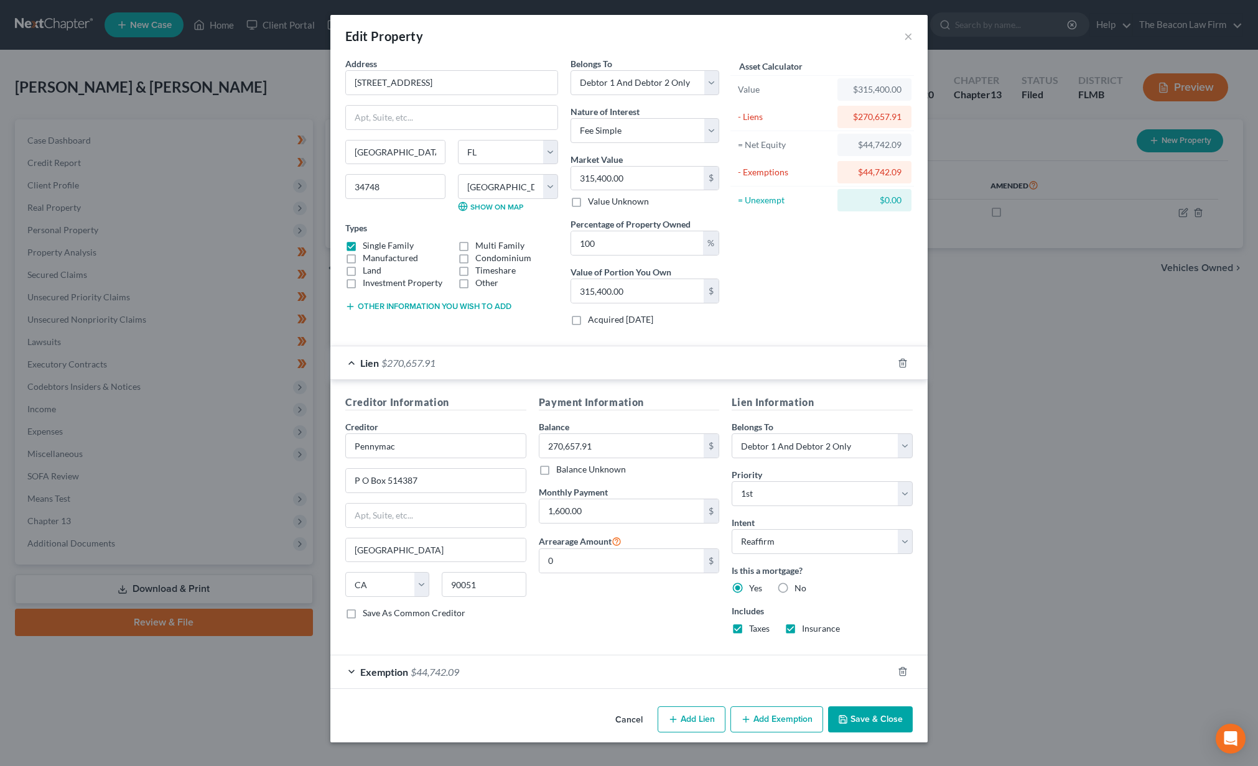
drag, startPoint x: 870, startPoint y: 727, endPoint x: 847, endPoint y: 722, distance: 22.9
click at [866, 726] on button "Save & Close" at bounding box center [870, 720] width 85 height 26
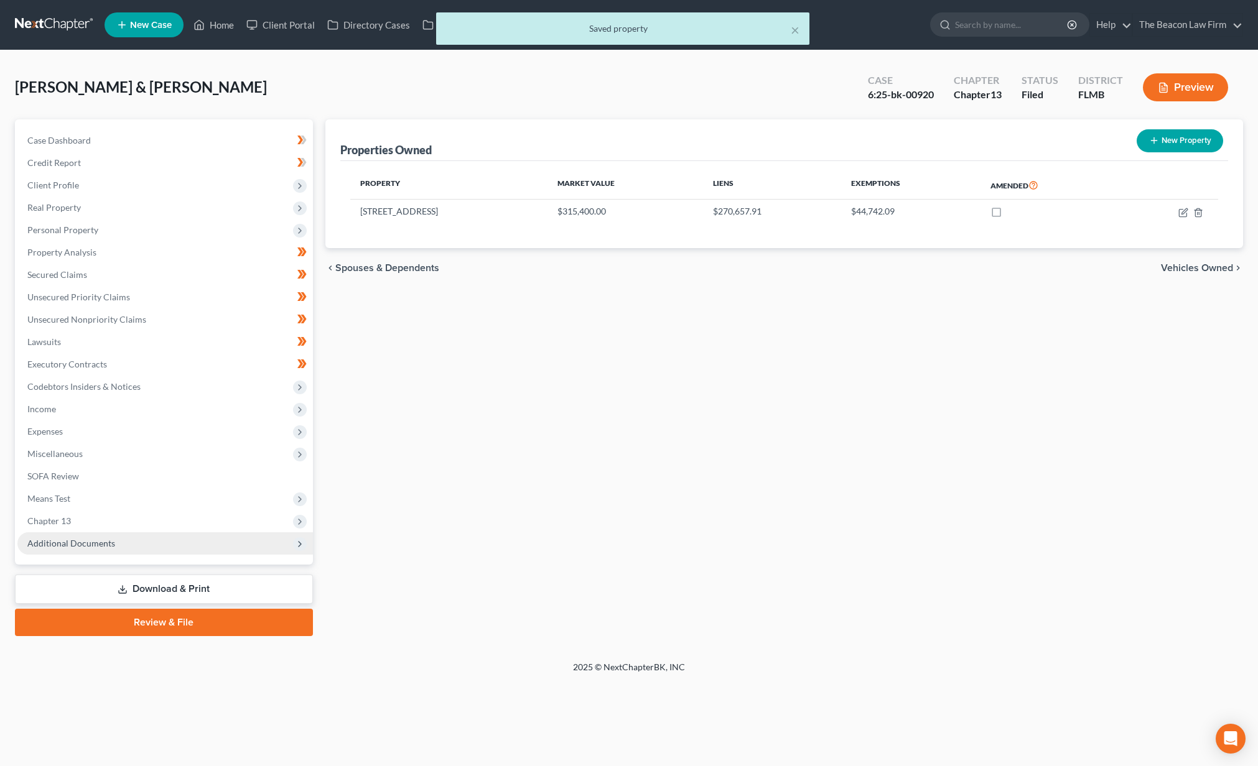
click at [107, 546] on span "Additional Documents" at bounding box center [71, 543] width 88 height 11
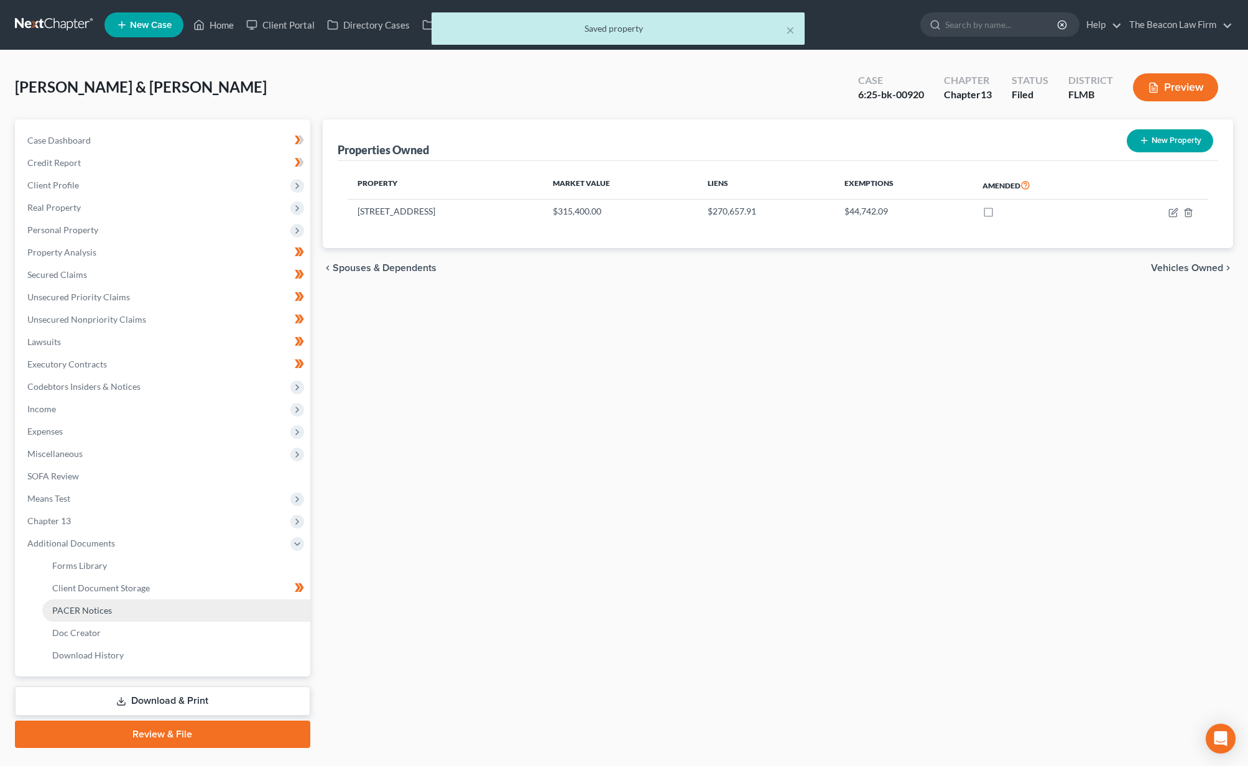
click at [109, 613] on span "PACER Notices" at bounding box center [82, 610] width 60 height 11
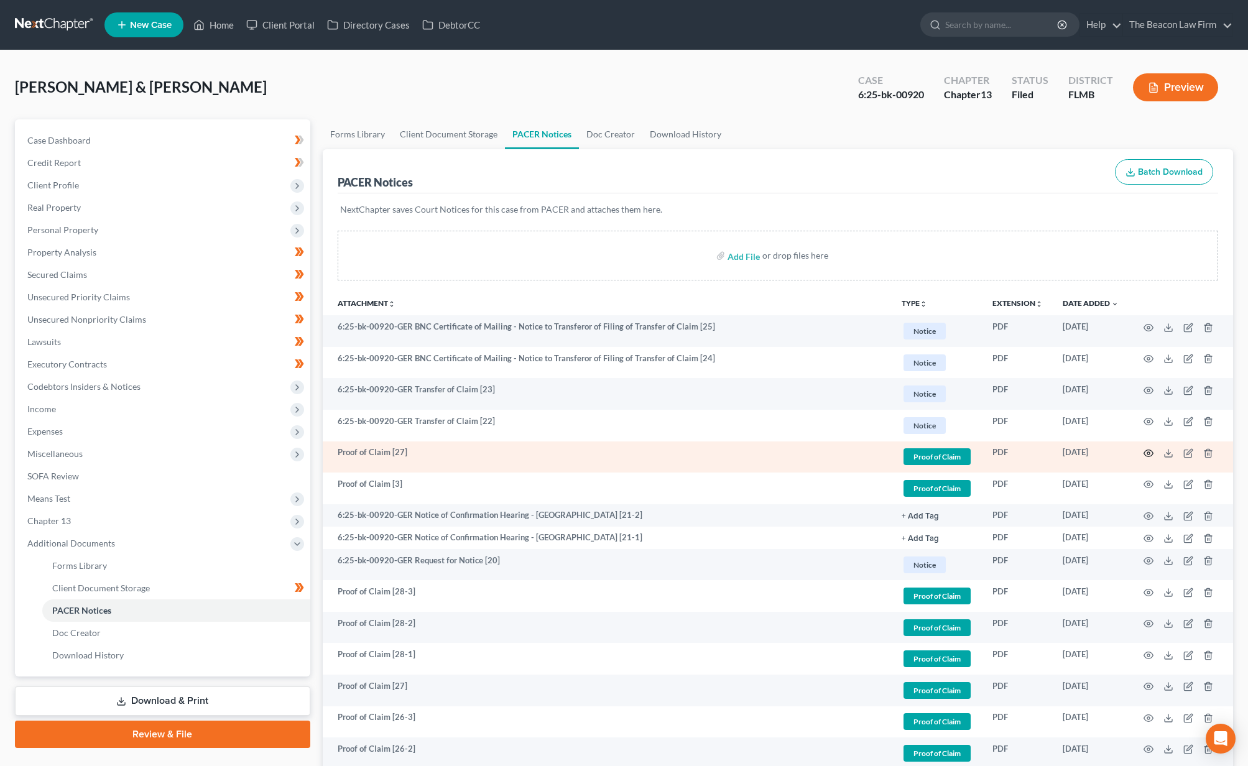
click at [1150, 451] on icon "button" at bounding box center [1149, 453] width 10 height 10
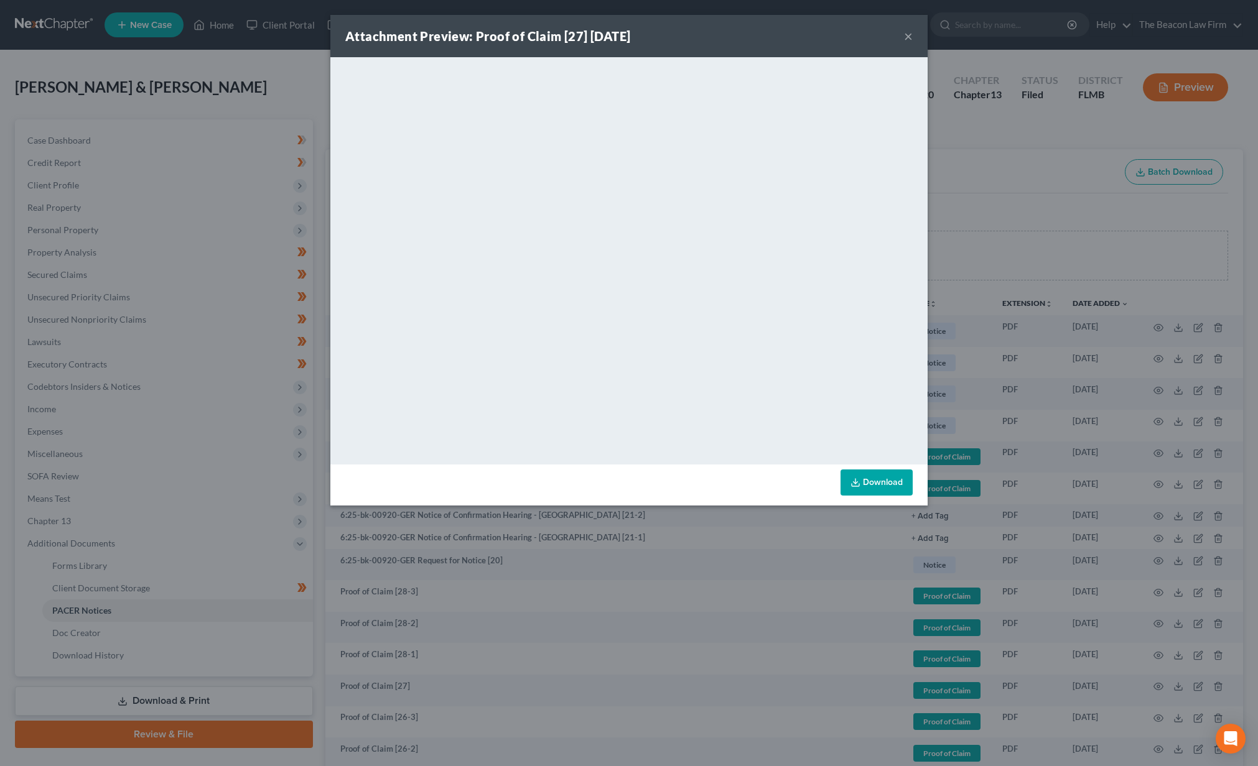
click at [909, 39] on button "×" at bounding box center [908, 36] width 9 height 15
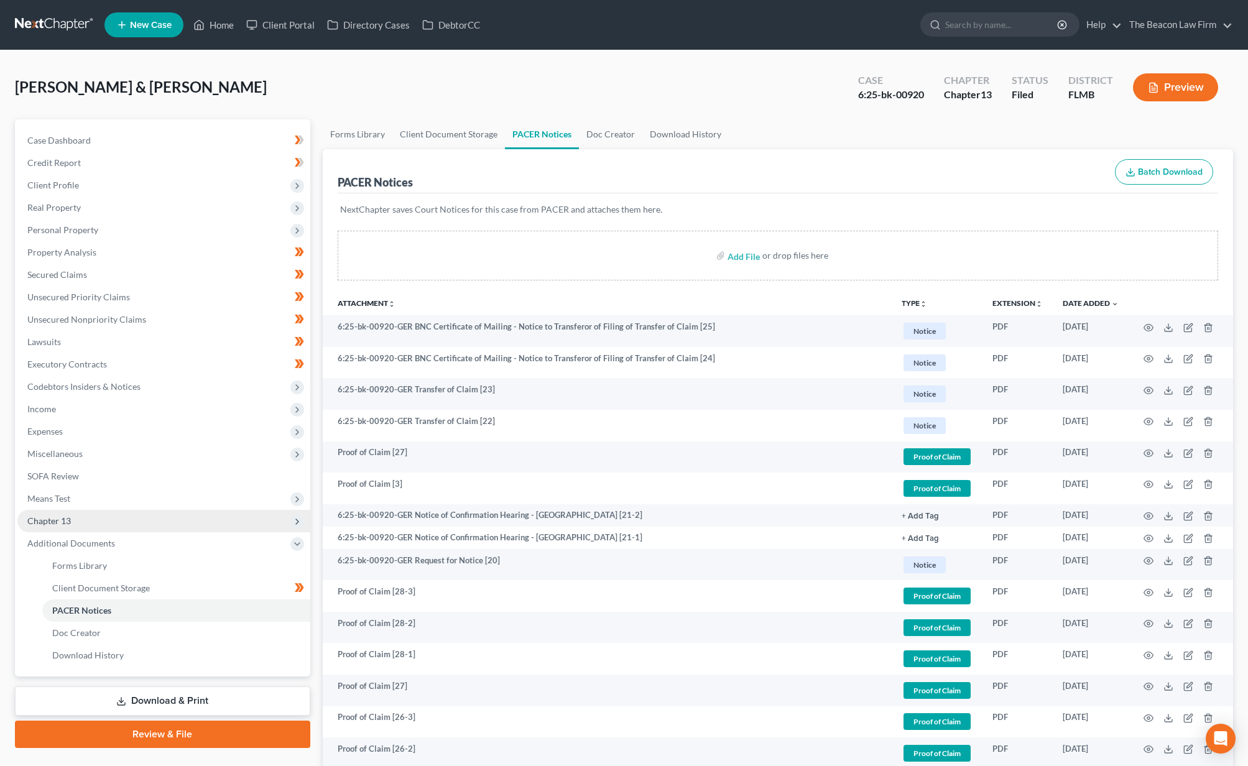
click at [62, 523] on span "Chapter 13" at bounding box center [49, 521] width 44 height 11
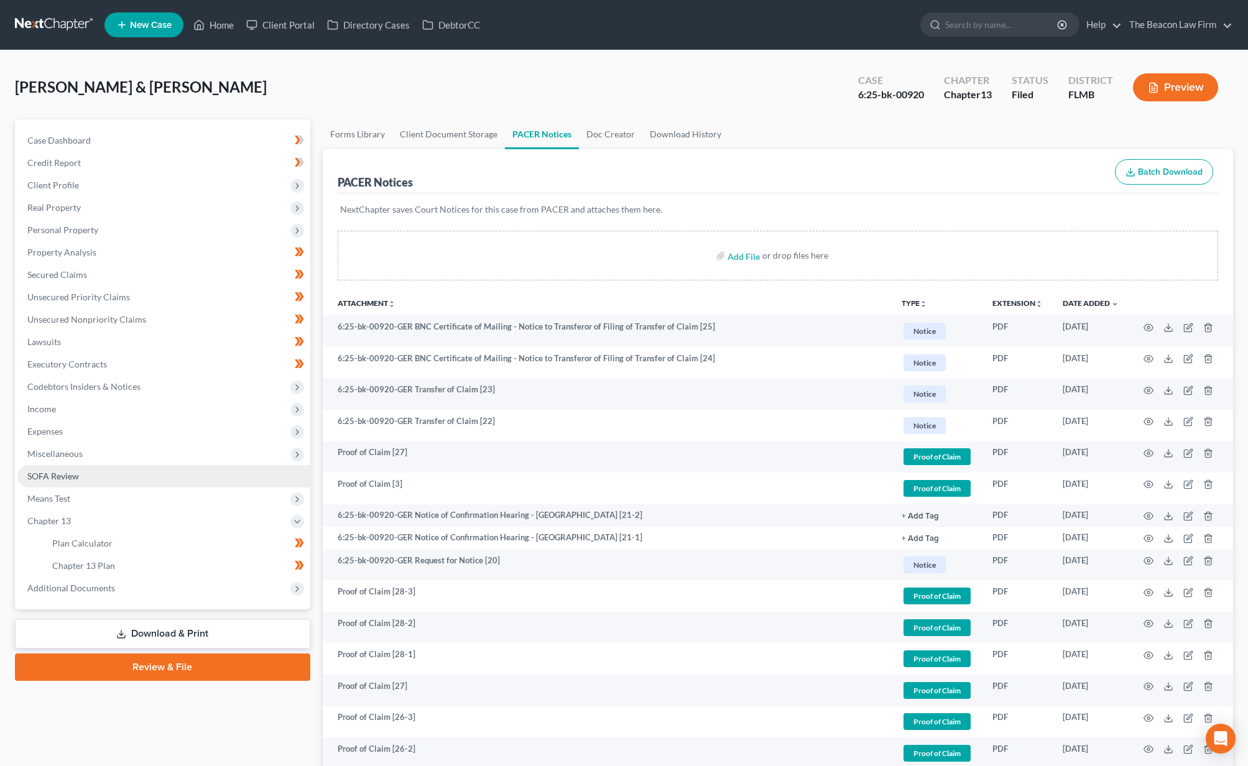
click at [67, 478] on span "SOFA Review" at bounding box center [53, 476] width 52 height 11
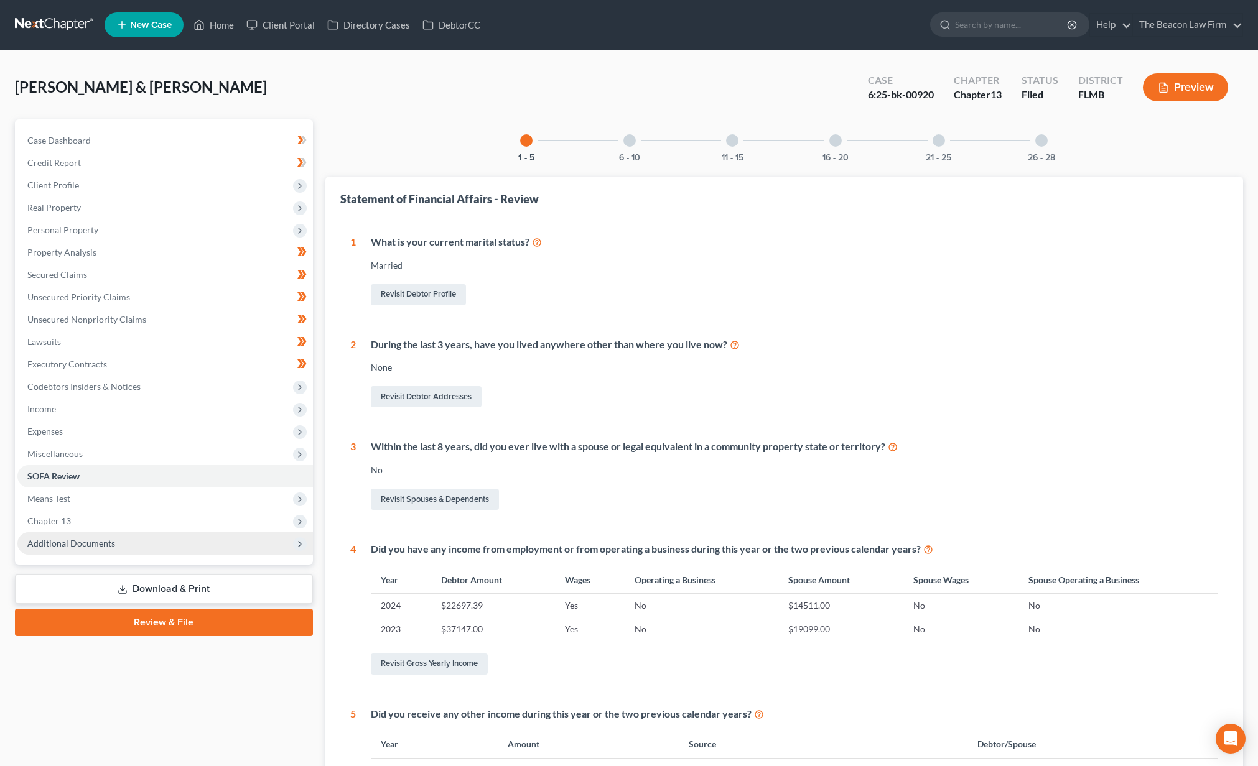
click at [73, 542] on span "Additional Documents" at bounding box center [71, 543] width 88 height 11
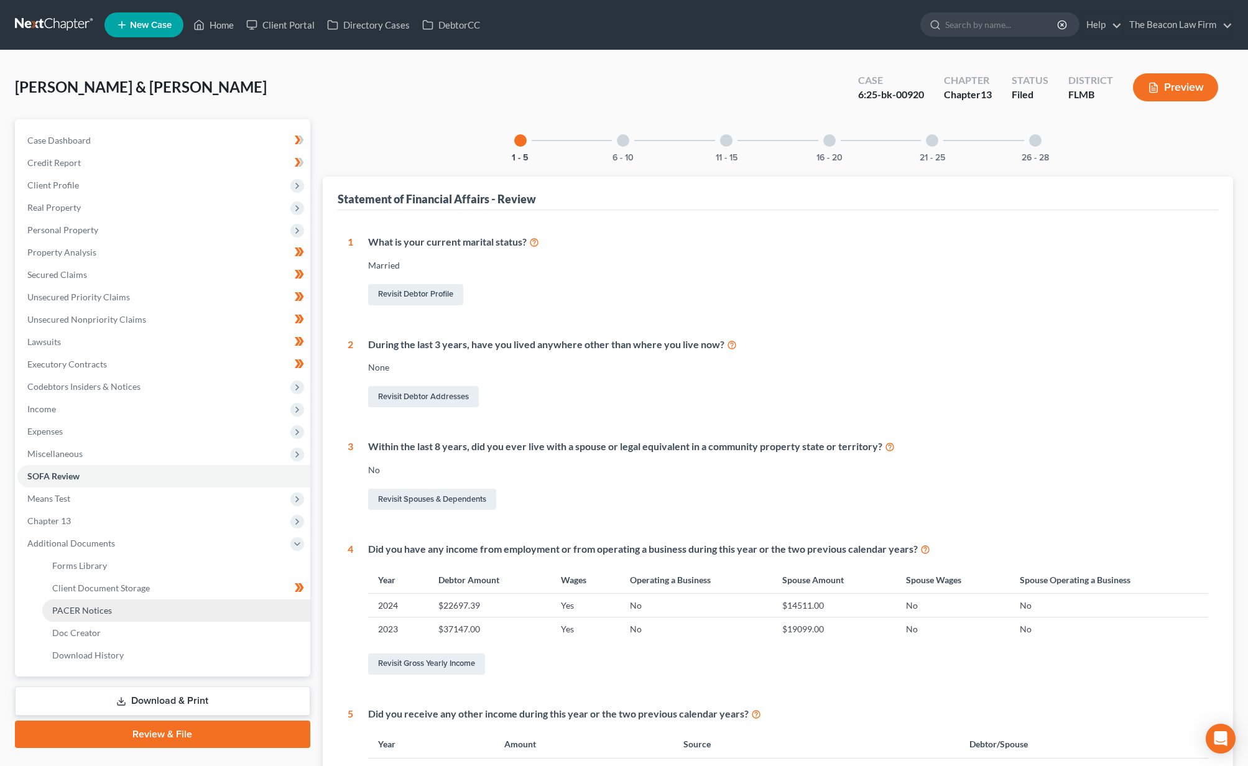
click at [86, 613] on span "PACER Notices" at bounding box center [82, 610] width 60 height 11
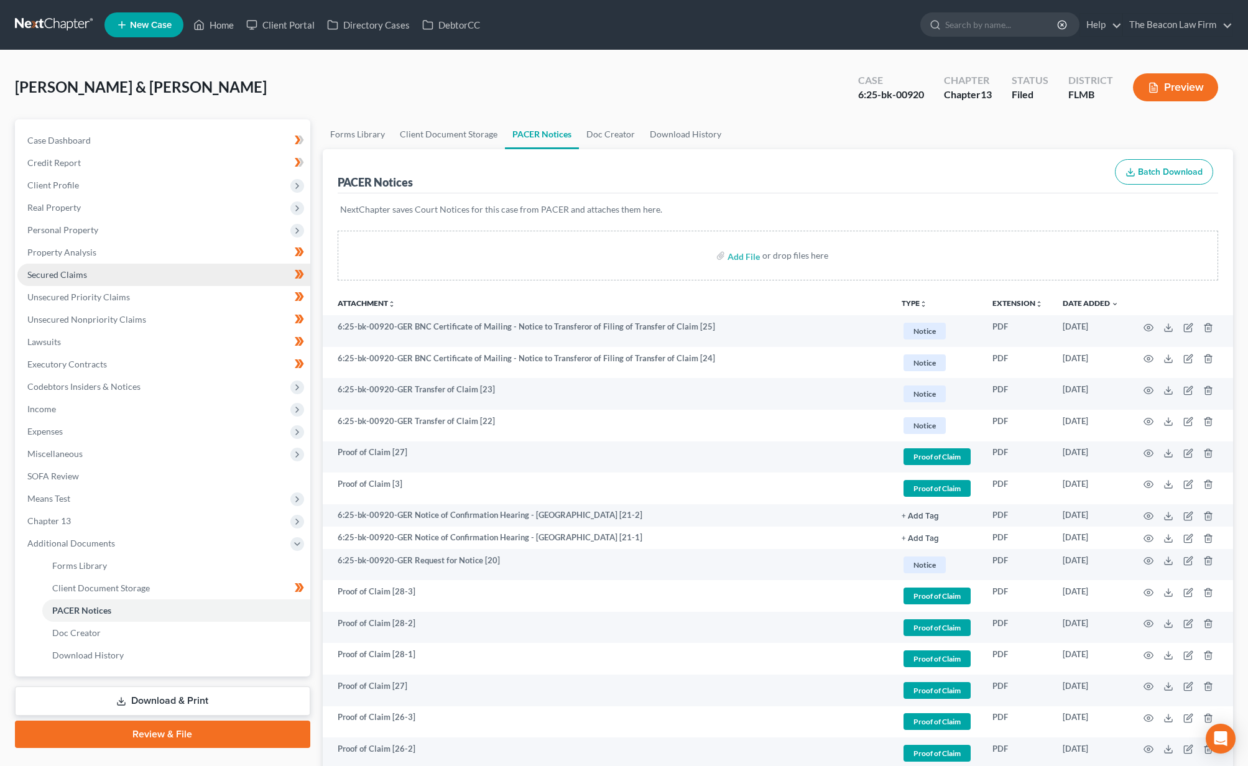
click at [58, 273] on span "Secured Claims" at bounding box center [57, 274] width 60 height 11
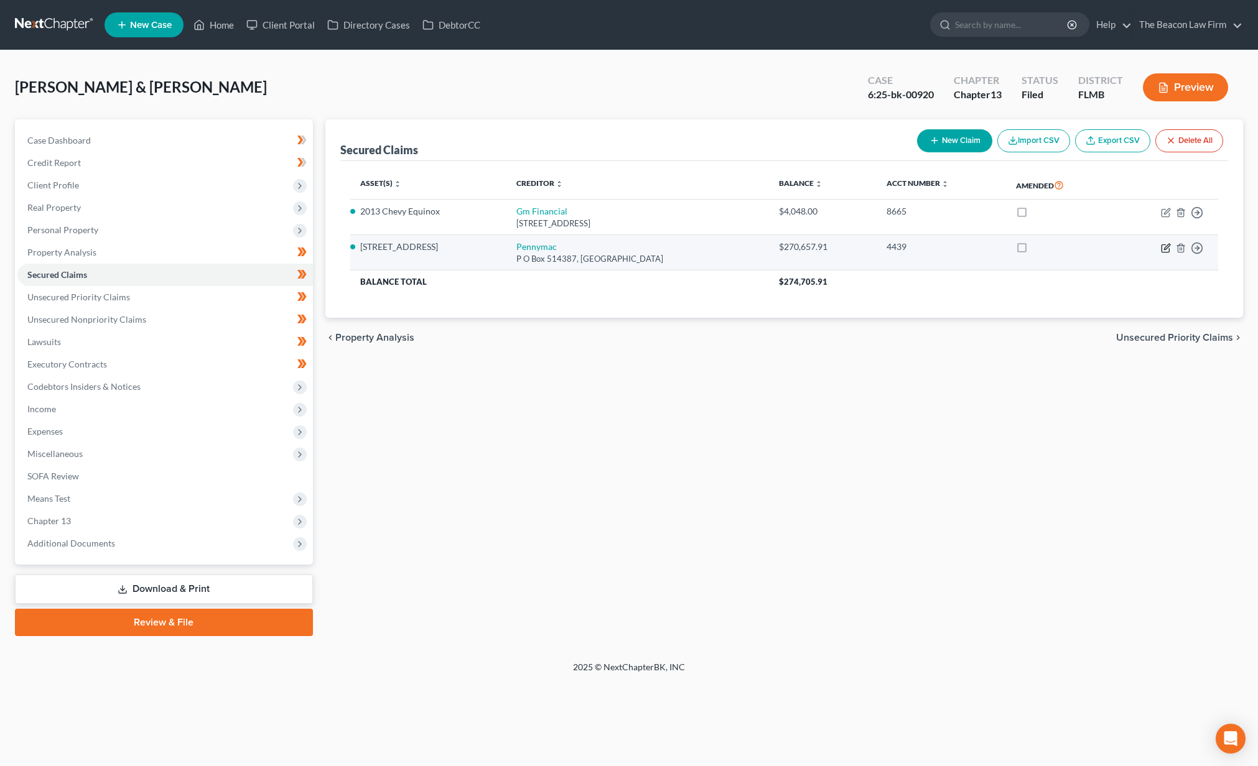
click at [1164, 246] on icon "button" at bounding box center [1166, 248] width 10 height 10
select select "4"
select select "2"
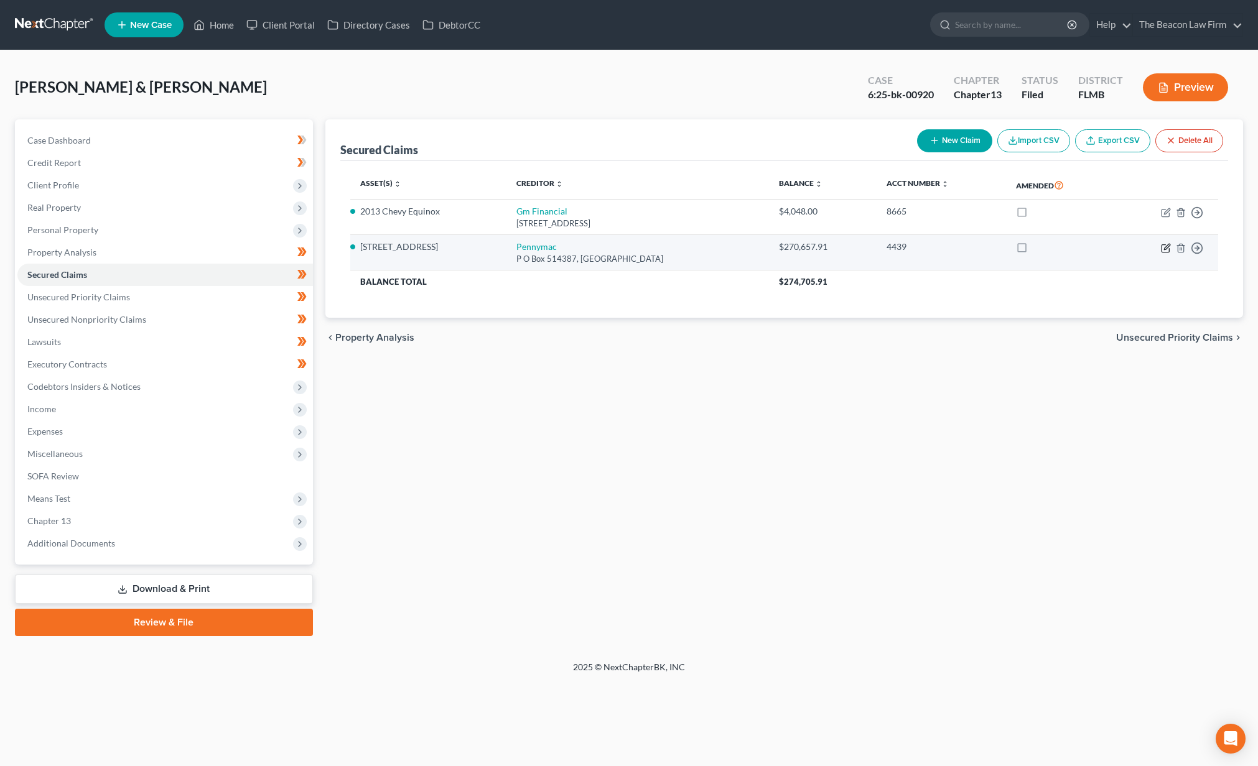
select select "0"
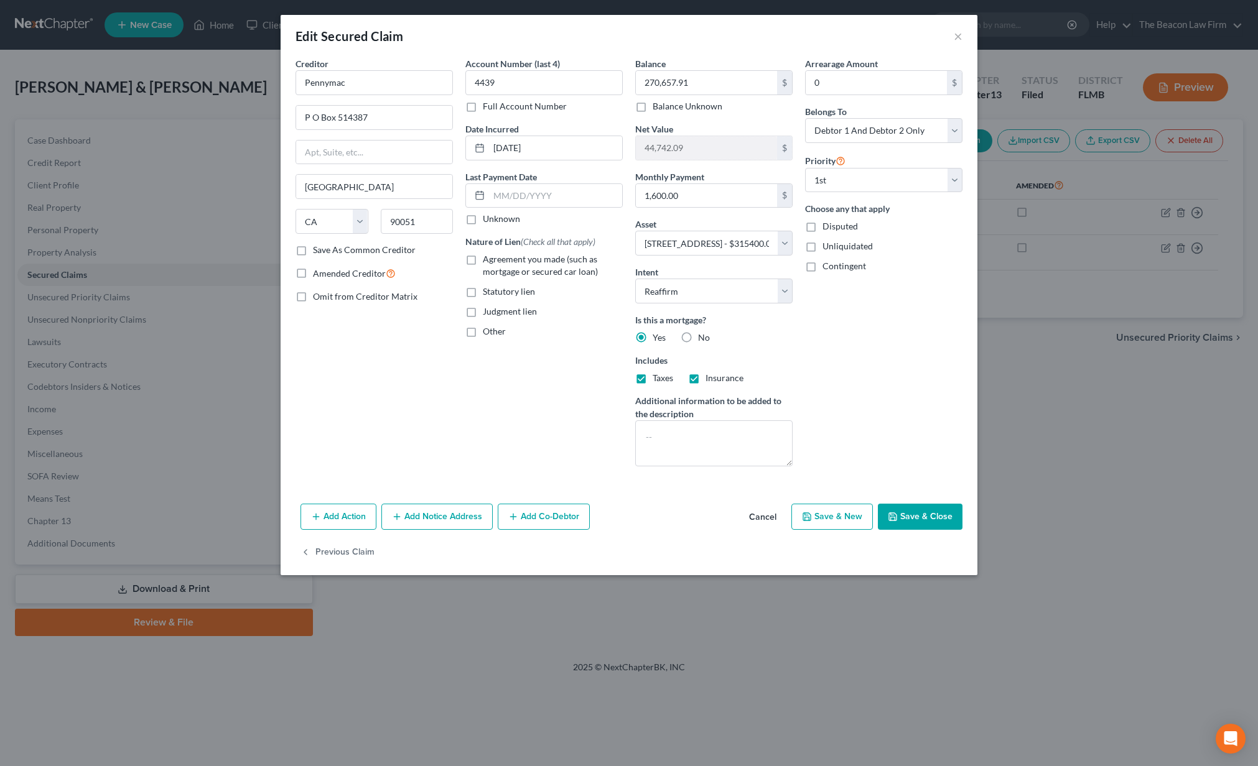
click at [926, 511] on button "Save & Close" at bounding box center [920, 517] width 85 height 26
select select
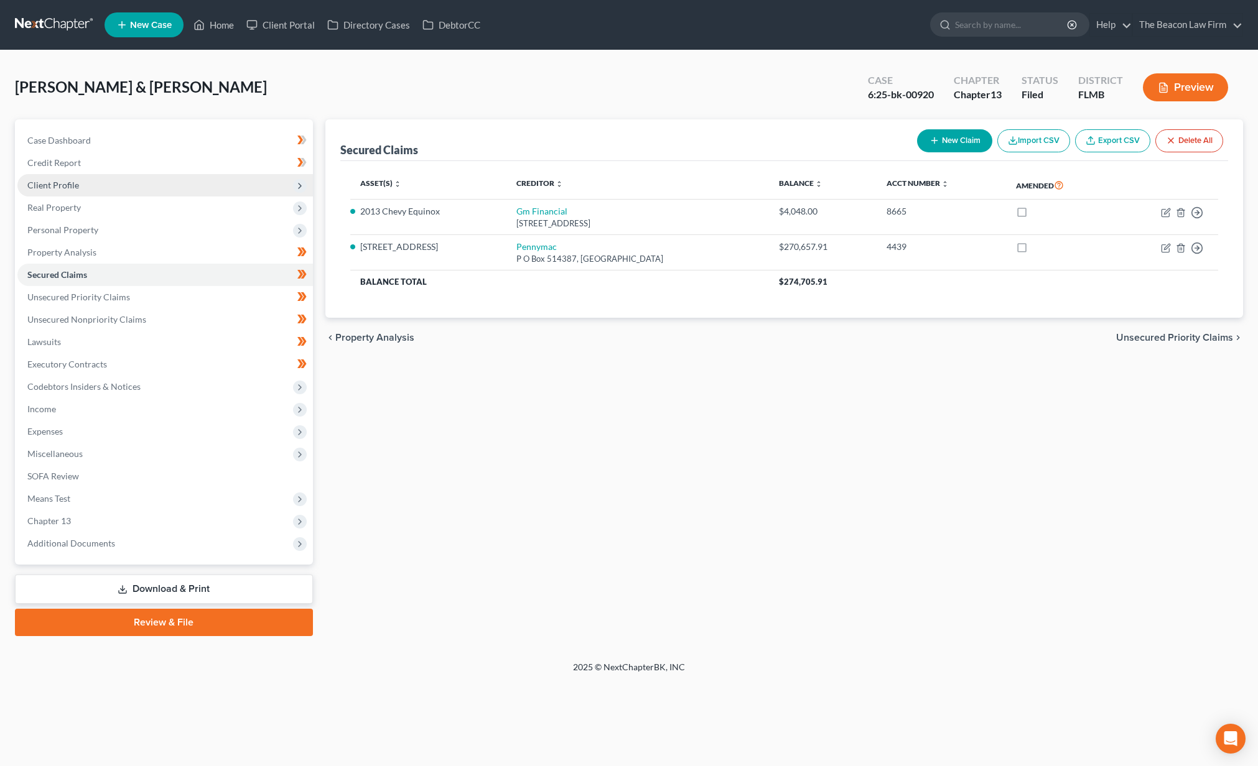
click at [161, 188] on span "Client Profile" at bounding box center [164, 185] width 295 height 22
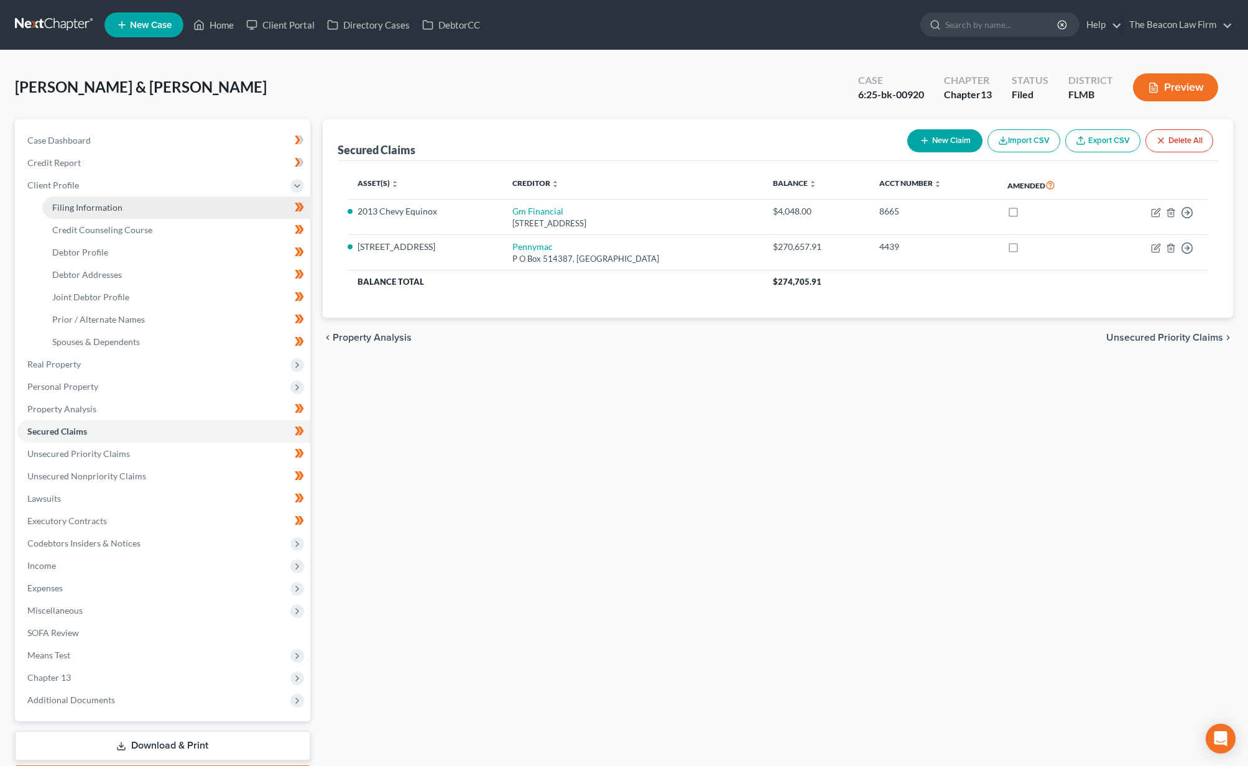
click at [164, 211] on link "Filing Information" at bounding box center [176, 208] width 268 height 22
select select "1"
select select "3"
select select "9"
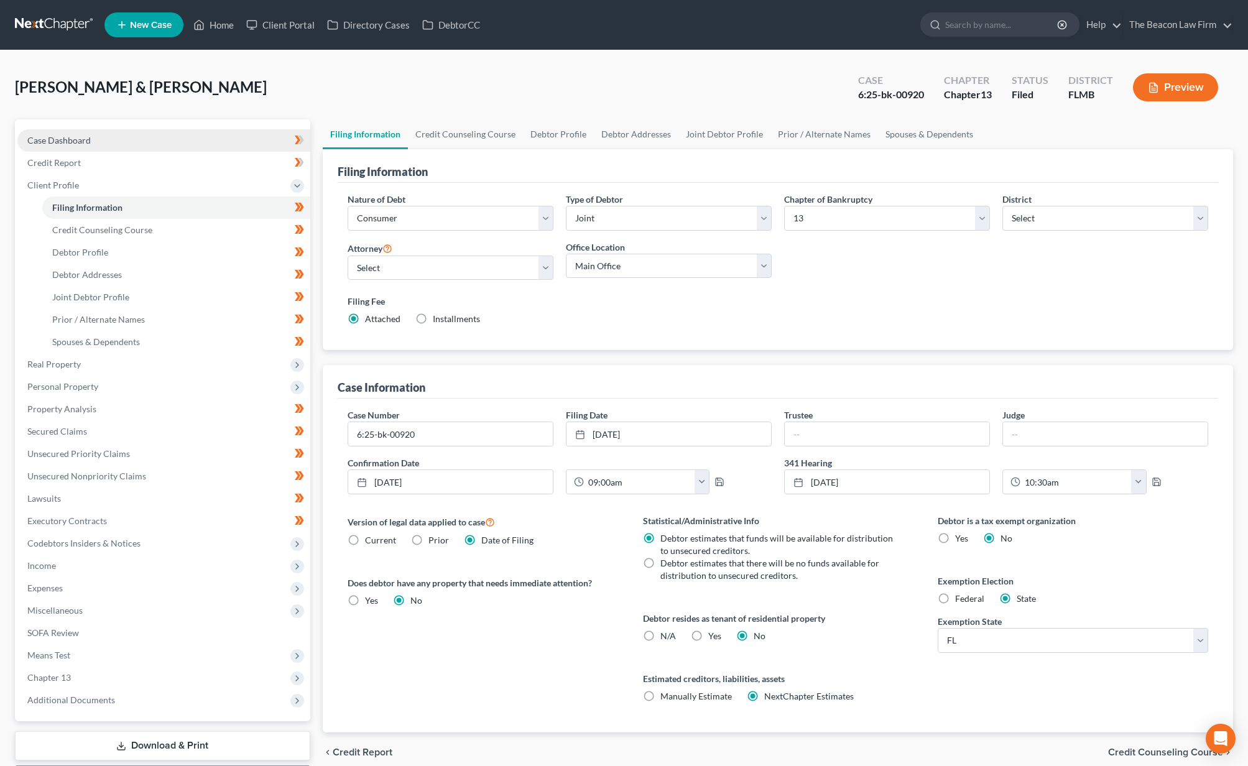
click at [150, 151] on link "Case Dashboard" at bounding box center [163, 140] width 293 height 22
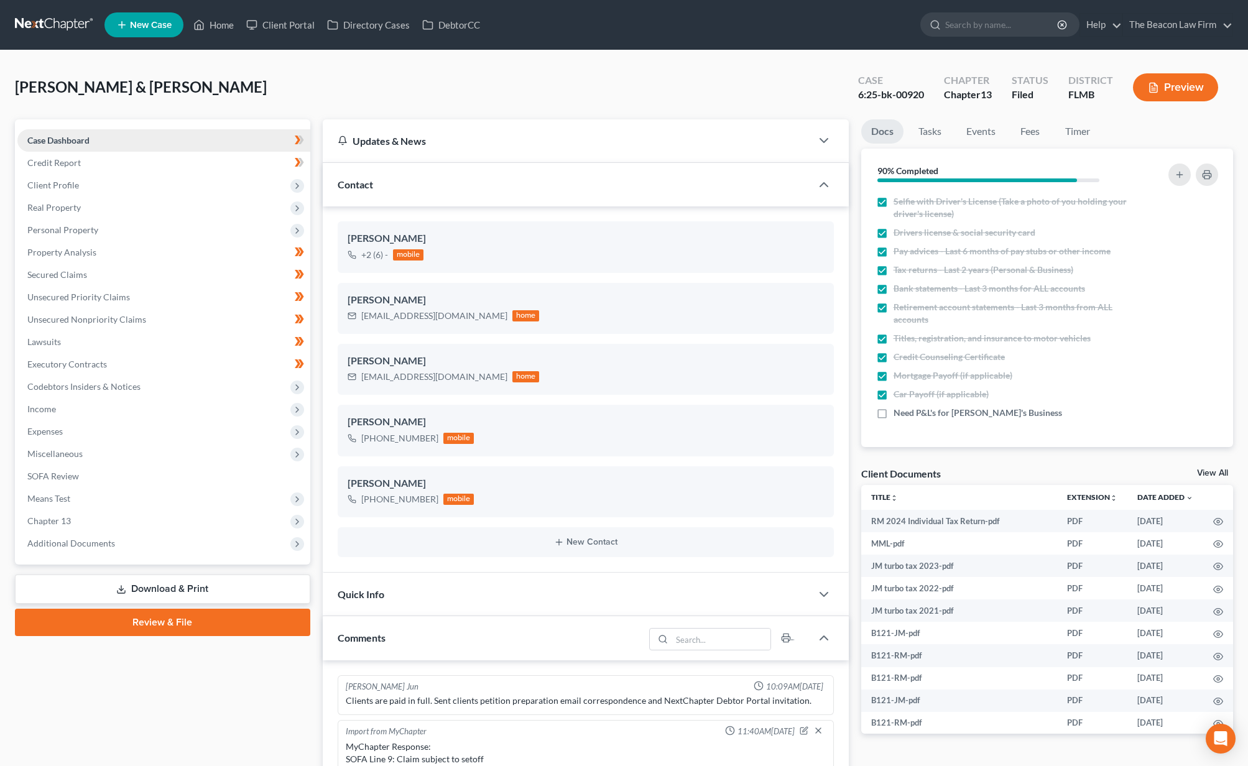
click at [157, 141] on link "Case Dashboard" at bounding box center [163, 140] width 293 height 22
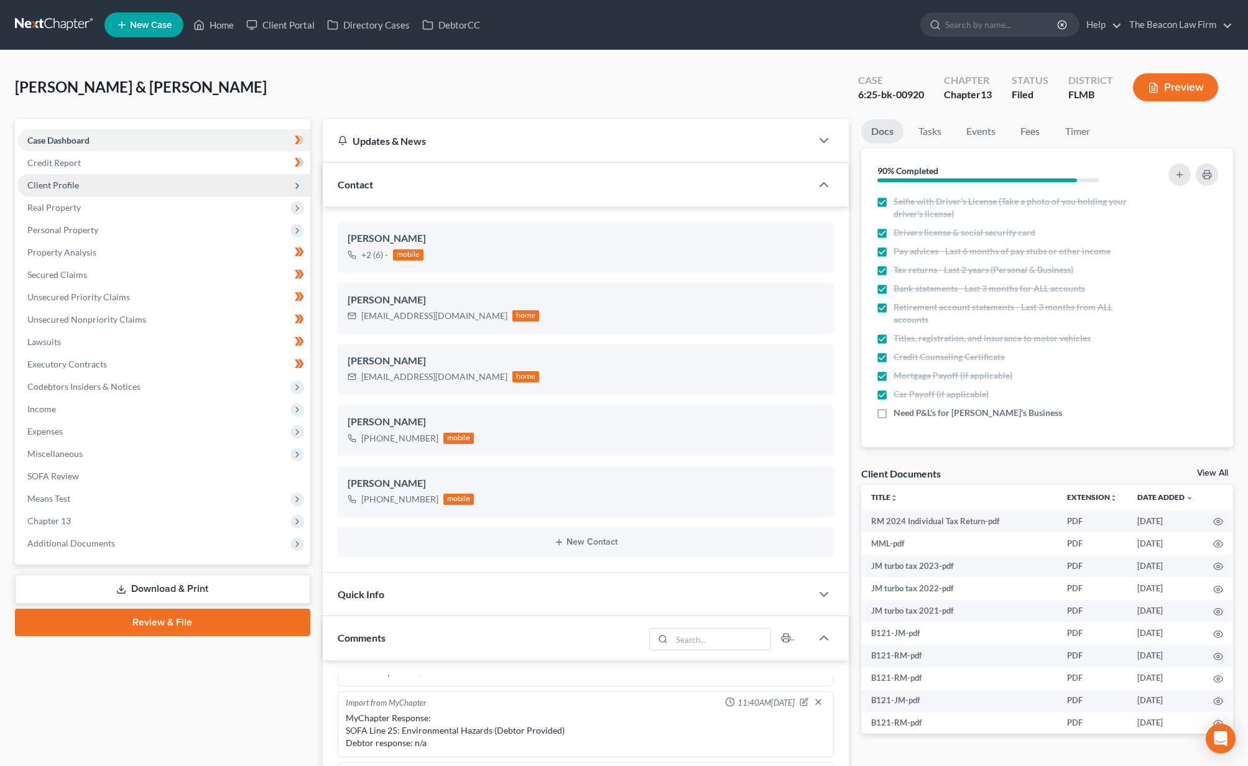
click at [109, 190] on span "Client Profile" at bounding box center [163, 185] width 293 height 22
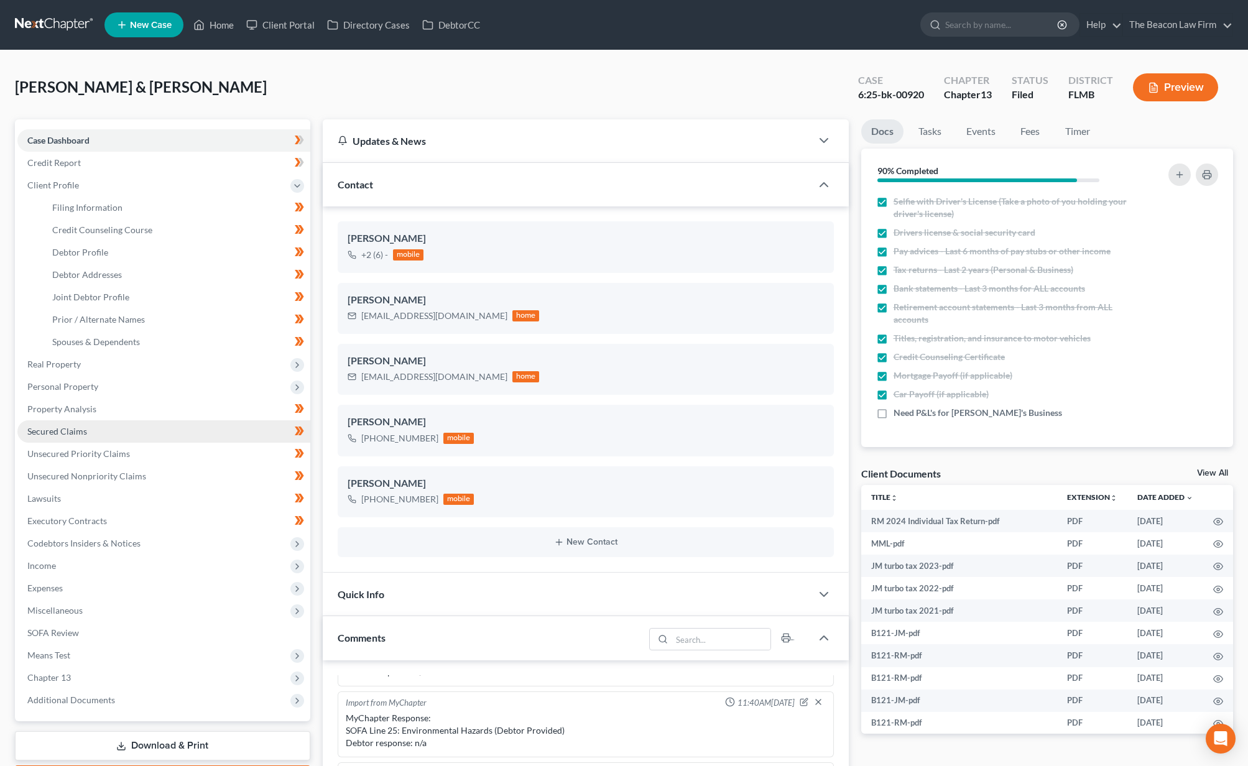
click at [123, 435] on link "Secured Claims" at bounding box center [163, 431] width 293 height 22
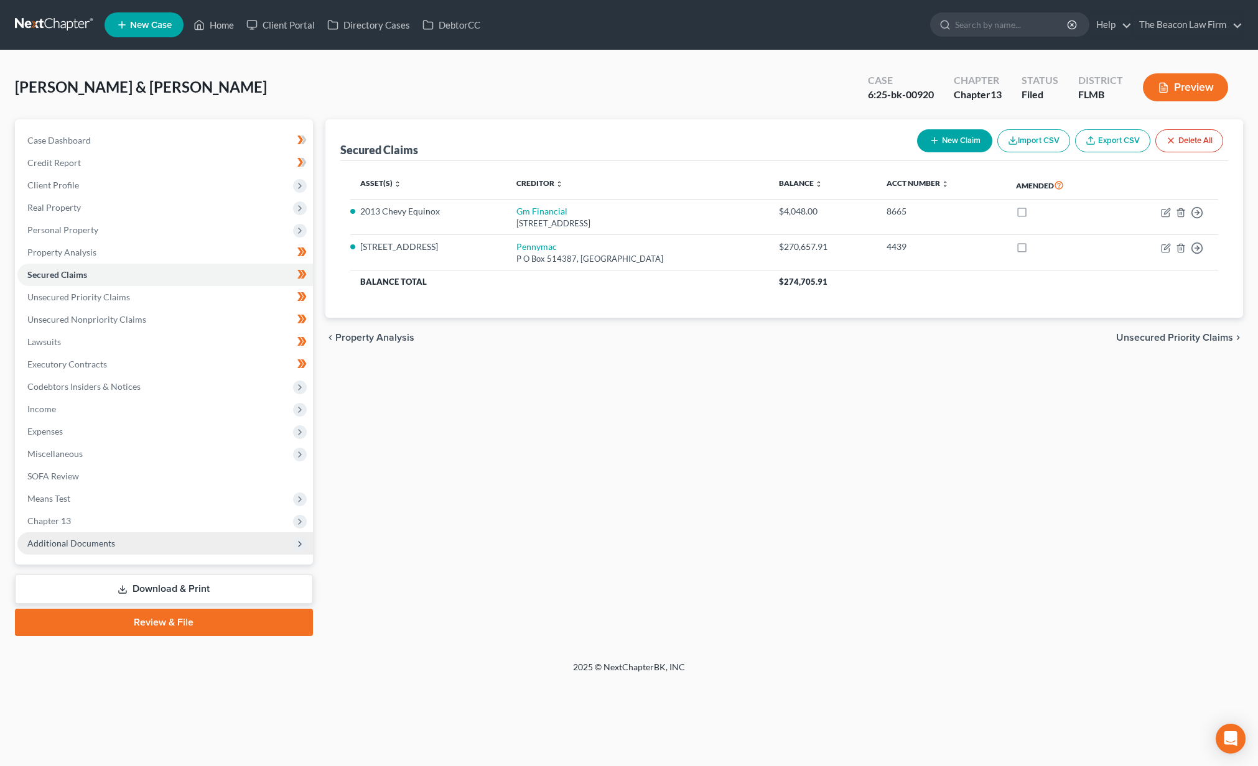
click at [106, 544] on span "Additional Documents" at bounding box center [71, 543] width 88 height 11
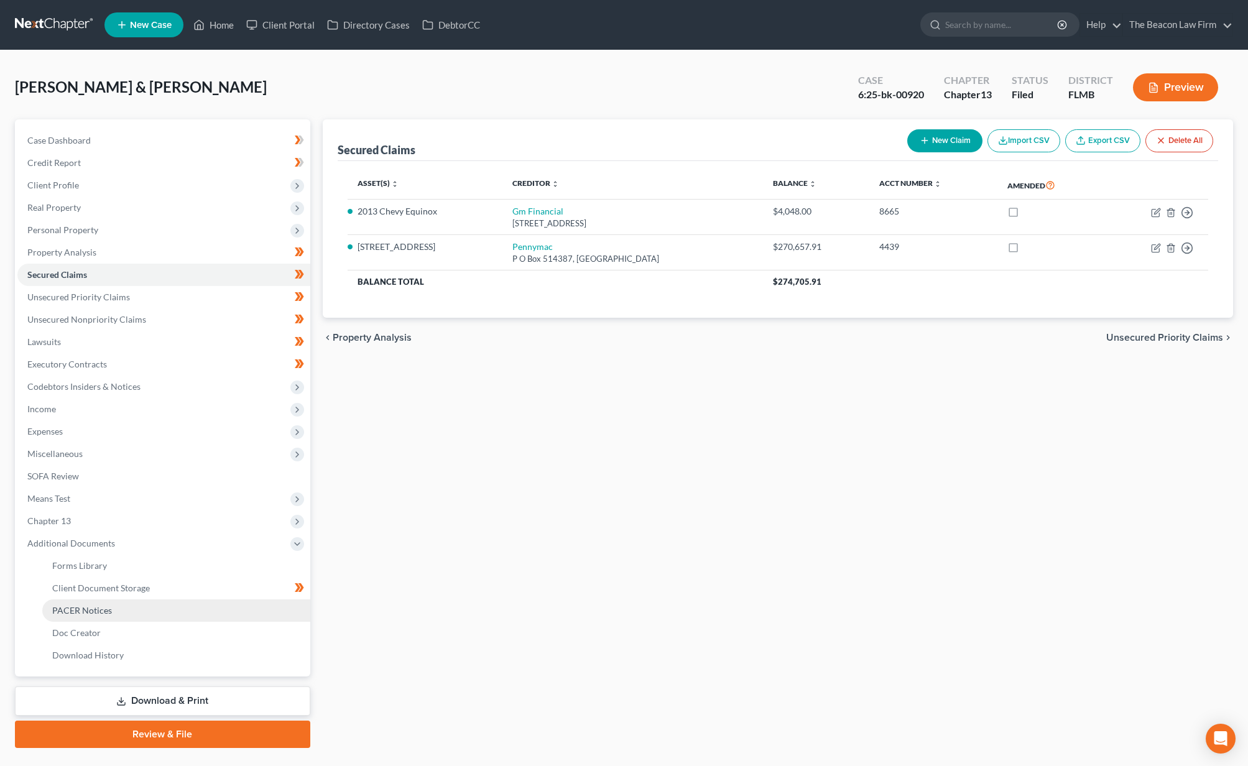
click at [136, 610] on link "PACER Notices" at bounding box center [176, 611] width 268 height 22
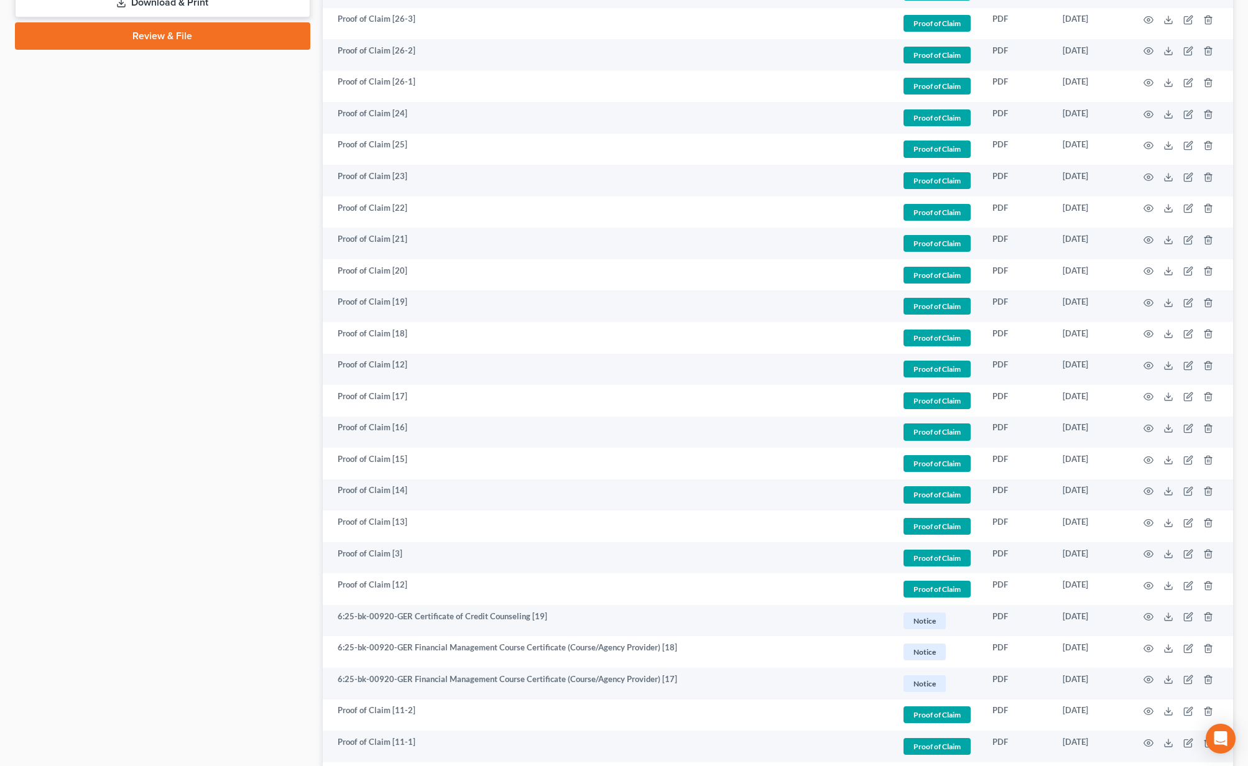
scroll to position [1169, 0]
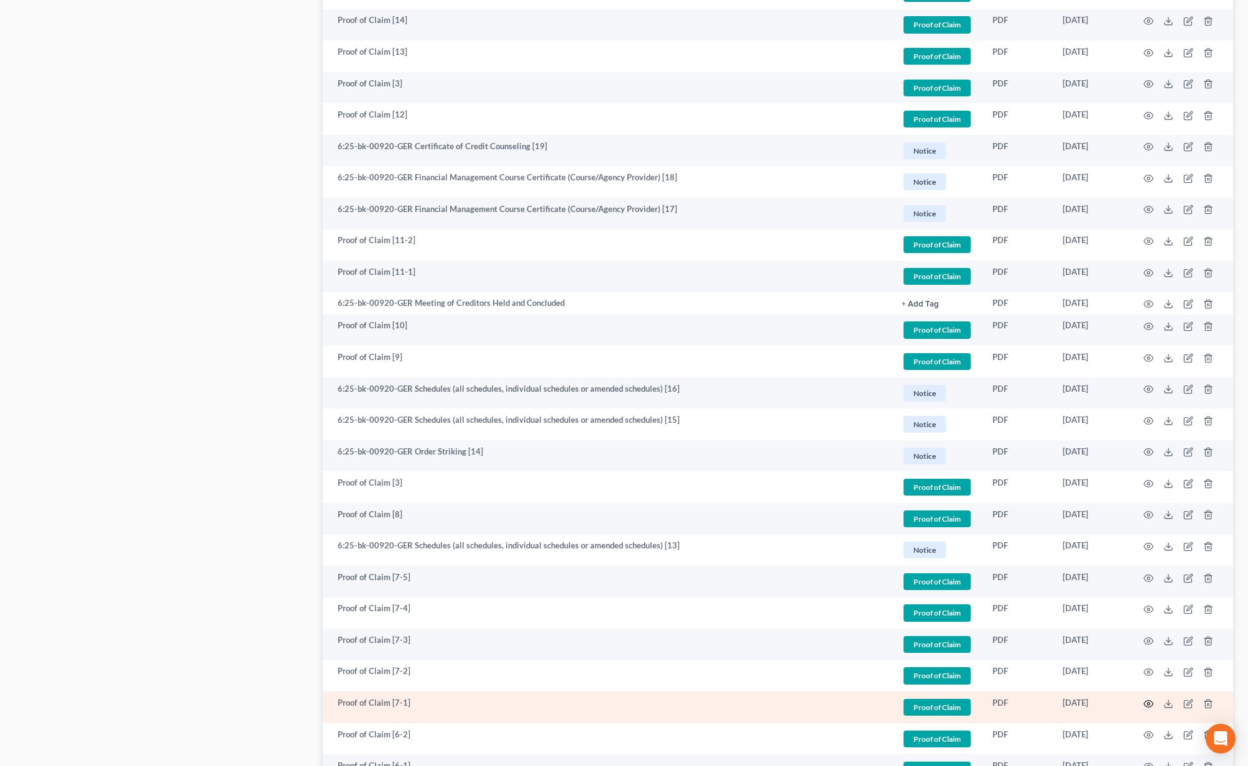
click at [1151, 702] on icon "button" at bounding box center [1148, 703] width 9 height 7
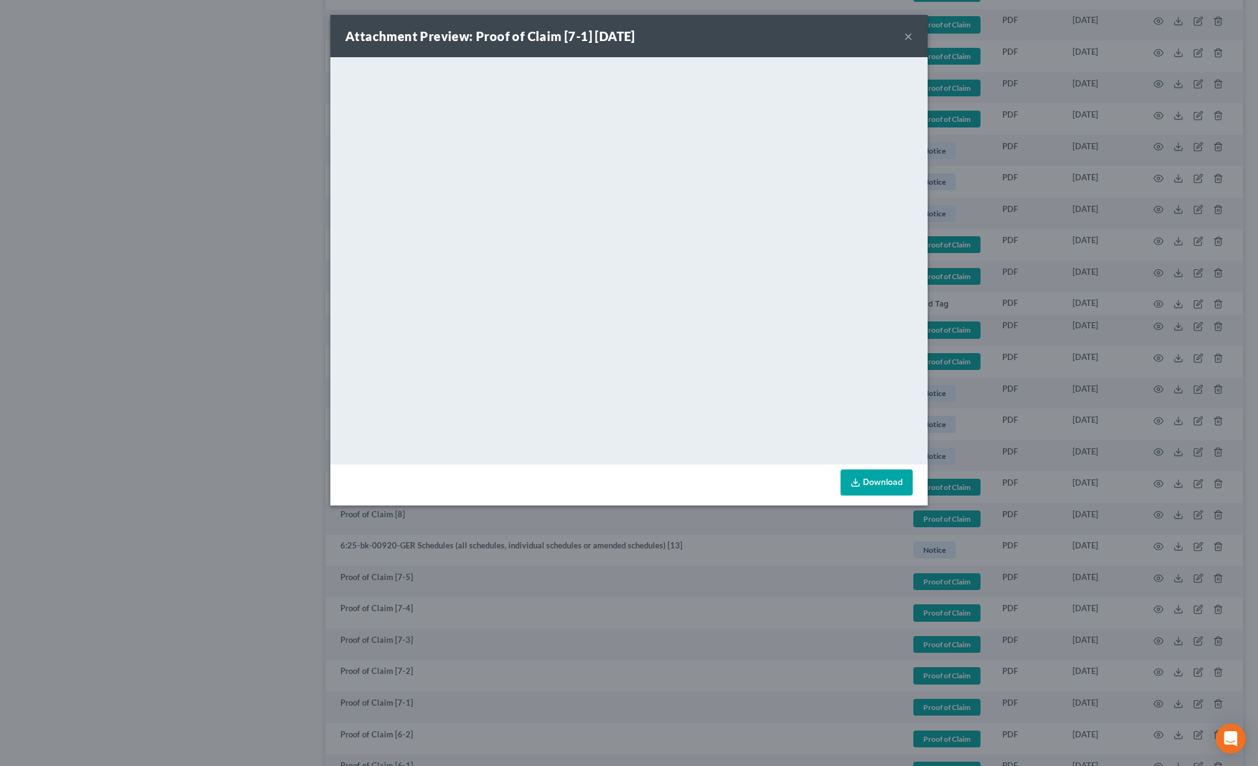
click at [907, 40] on button "×" at bounding box center [908, 36] width 9 height 15
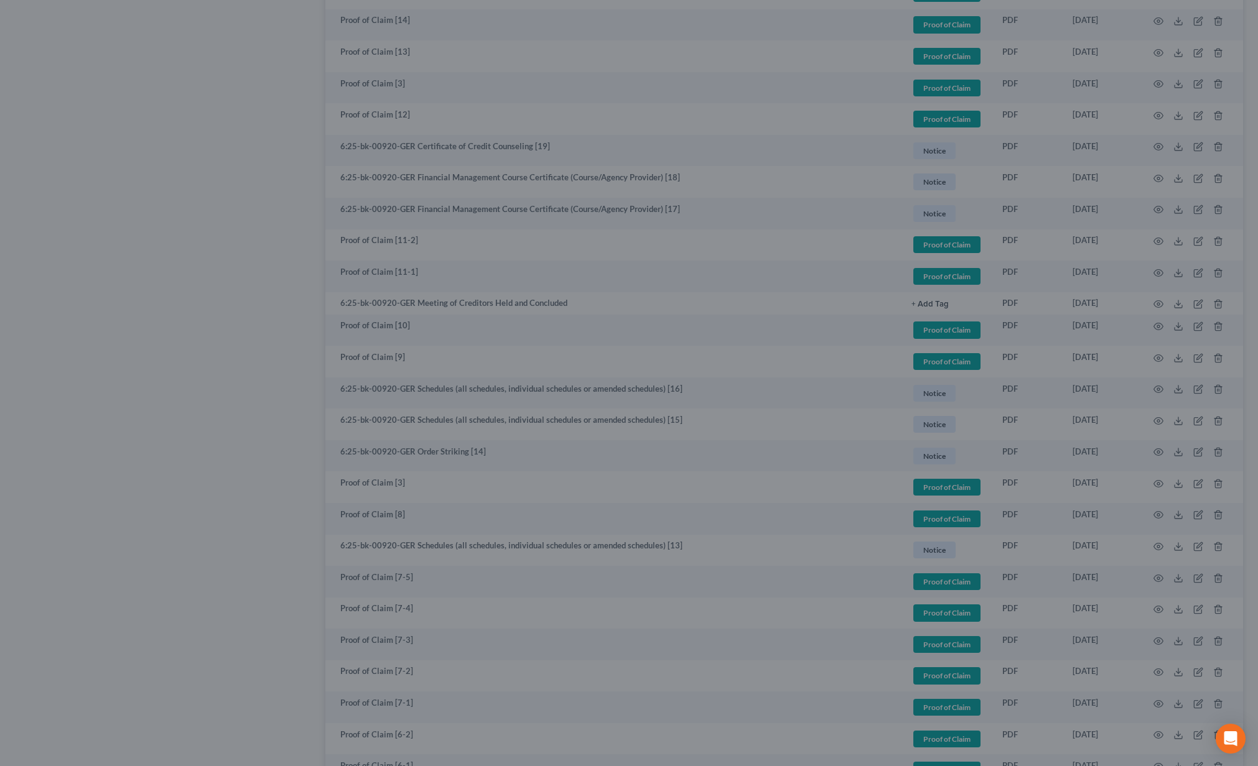
click at [912, 39] on div at bounding box center [629, 383] width 1258 height 766
click at [911, 34] on td "Proof of Claim + Add Tag Proof of Claim × Select an option or create one AP Ban…" at bounding box center [946, 25] width 91 height 32
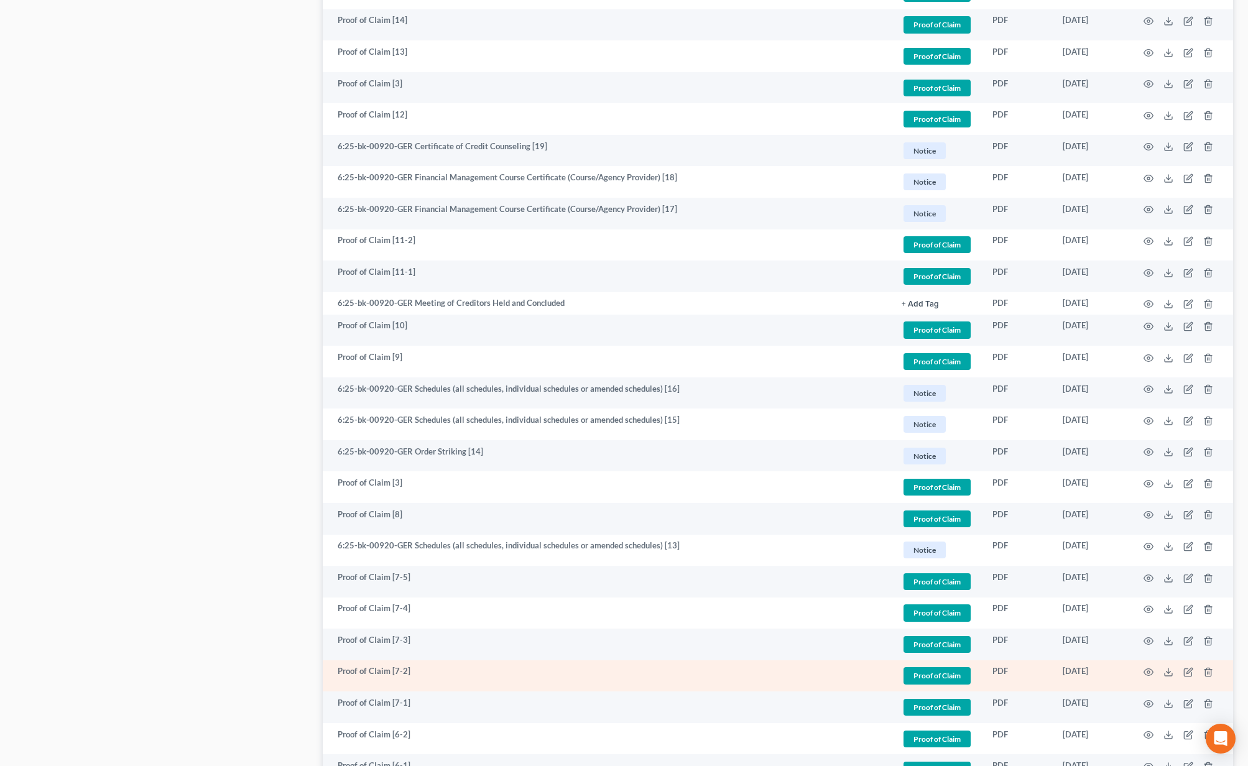
click at [1155, 667] on td at bounding box center [1181, 677] width 104 height 32
click at [1148, 671] on circle "button" at bounding box center [1149, 672] width 2 height 2
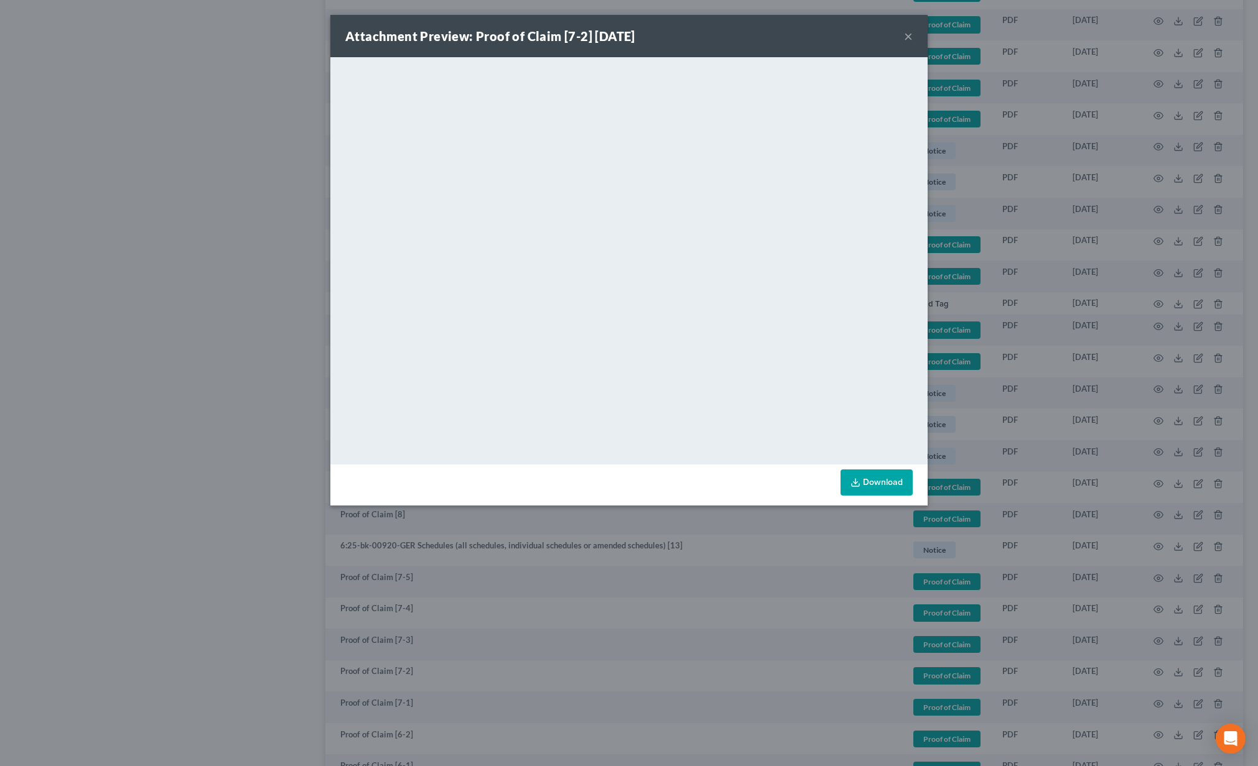
click at [911, 40] on button "×" at bounding box center [908, 36] width 9 height 15
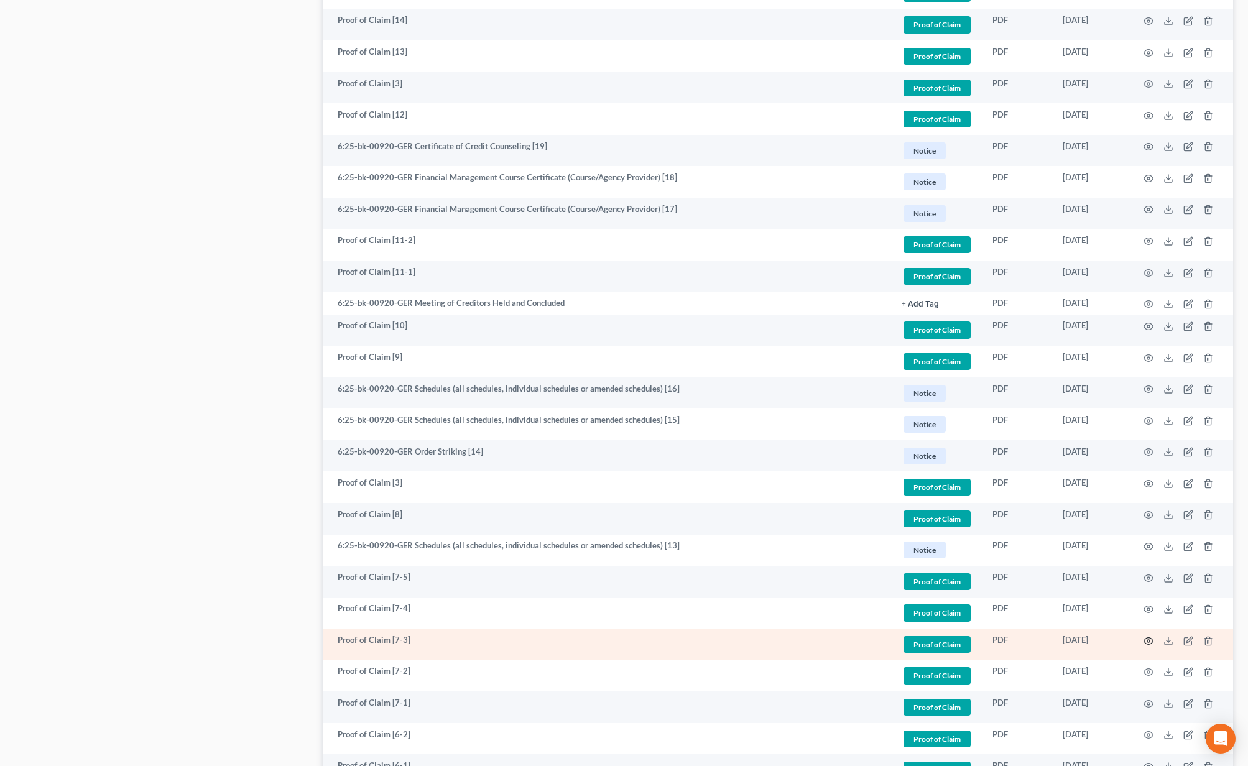
click at [1146, 639] on icon "button" at bounding box center [1149, 641] width 10 height 10
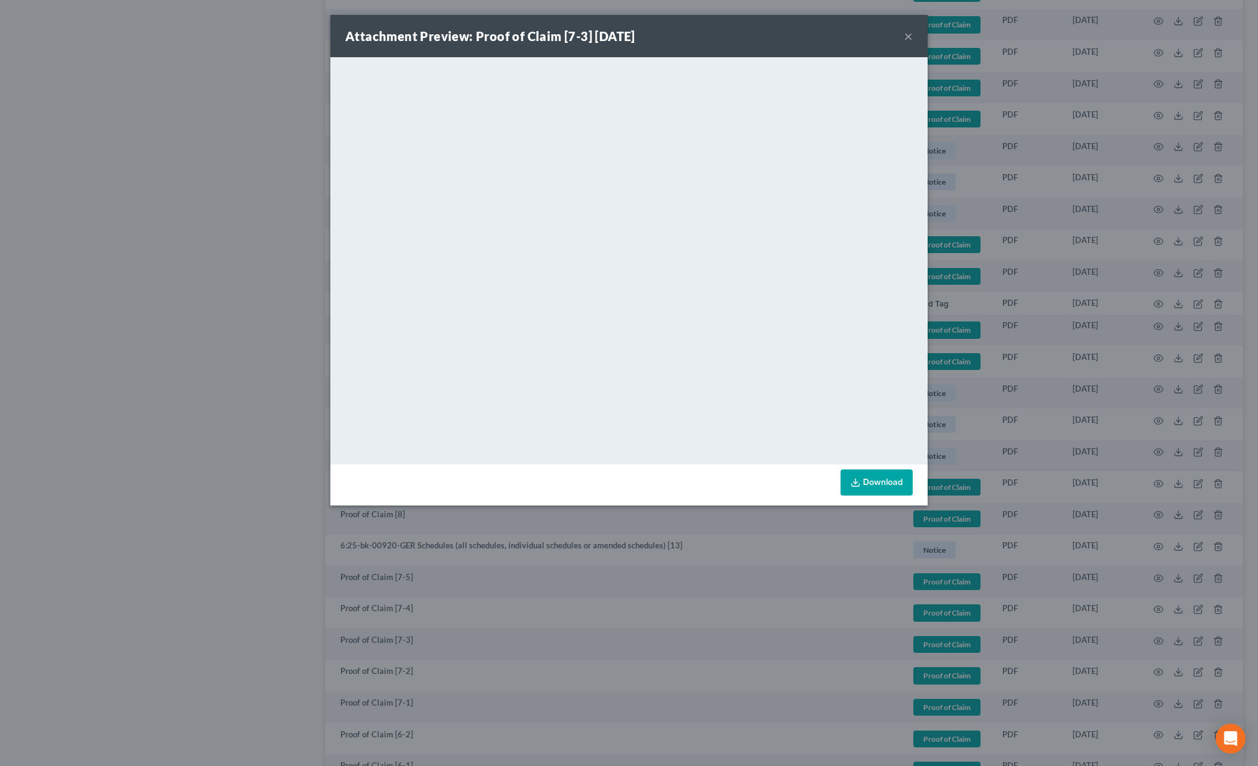
click at [873, 486] on link "Download" at bounding box center [876, 483] width 72 height 26
click at [909, 40] on button "×" at bounding box center [908, 36] width 9 height 15
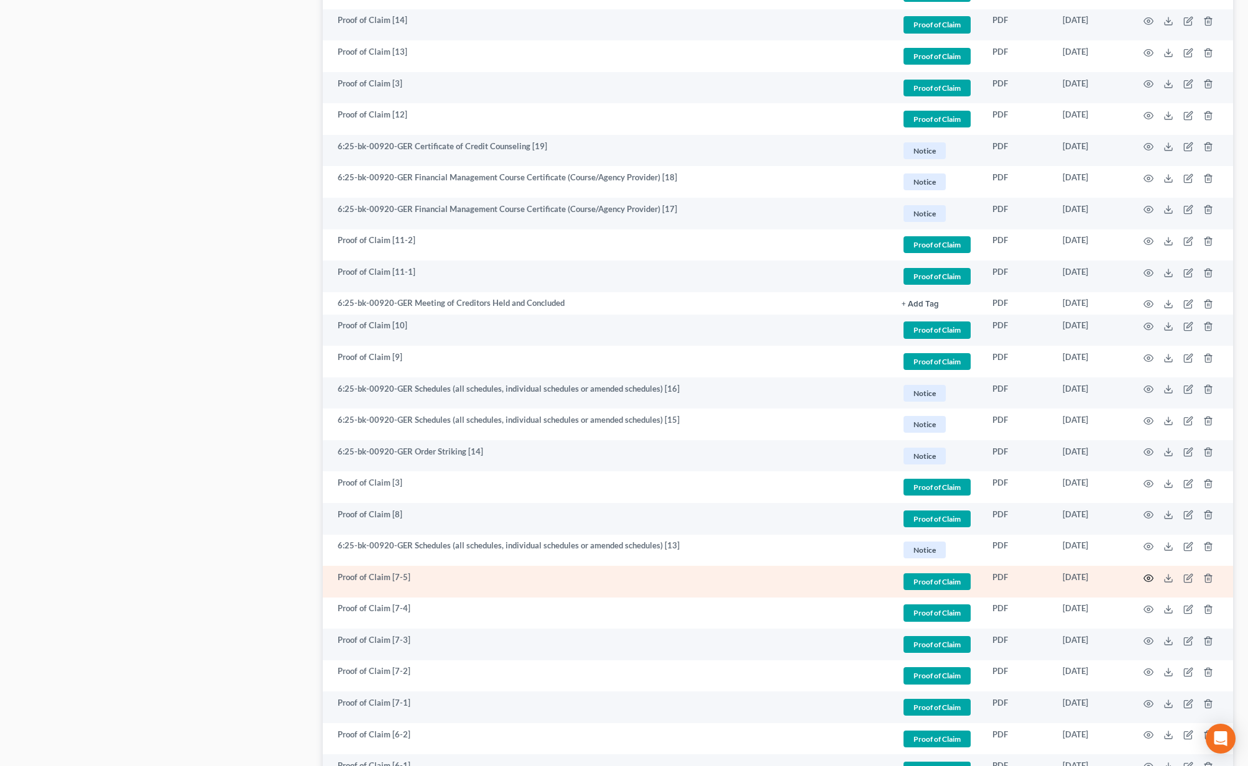
click at [1151, 573] on icon "button" at bounding box center [1149, 578] width 10 height 10
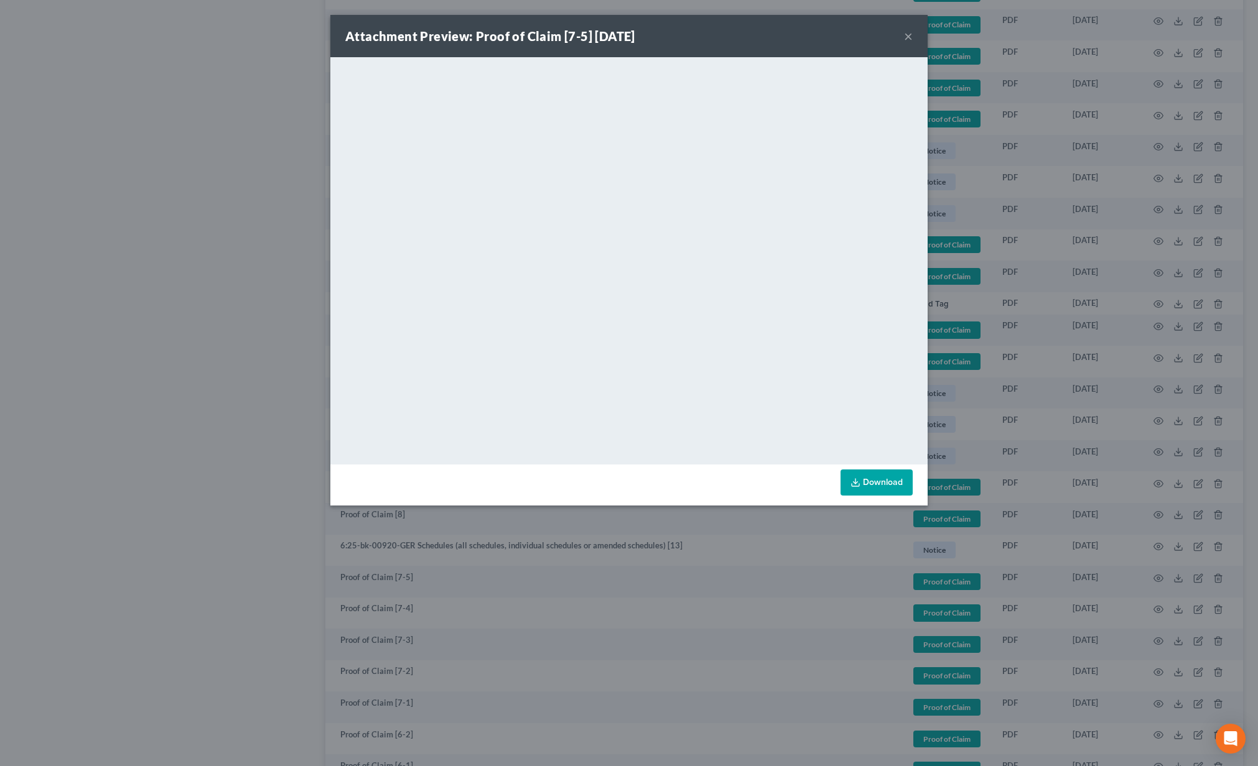
click at [906, 38] on button "×" at bounding box center [908, 36] width 9 height 15
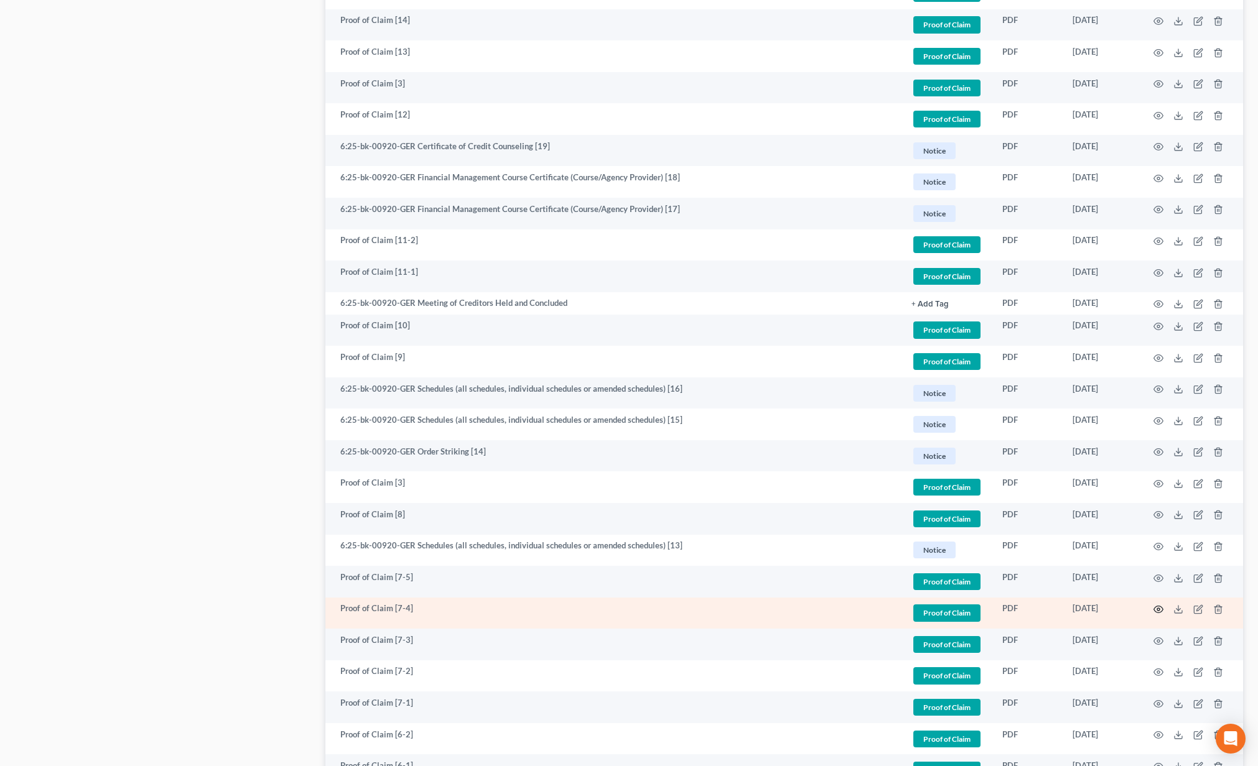
click at [1154, 606] on icon "button" at bounding box center [1158, 609] width 9 height 7
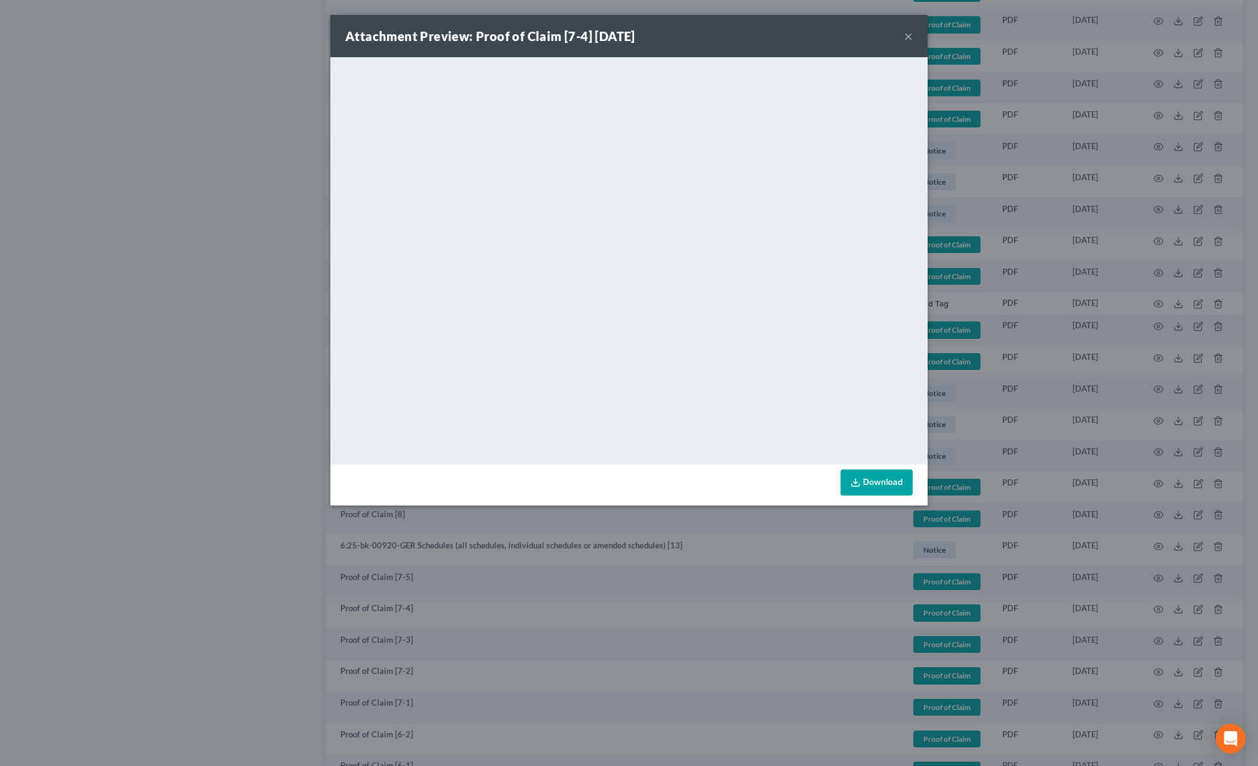
click at [910, 40] on button "×" at bounding box center [908, 36] width 9 height 15
